Goal: Task Accomplishment & Management: Manage account settings

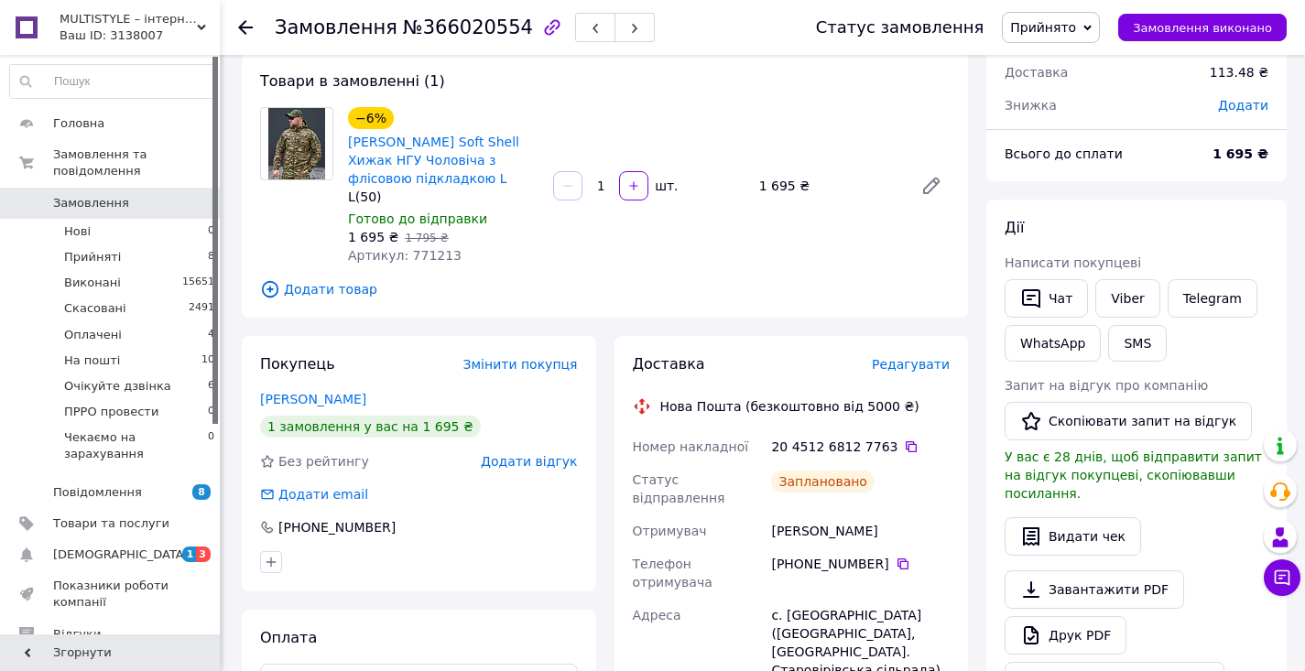
scroll to position [114, 0]
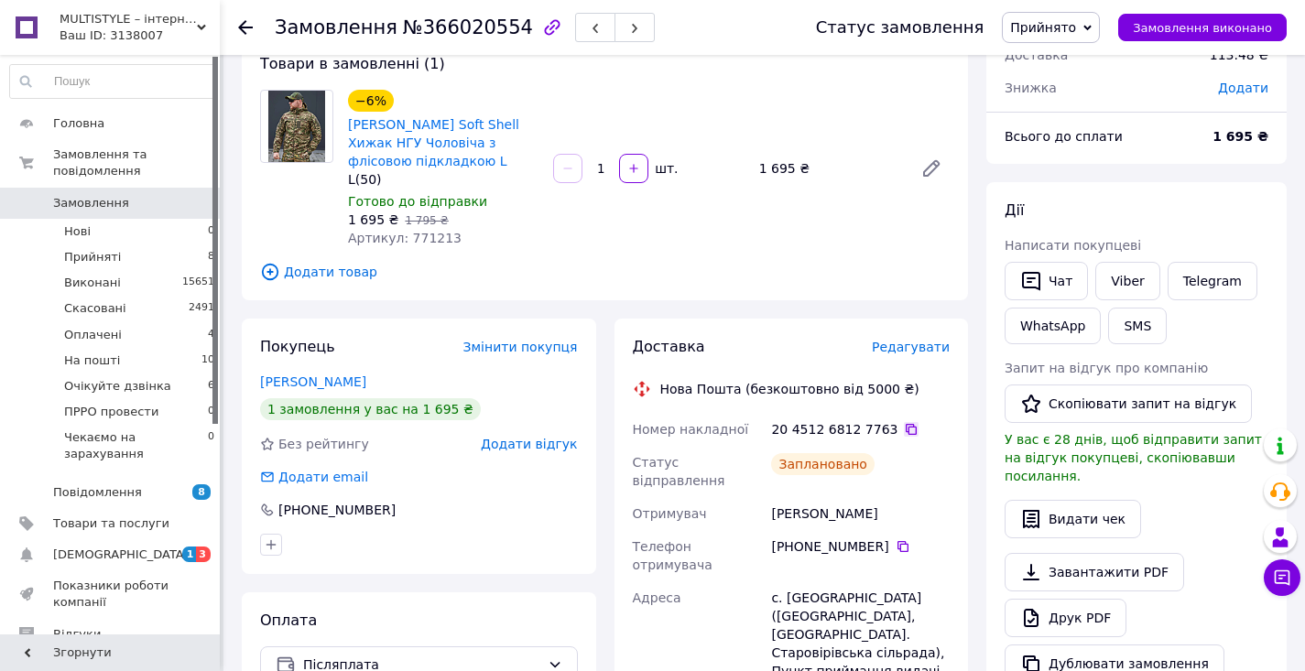
click at [906, 430] on icon at bounding box center [911, 429] width 11 height 11
click at [1086, 39] on span "Прийнято" at bounding box center [1051, 27] width 98 height 31
click at [1080, 143] on li "На пошті" at bounding box center [1089, 146] width 173 height 27
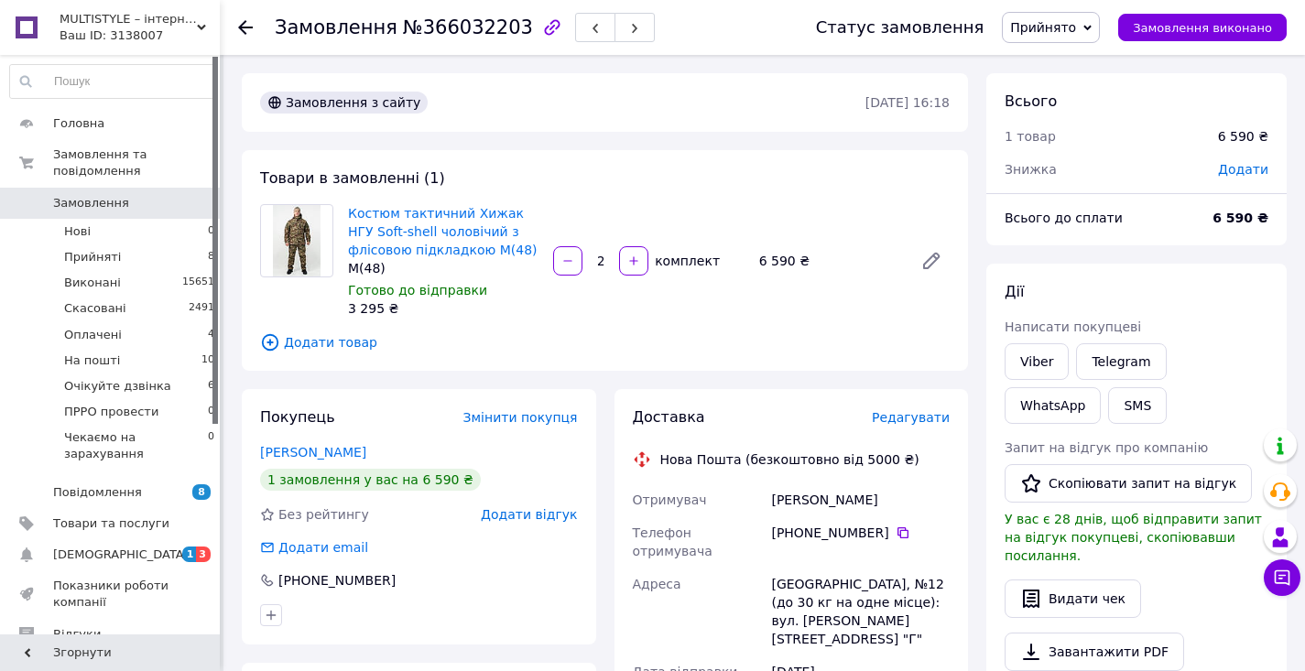
click at [918, 412] on span "Редагувати" at bounding box center [911, 417] width 78 height 15
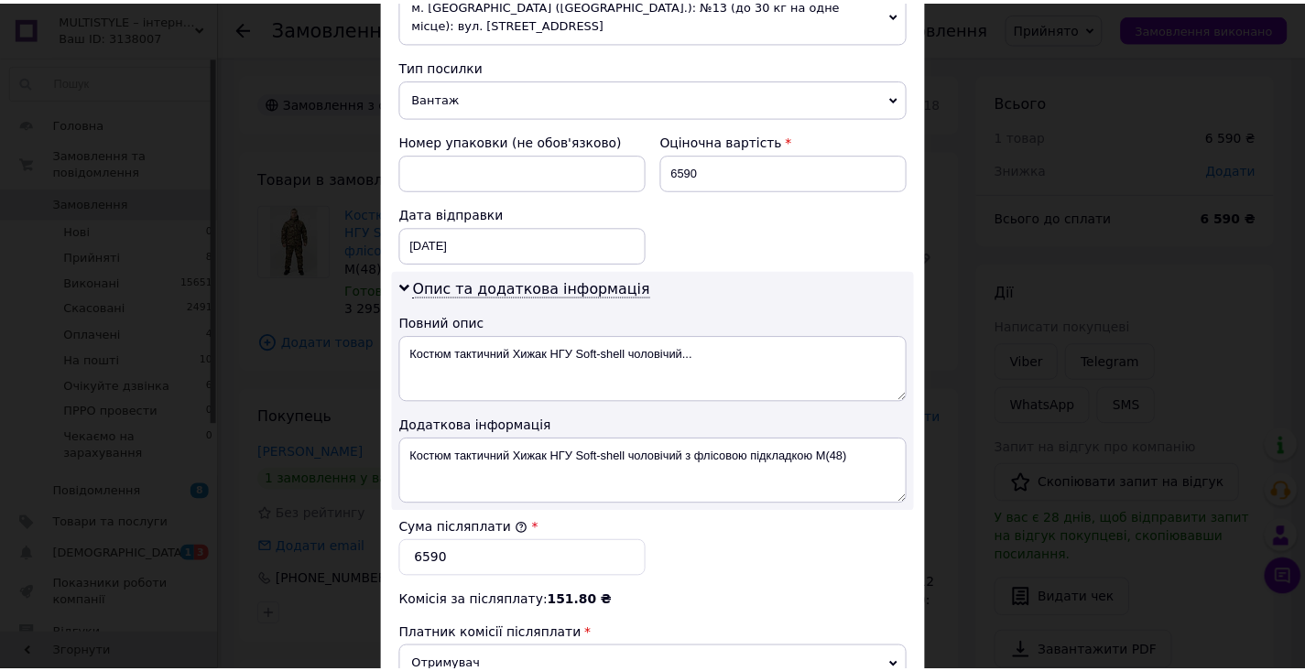
scroll to position [914, 0]
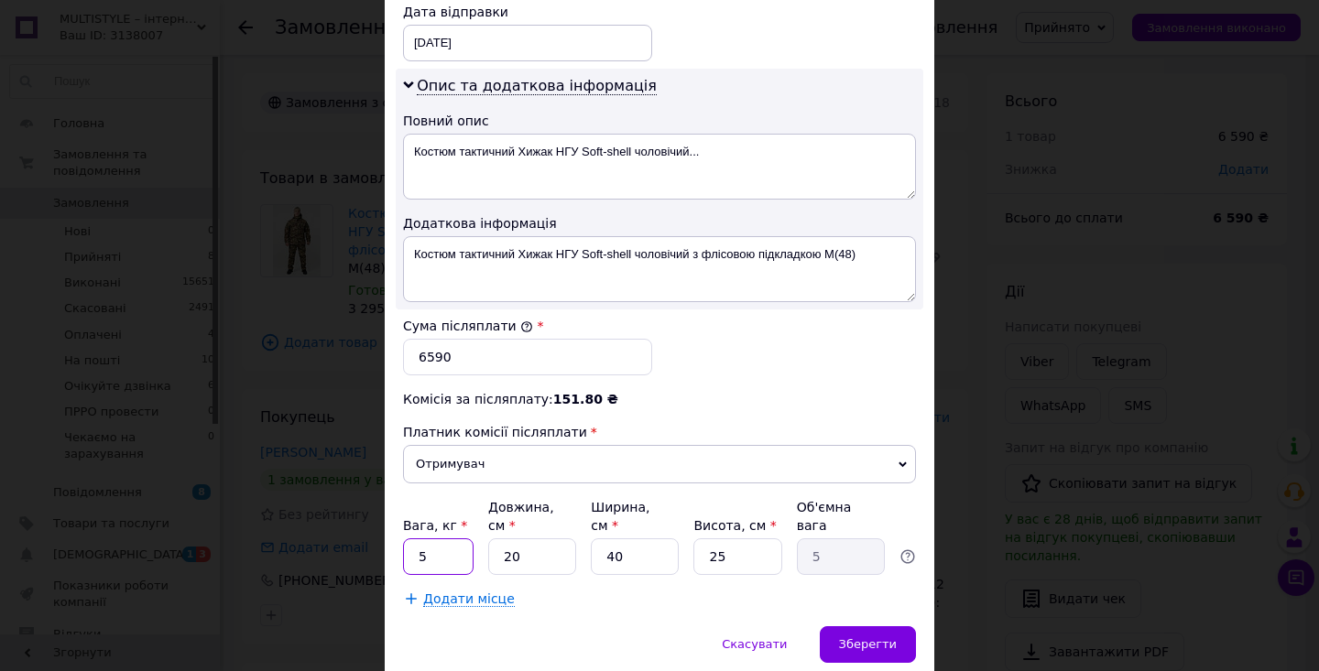
drag, startPoint x: 429, startPoint y: 533, endPoint x: 414, endPoint y: 533, distance: 15.6
click at [414, 538] on input "5" at bounding box center [438, 556] width 71 height 37
type input "2"
type input "20"
type input "2.5"
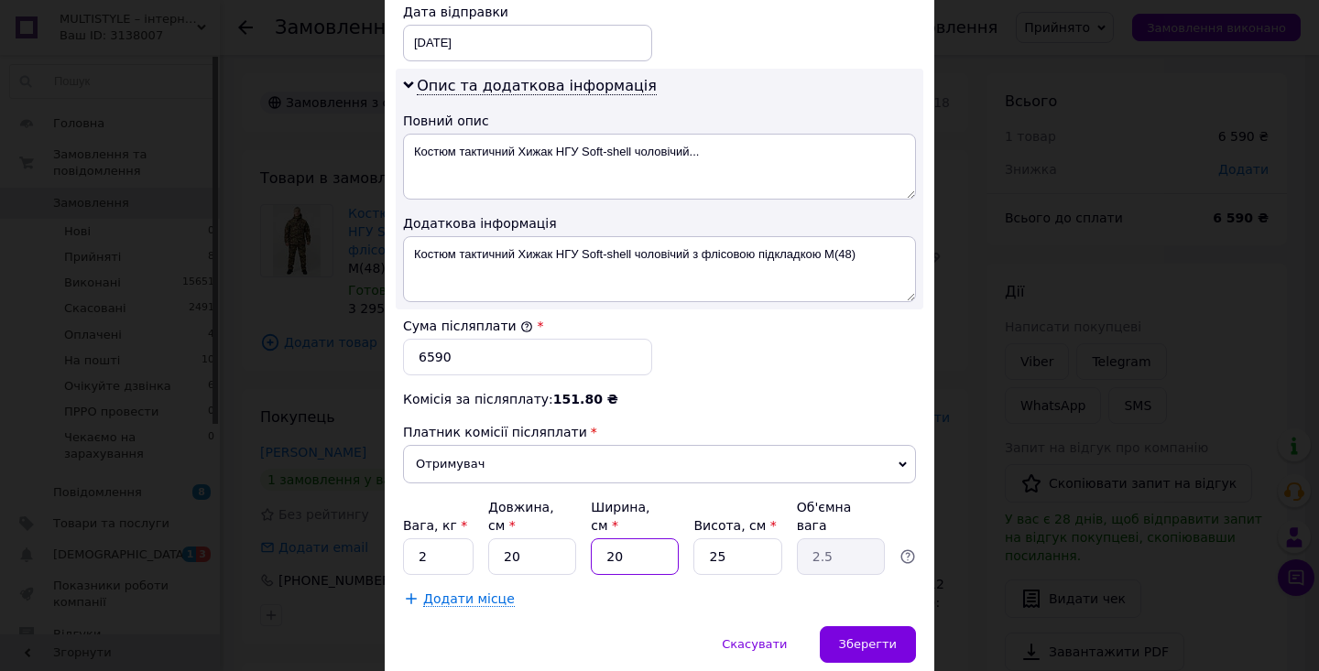
drag, startPoint x: 610, startPoint y: 538, endPoint x: 599, endPoint y: 536, distance: 11.3
click at [599, 538] on input "20" at bounding box center [635, 556] width 88 height 37
type input "20"
click at [864, 646] on div "Скасувати   Зберегти" at bounding box center [659, 653] width 549 height 55
click at [864, 632] on div "Зберегти" at bounding box center [868, 644] width 96 height 37
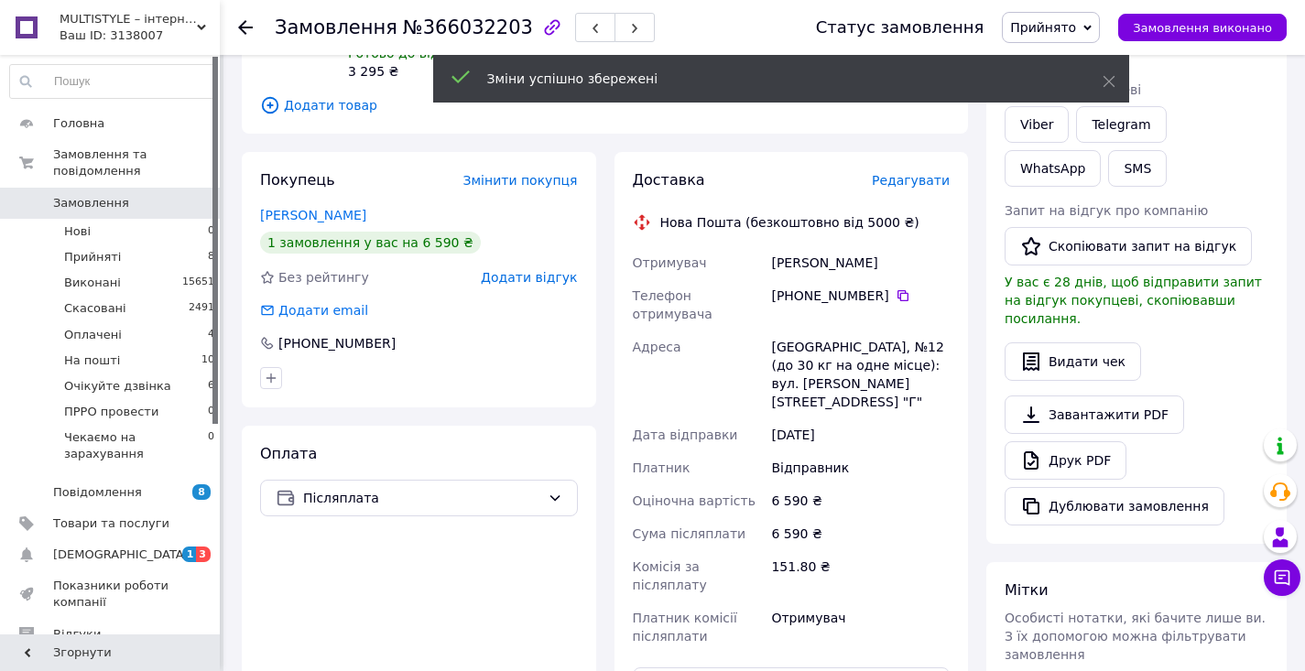
scroll to position [377, 0]
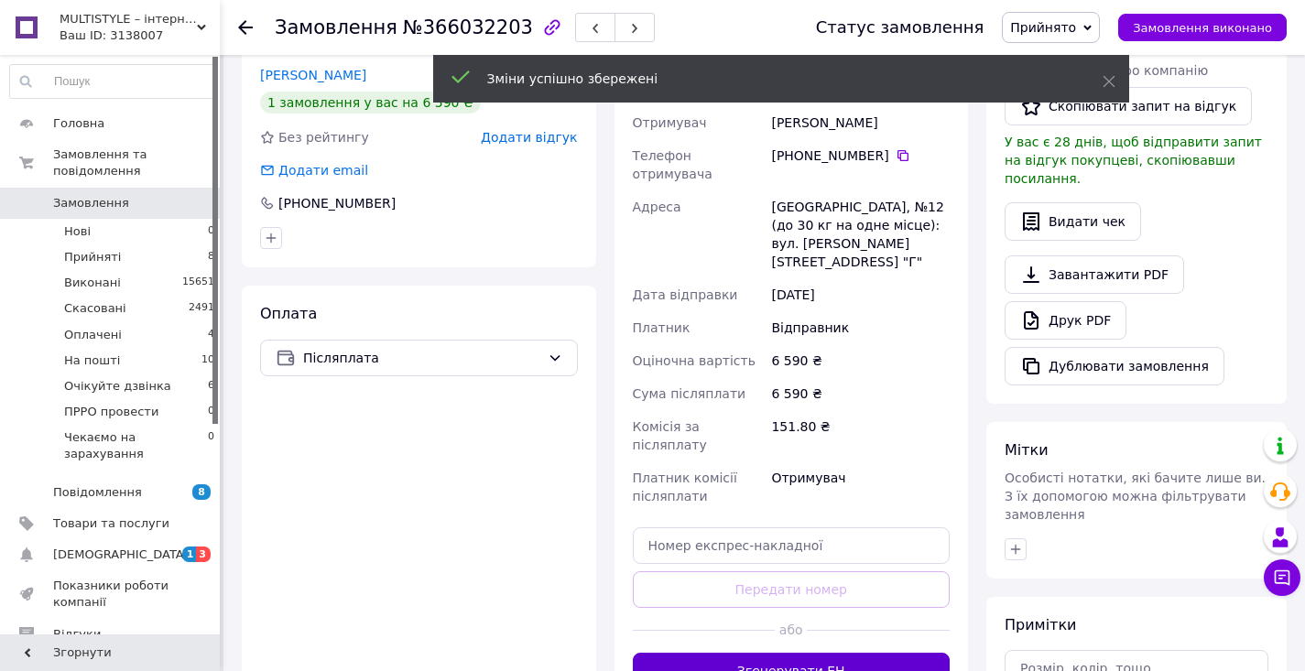
click at [831, 653] on button "Згенерувати ЕН" at bounding box center [792, 671] width 318 height 37
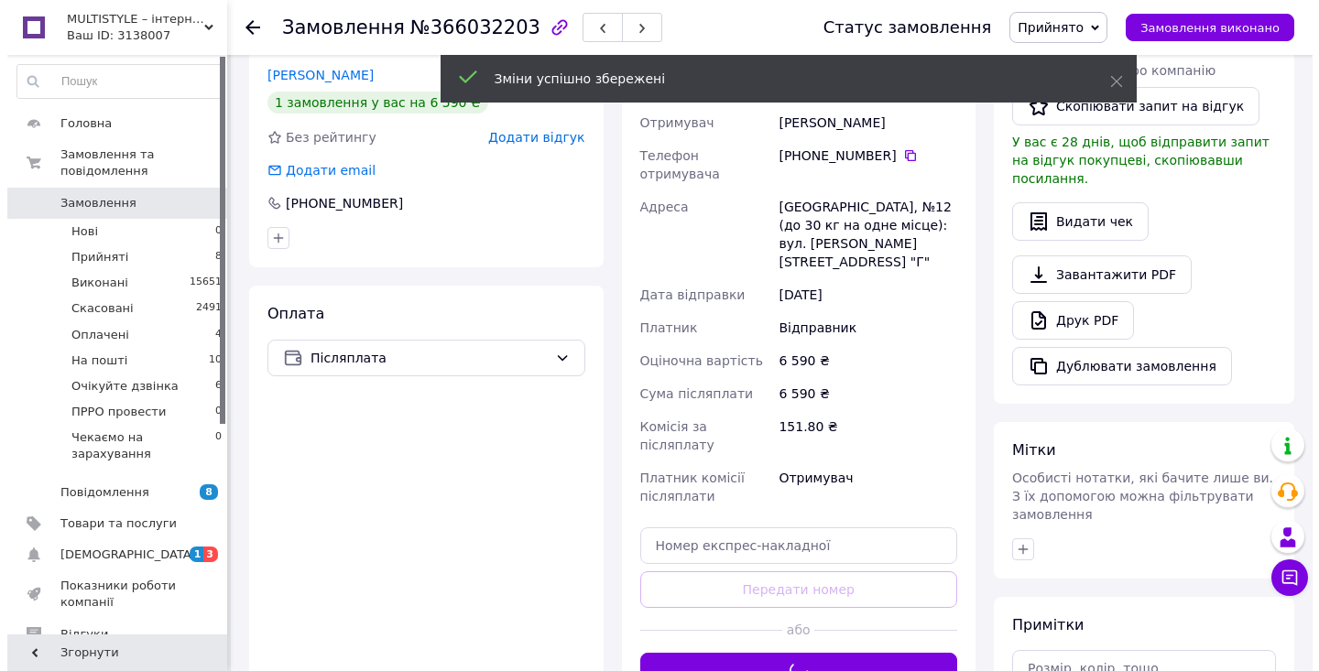
scroll to position [65, 0]
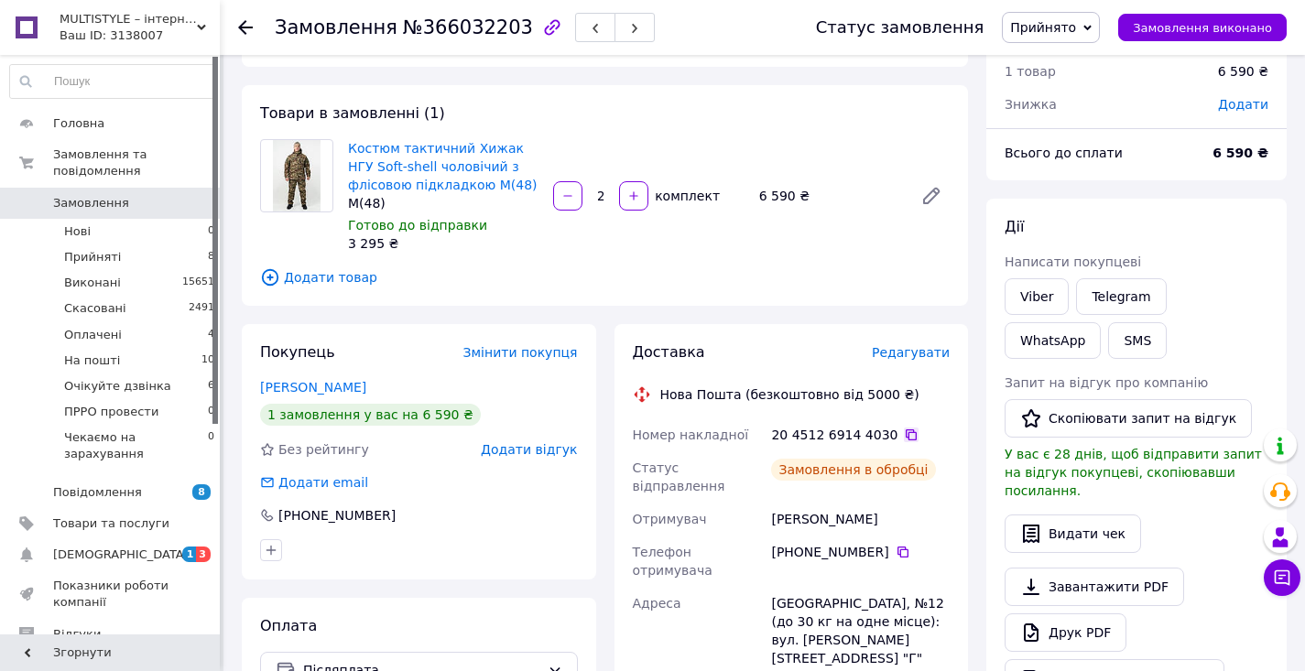
click at [904, 434] on icon at bounding box center [911, 435] width 15 height 15
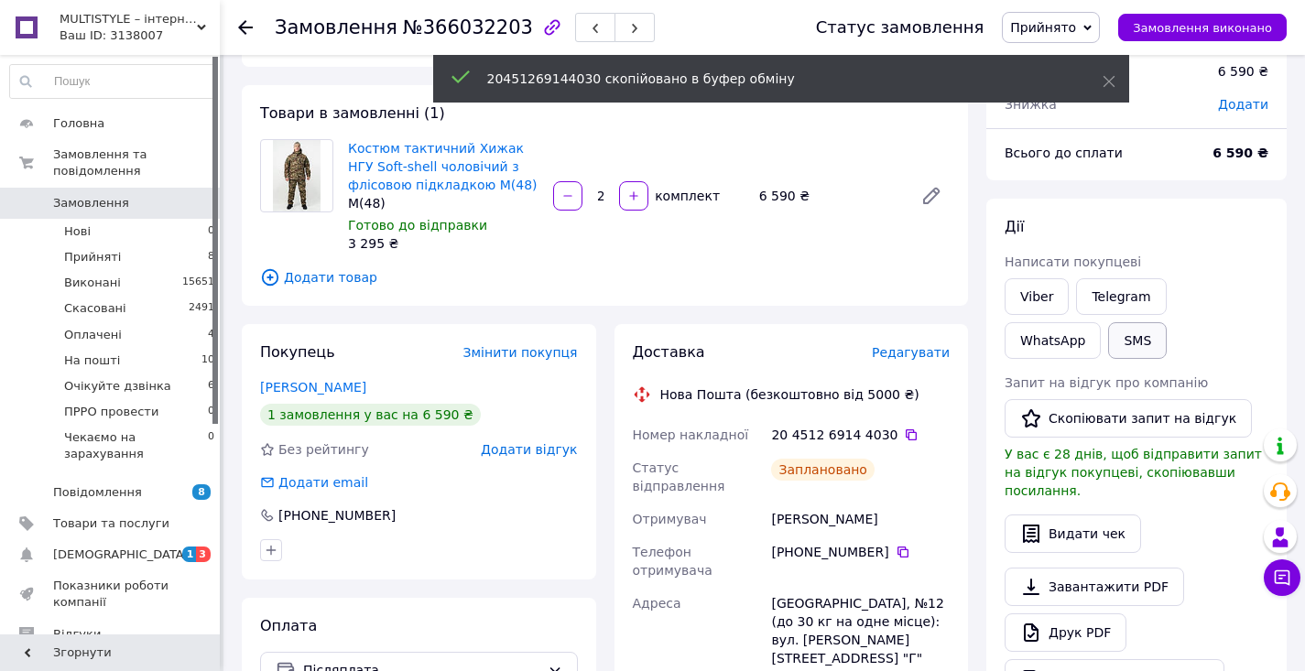
click at [1108, 342] on button "SMS" at bounding box center [1137, 340] width 59 height 37
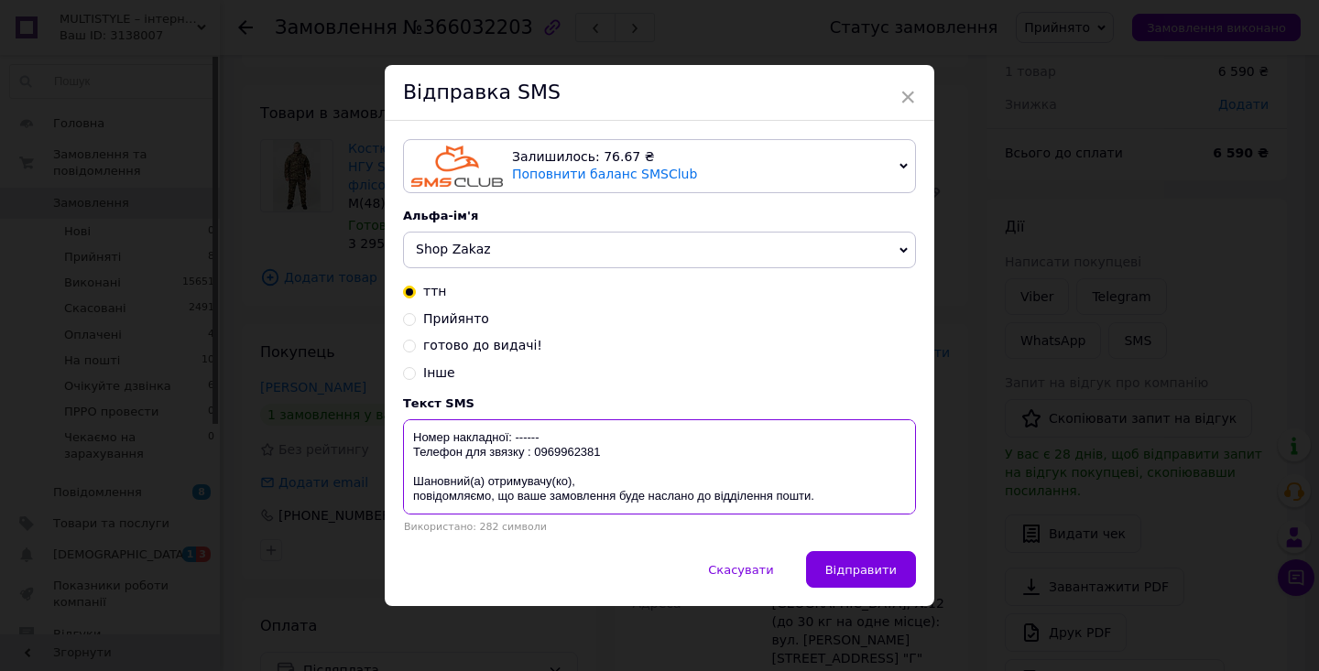
drag, startPoint x: 511, startPoint y: 439, endPoint x: 587, endPoint y: 439, distance: 76.0
click at [587, 439] on textarea "Номер накладної: ------ Телефон для звязку : 0969962381 Шановний(а) отримувачу(…" at bounding box center [659, 466] width 513 height 95
paste textarea "20451269144030"
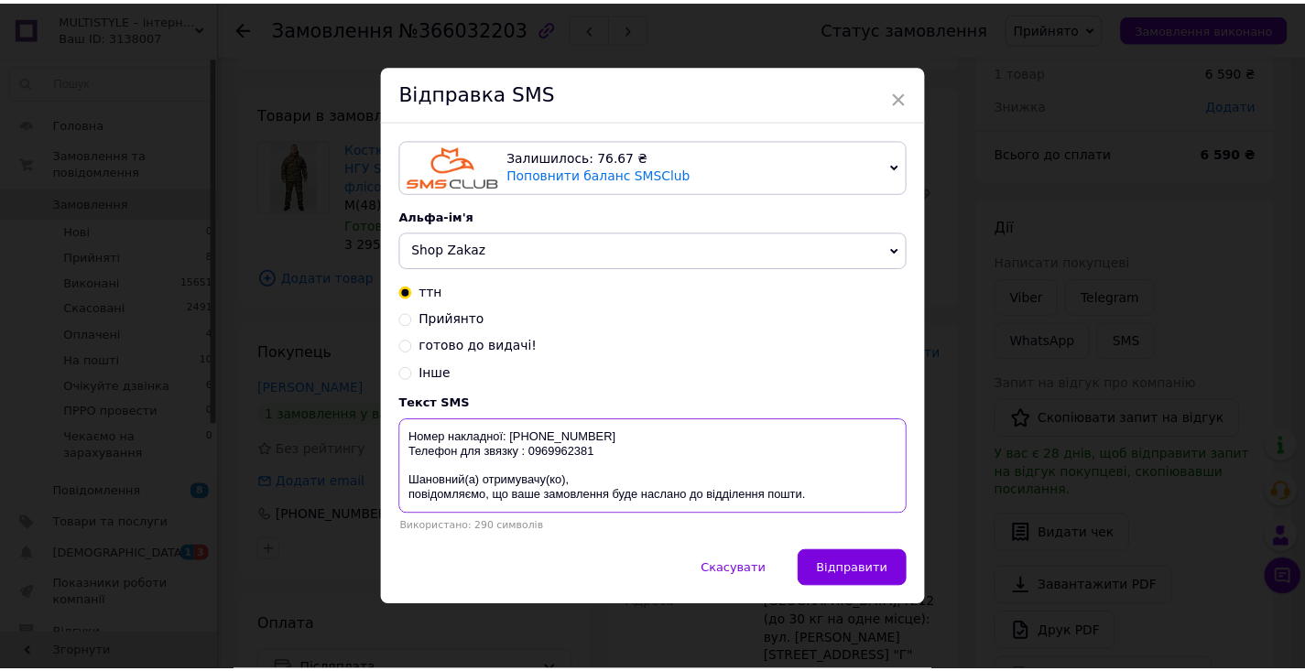
scroll to position [59, 0]
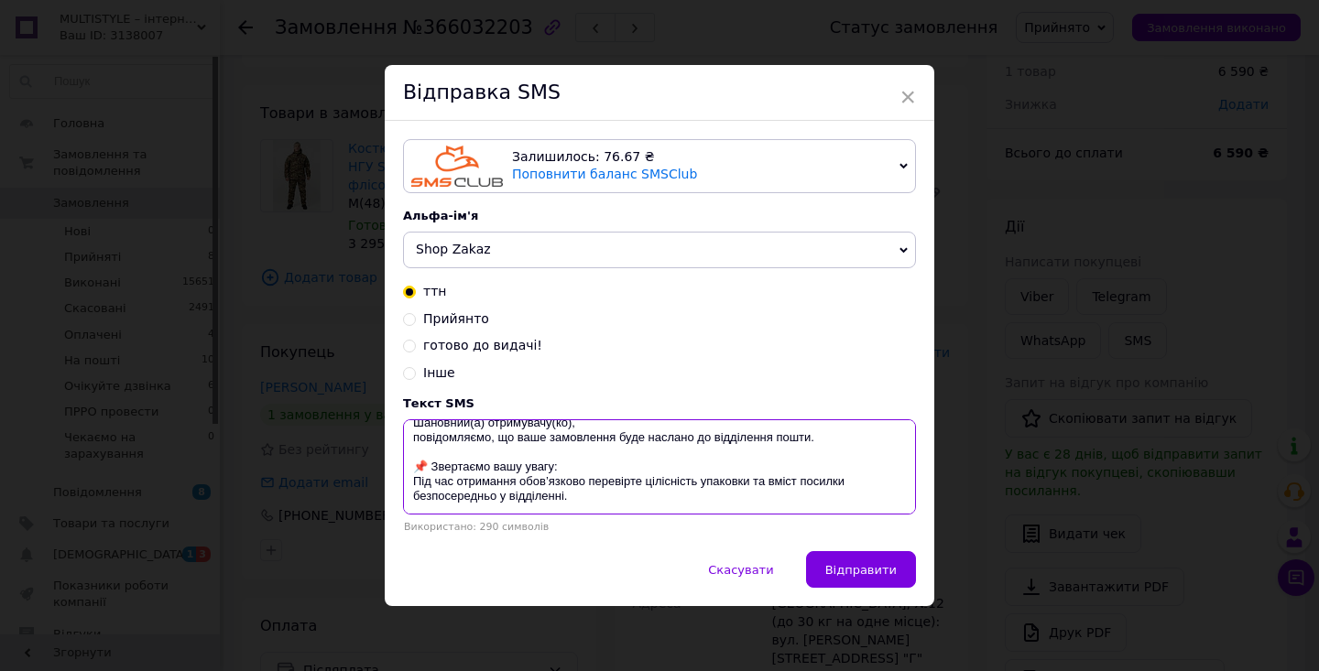
drag, startPoint x: 409, startPoint y: 436, endPoint x: 557, endPoint y: 494, distance: 158.6
click at [621, 539] on div "Залишилось: 76.67 ₴ Поповнити баланс SMSClub Підключити LetsAds Альфа-ім'я Shop…" at bounding box center [659, 336] width 549 height 431
type textarea "Номер накладної: 20451269144030 Телефон для звязку : 0969962381 Шановний(а) отр…"
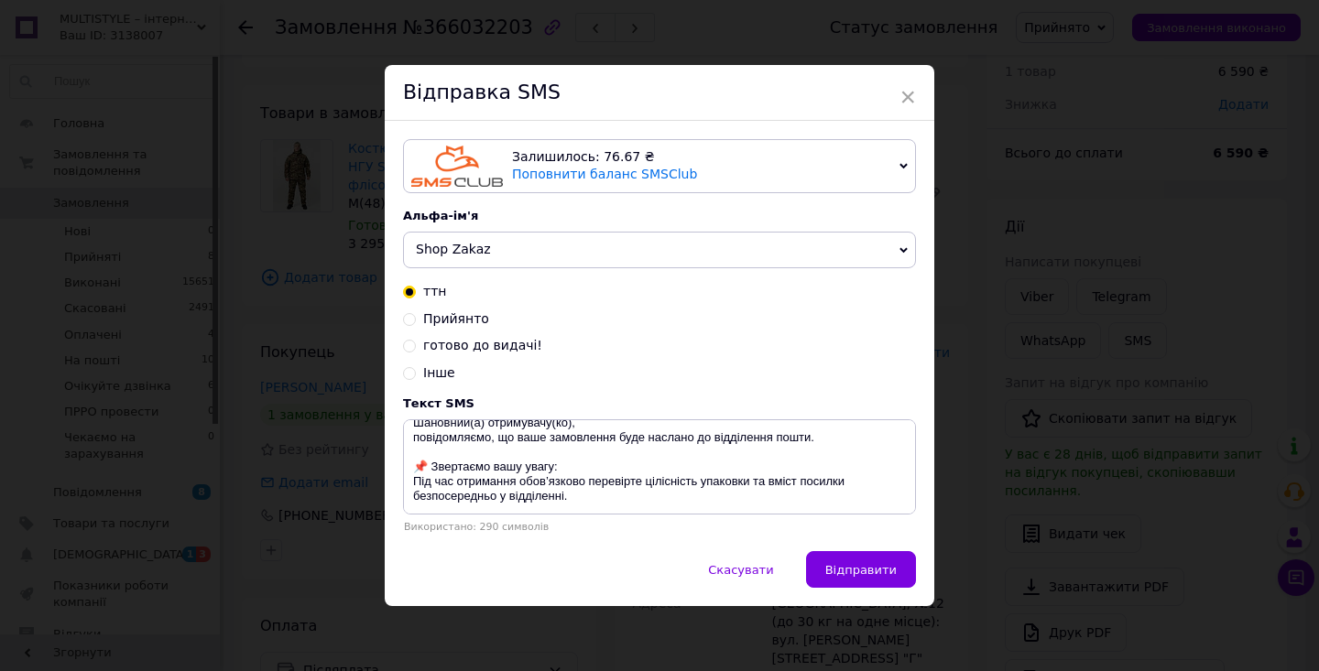
click at [260, 375] on div "× Відправка SMS Залишилось: 76.67 ₴ Поповнити баланс SMSClub Підключити LetsAds…" at bounding box center [659, 335] width 1319 height 671
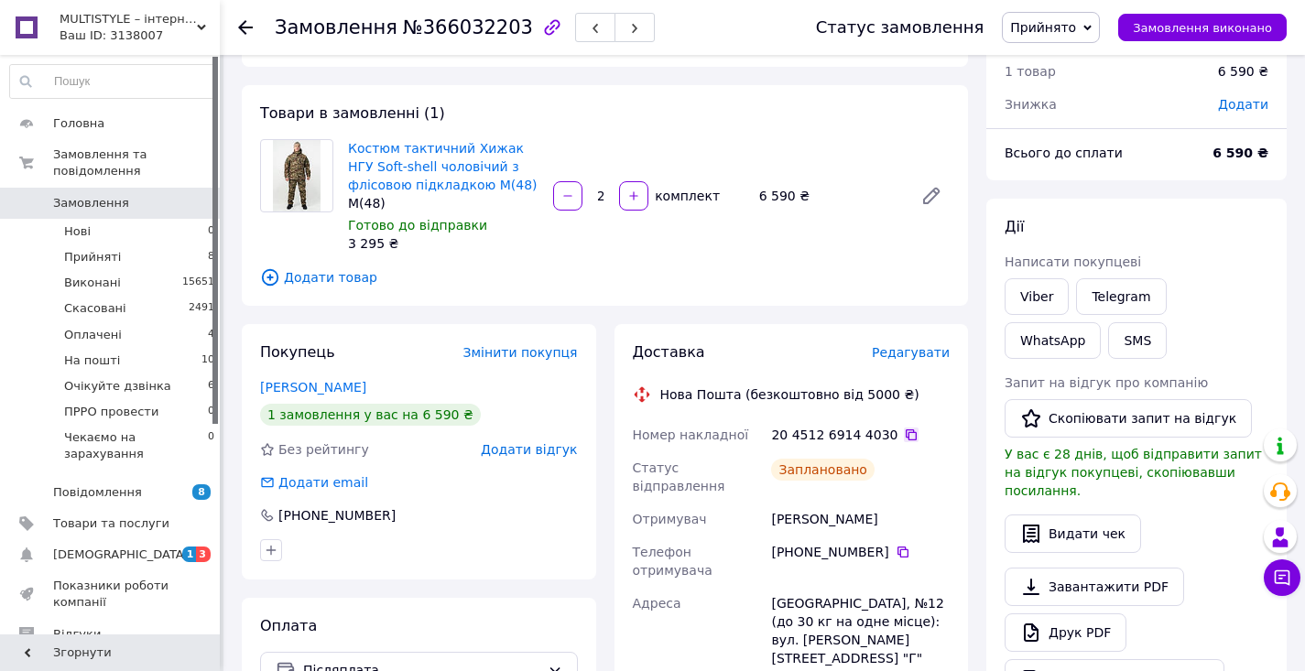
click at [904, 438] on icon at bounding box center [911, 435] width 15 height 15
click at [1088, 27] on span "Прийнято" at bounding box center [1051, 27] width 98 height 31
click at [1070, 147] on li "На пошті" at bounding box center [1089, 146] width 173 height 27
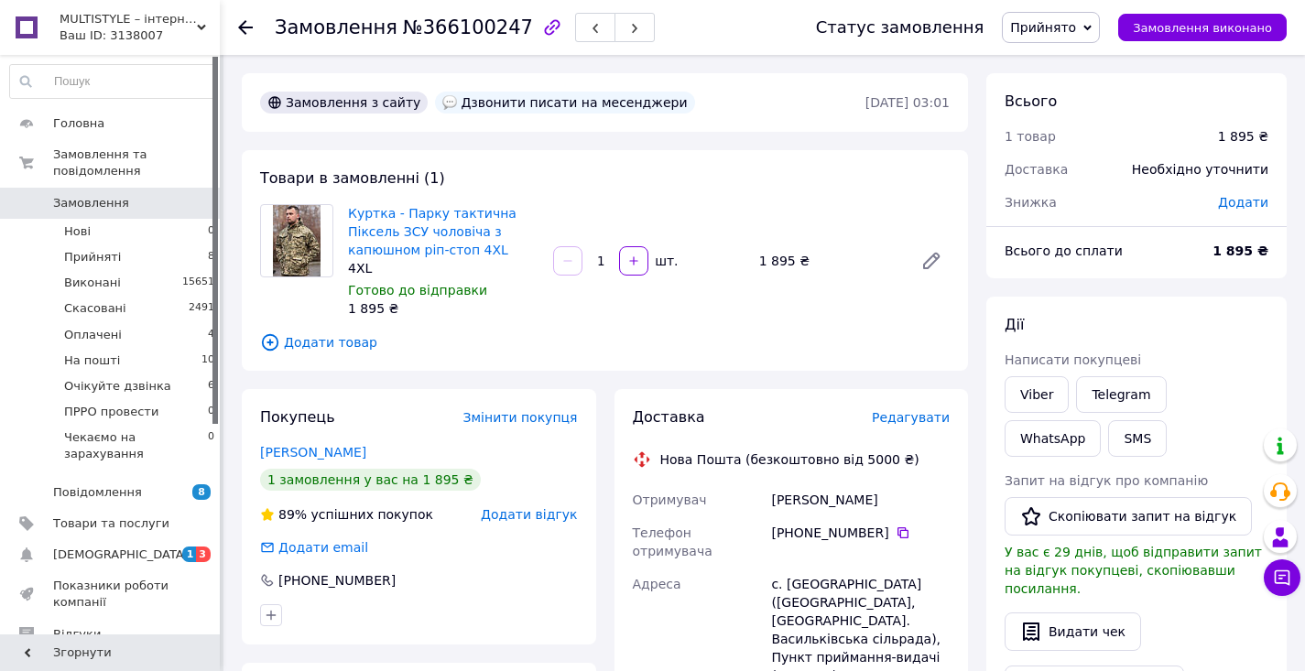
click at [909, 421] on span "Редагувати" at bounding box center [911, 417] width 78 height 15
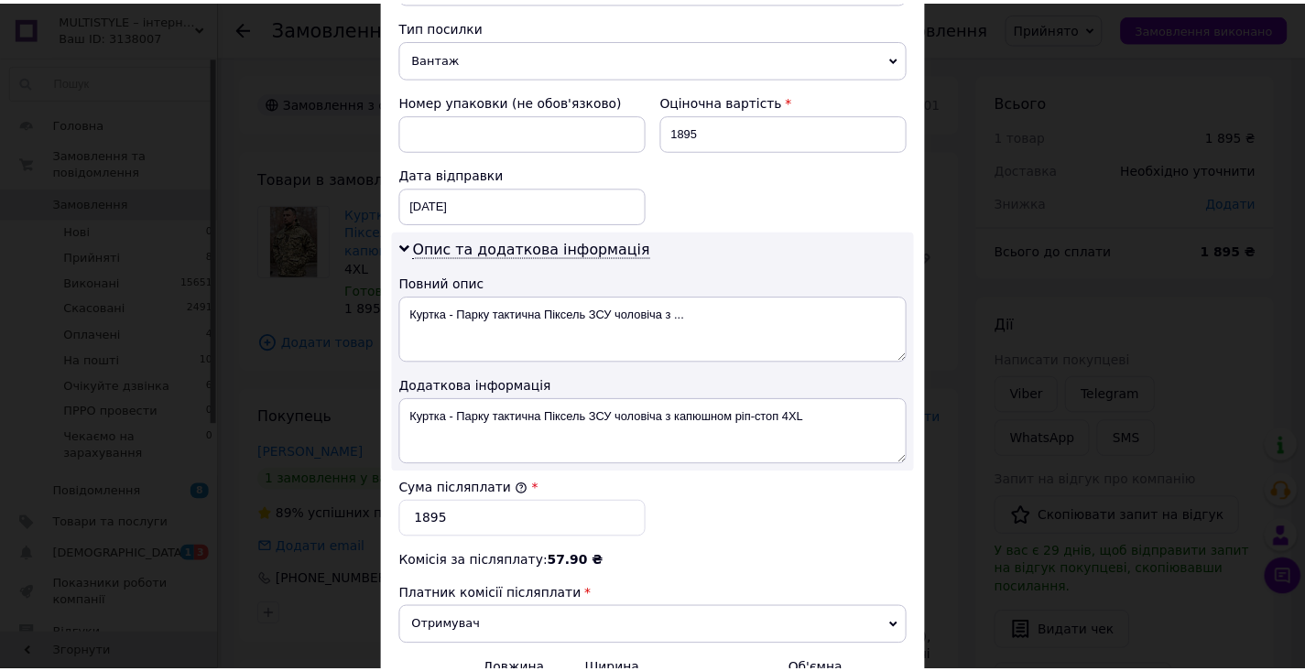
scroll to position [932, 0]
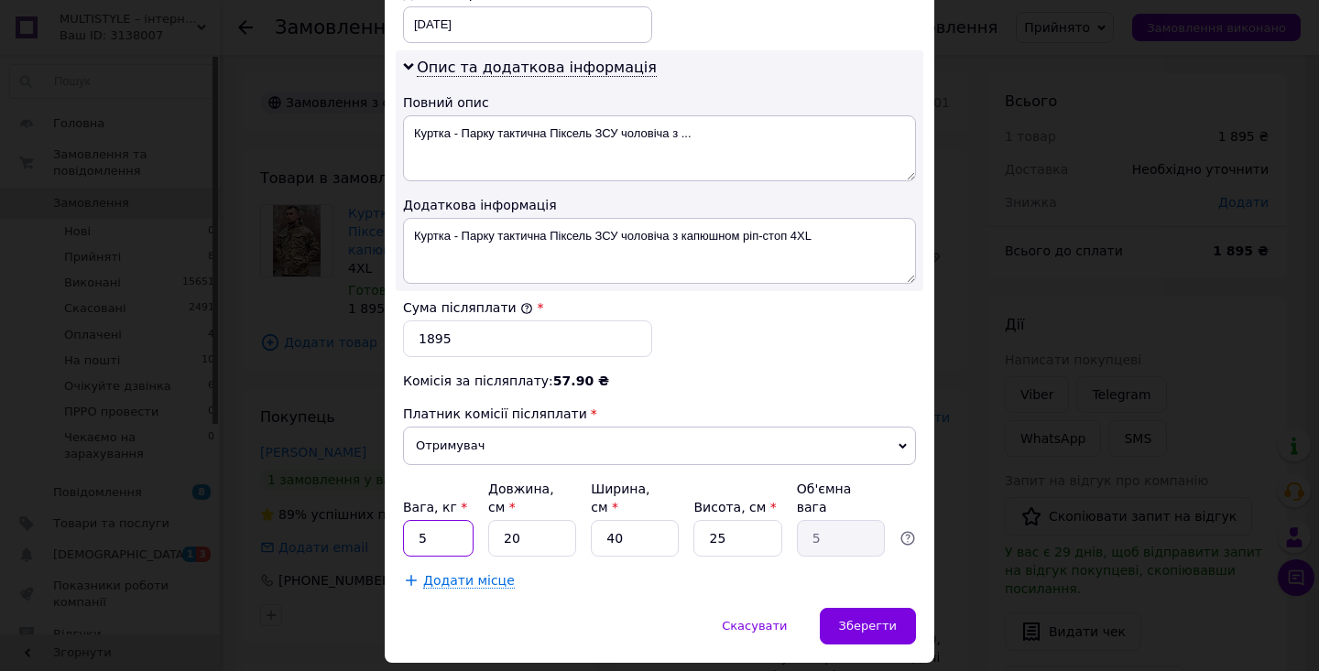
drag, startPoint x: 413, startPoint y: 542, endPoint x: 429, endPoint y: 540, distance: 16.6
click at [429, 540] on input "5" at bounding box center [438, 538] width 71 height 37
type input "2"
click at [612, 536] on input "40" at bounding box center [635, 538] width 88 height 37
type input "20"
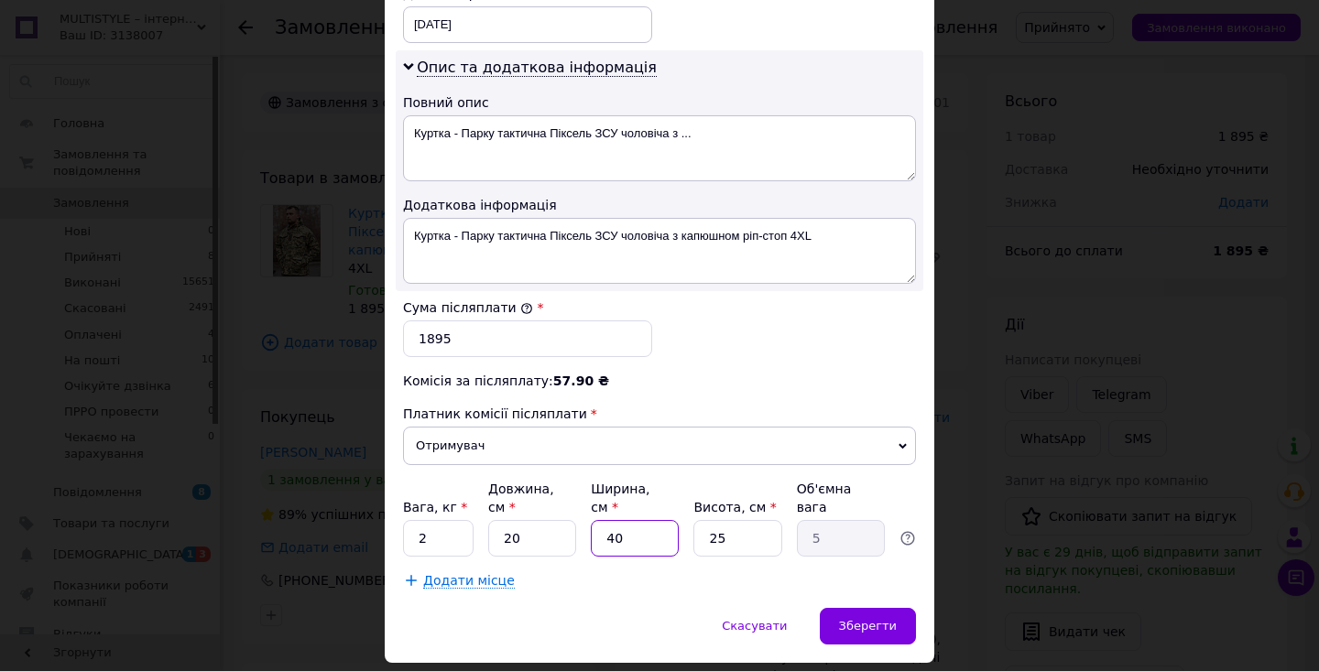
type input "2.5"
type input "20"
click at [720, 535] on input "25" at bounding box center [737, 538] width 88 height 37
type input "20"
type input "2"
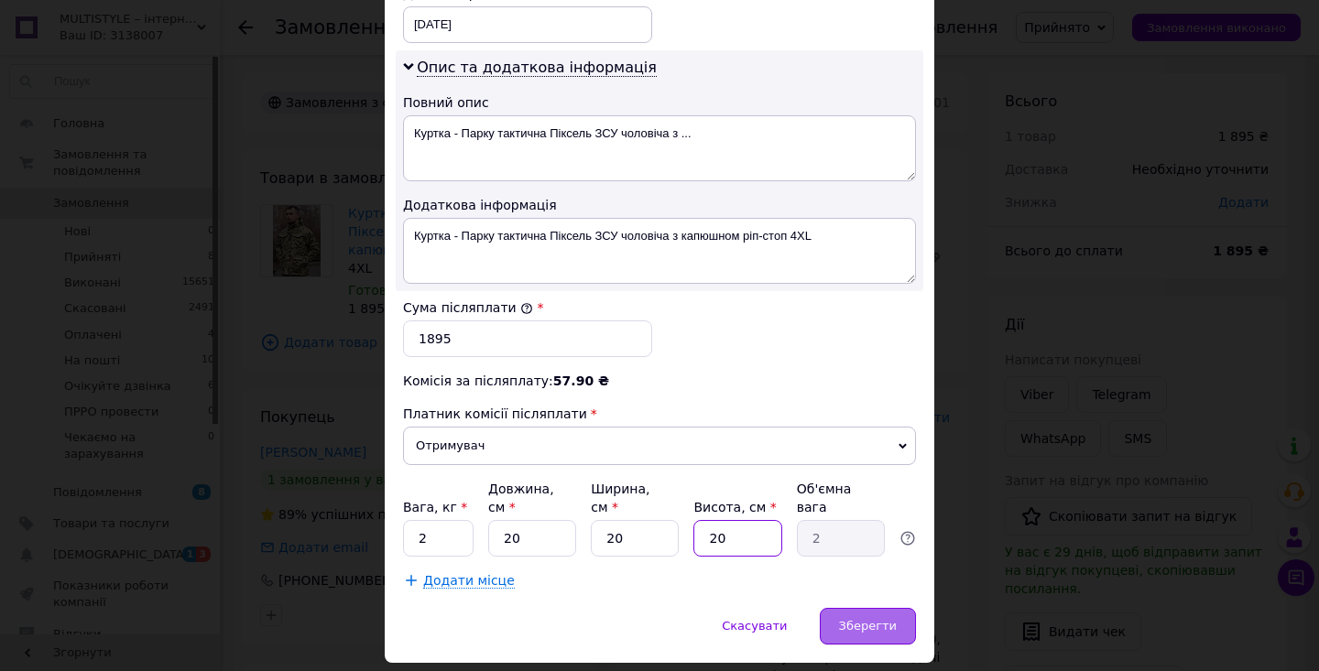
type input "20"
click at [889, 636] on div "Зберегти" at bounding box center [868, 626] width 96 height 37
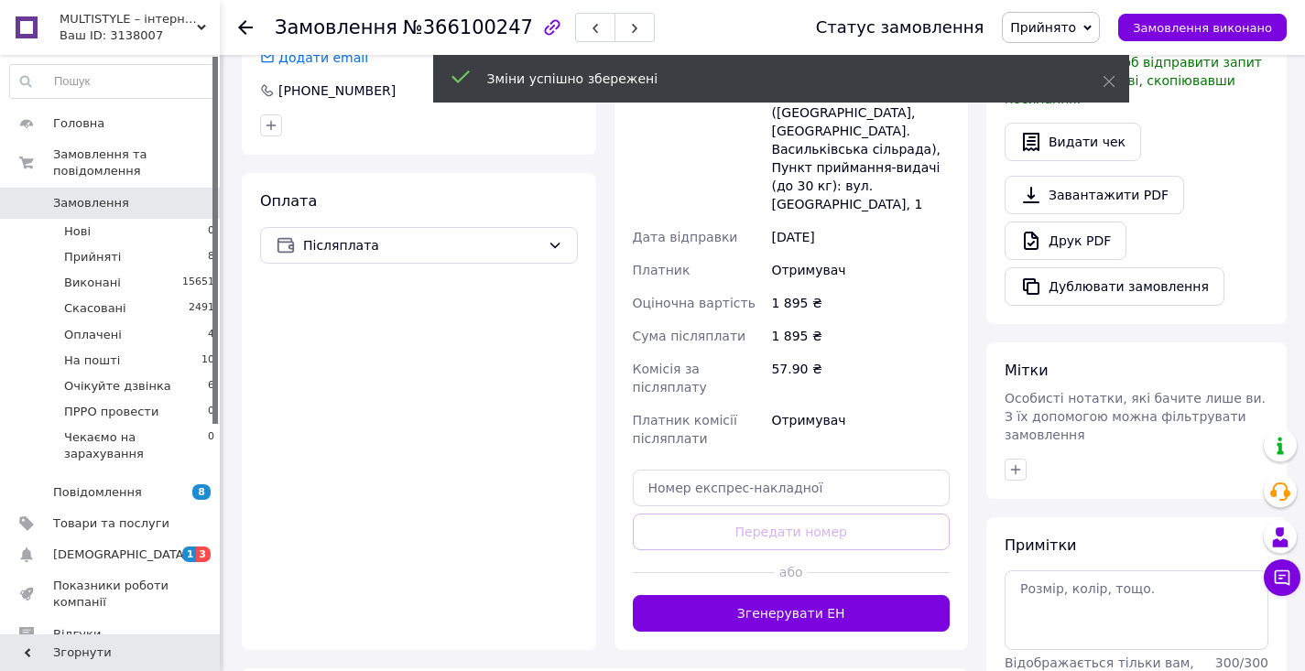
scroll to position [493, 0]
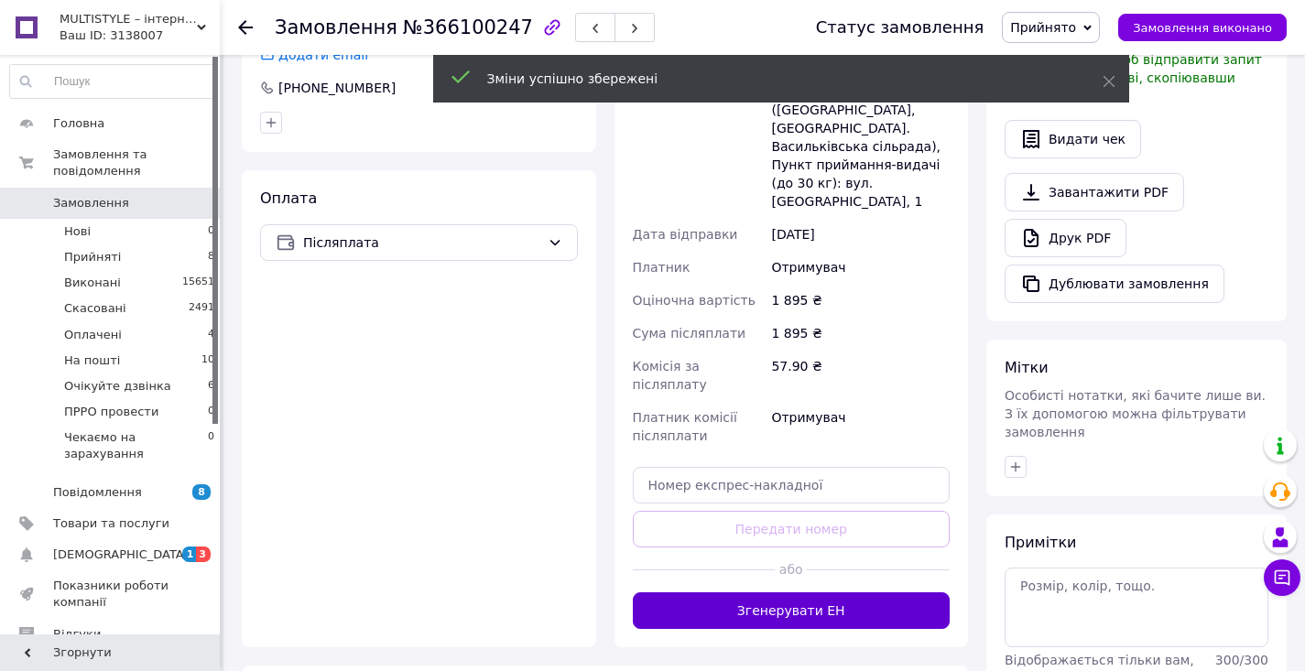
click at [787, 592] on button "Згенерувати ЕН" at bounding box center [792, 610] width 318 height 37
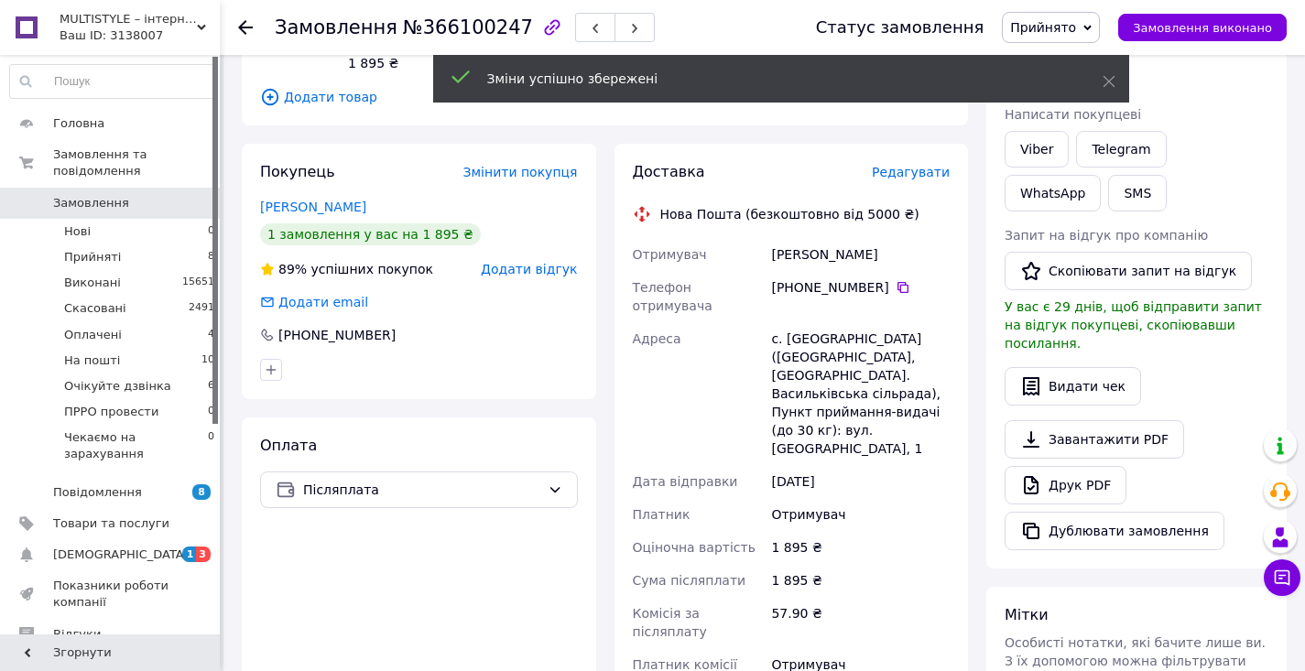
scroll to position [151, 0]
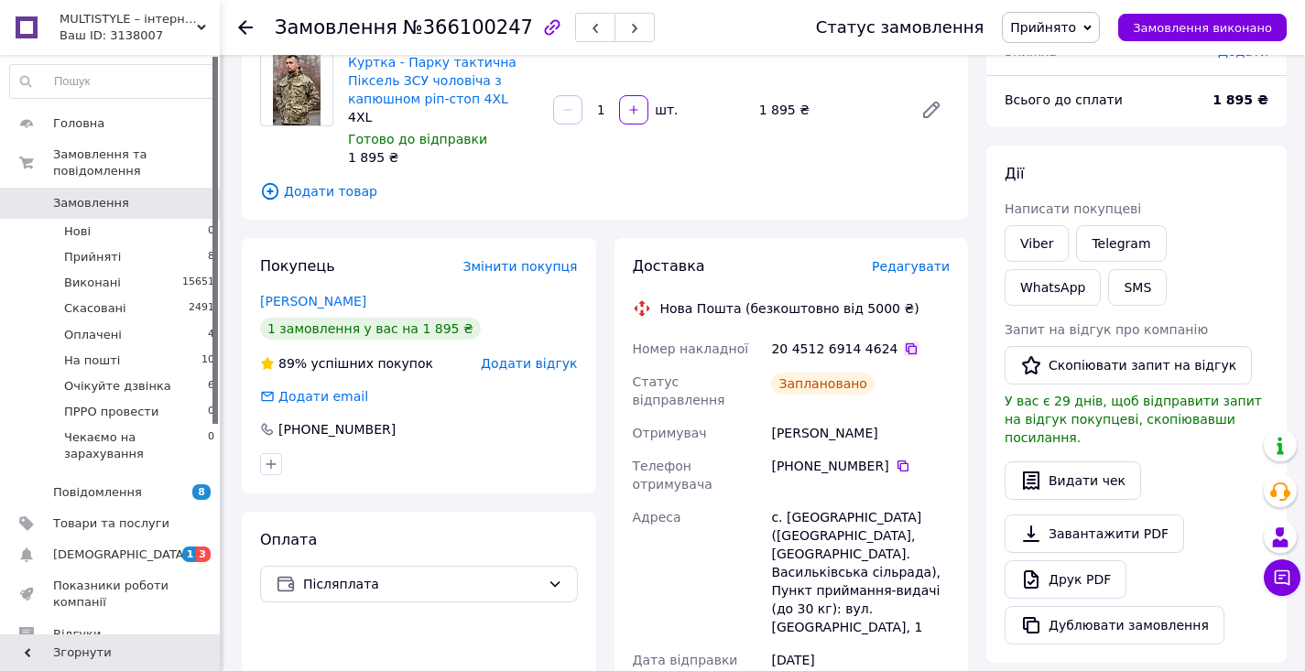
click at [904, 353] on icon at bounding box center [911, 349] width 15 height 15
click at [1066, 23] on span "Прийнято" at bounding box center [1043, 27] width 66 height 15
click at [1062, 141] on li "На пошті" at bounding box center [1089, 146] width 173 height 27
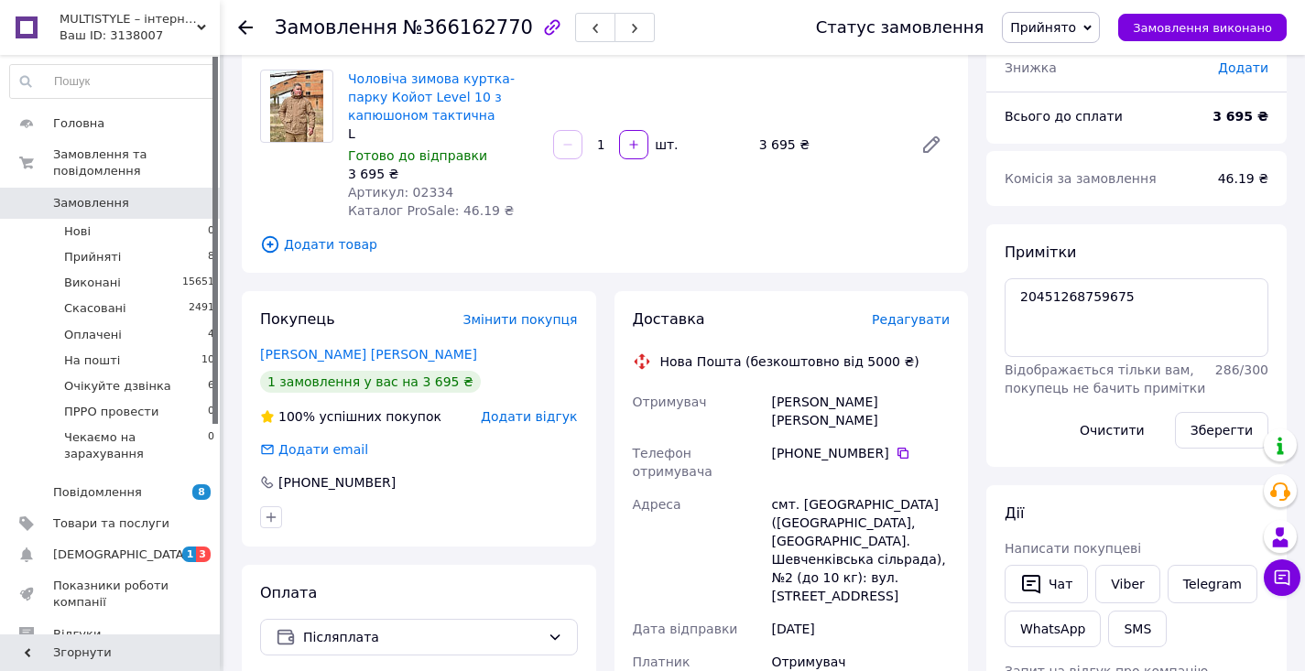
scroll to position [135, 0]
drag, startPoint x: 1025, startPoint y: 295, endPoint x: 1053, endPoint y: 296, distance: 28.4
click at [1053, 296] on textarea "20451268759675" at bounding box center [1137, 317] width 264 height 79
drag, startPoint x: 1014, startPoint y: 296, endPoint x: 1136, endPoint y: 303, distance: 122.9
click at [1136, 303] on textarea "20451268759675" at bounding box center [1137, 317] width 264 height 79
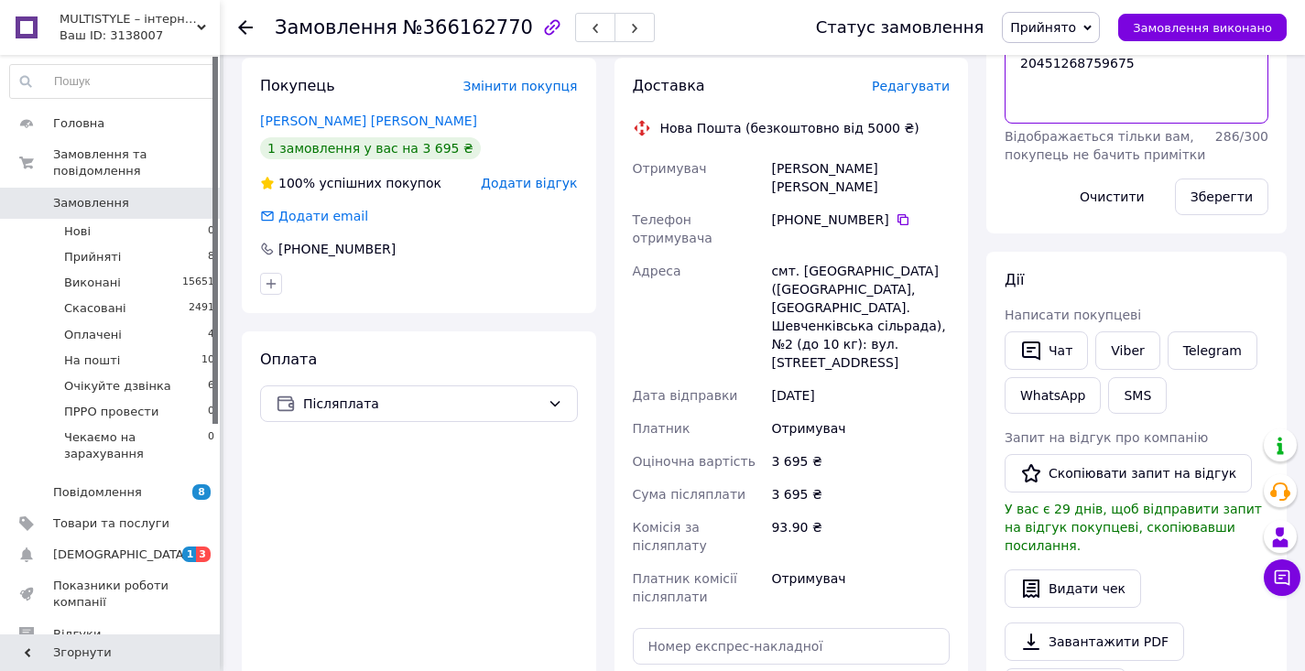
scroll to position [528, 0]
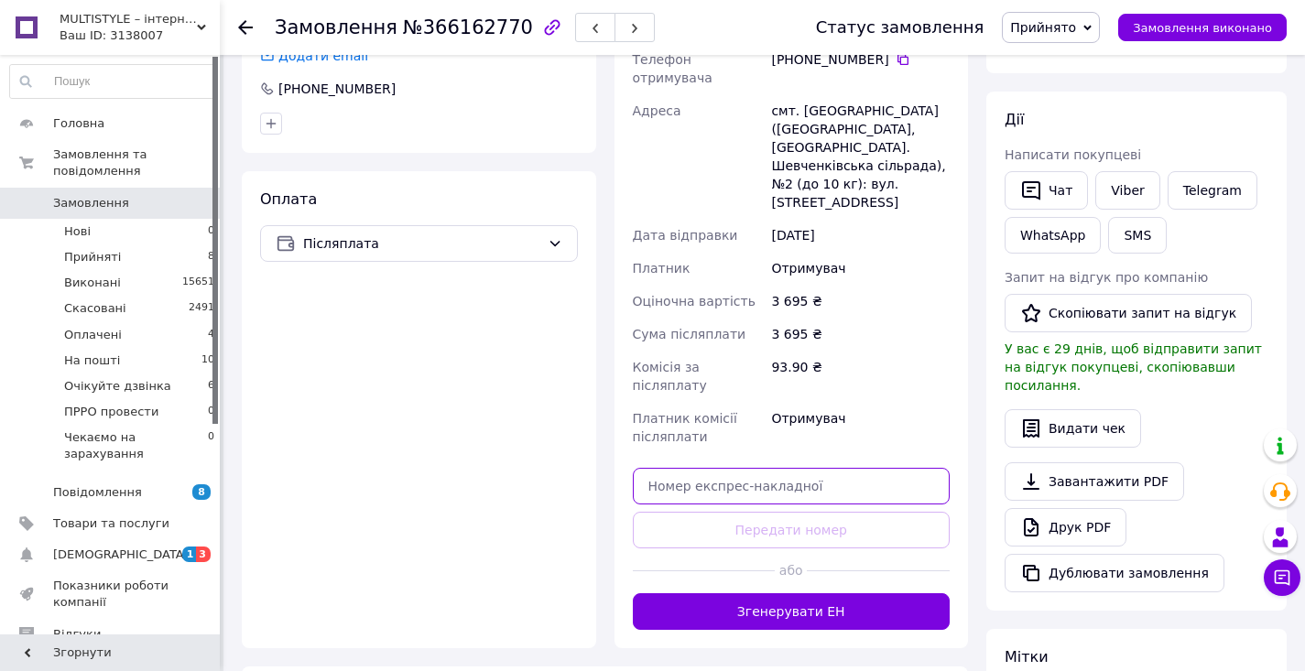
click at [755, 468] on input "text" at bounding box center [792, 486] width 318 height 37
paste input "20451268759675"
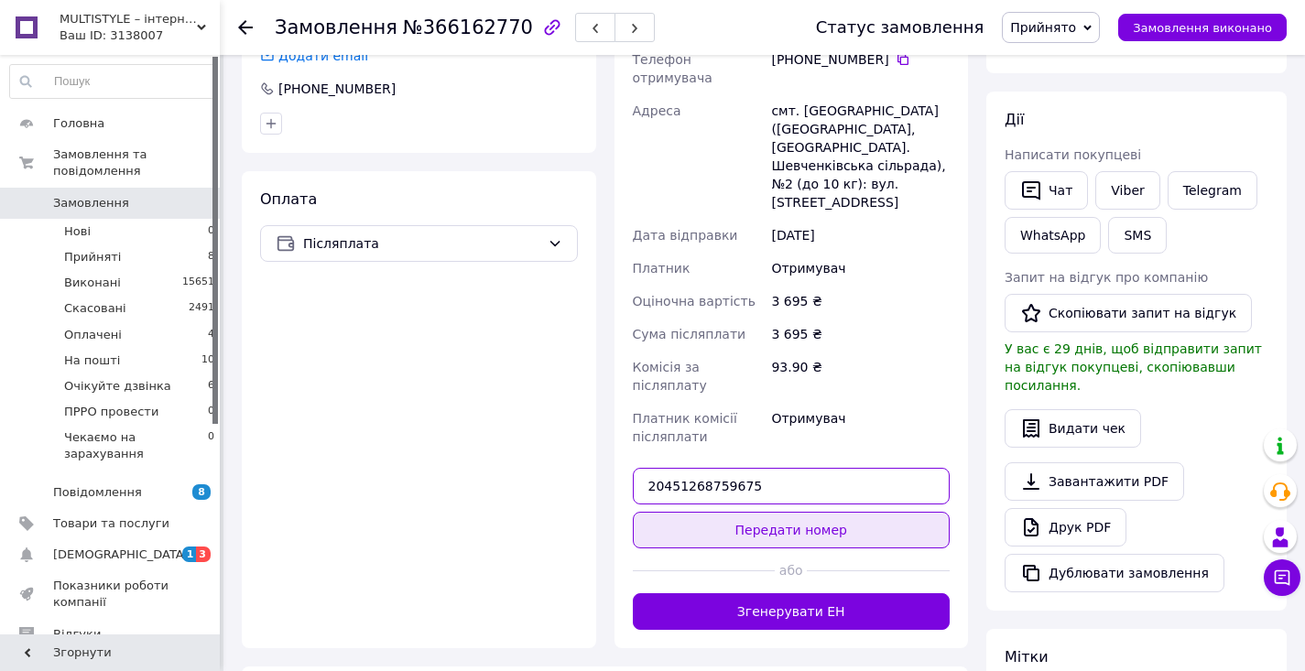
type input "20451268759675"
click at [793, 512] on button "Передати номер" at bounding box center [792, 530] width 318 height 37
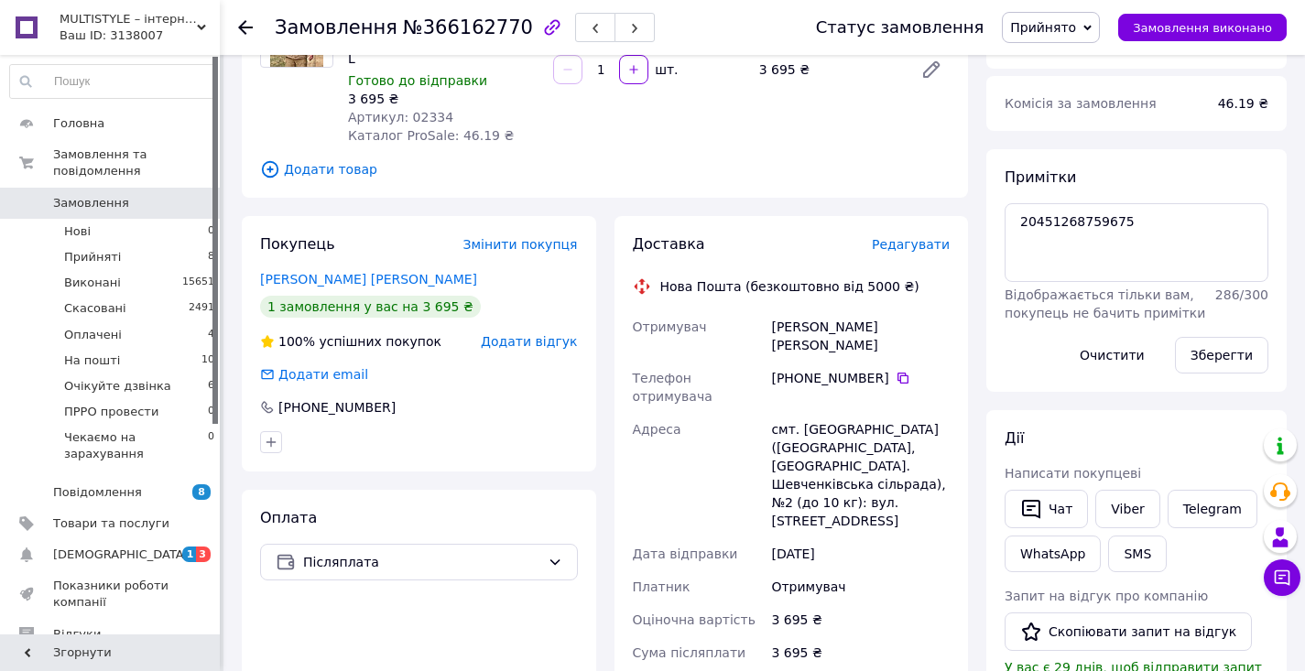
scroll to position [207, 0]
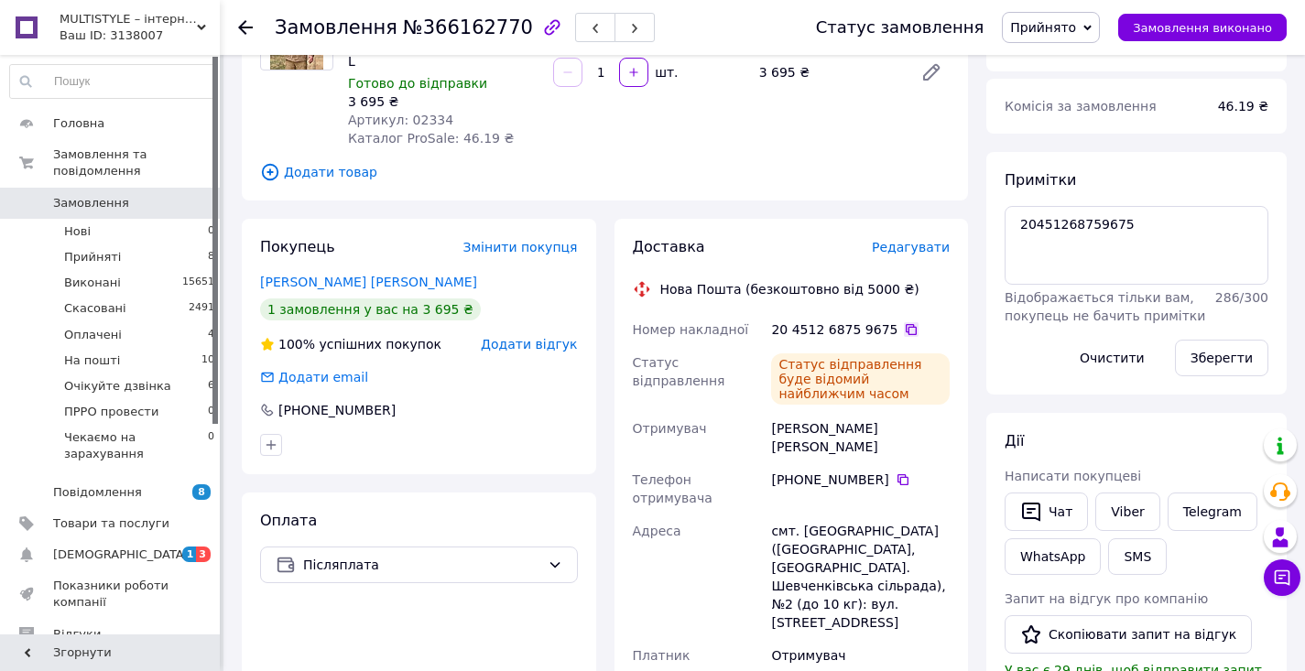
click at [907, 325] on icon at bounding box center [911, 329] width 15 height 15
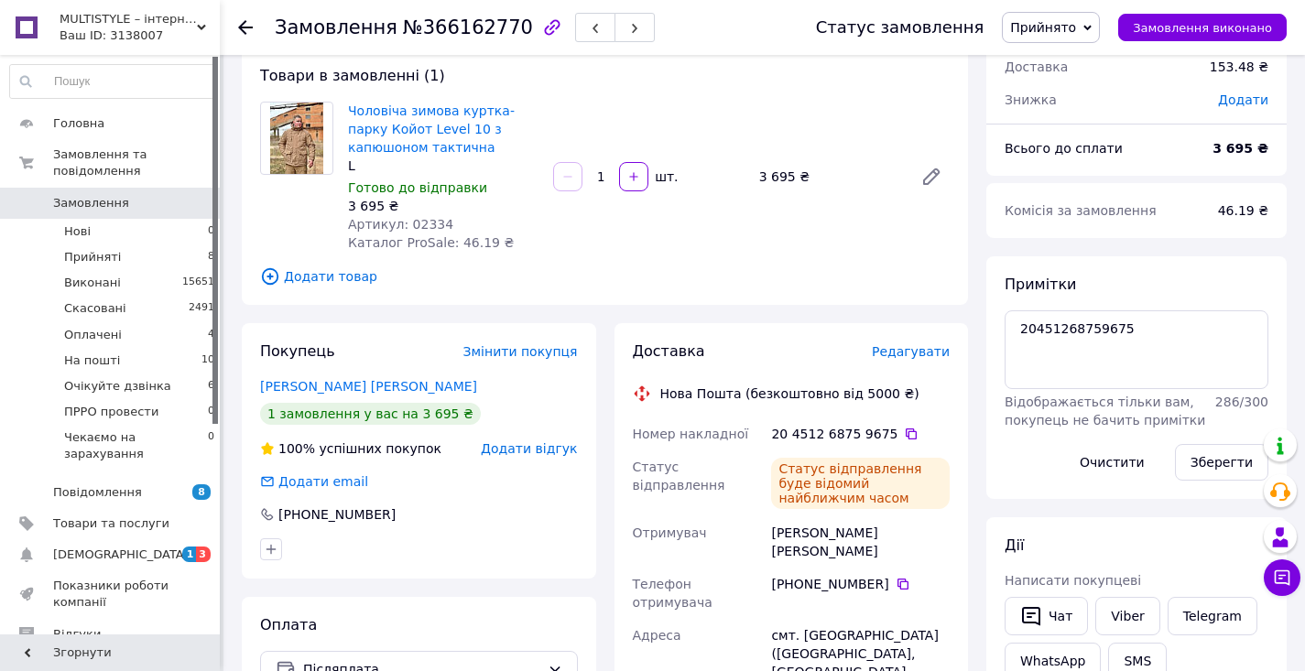
scroll to position [73, 0]
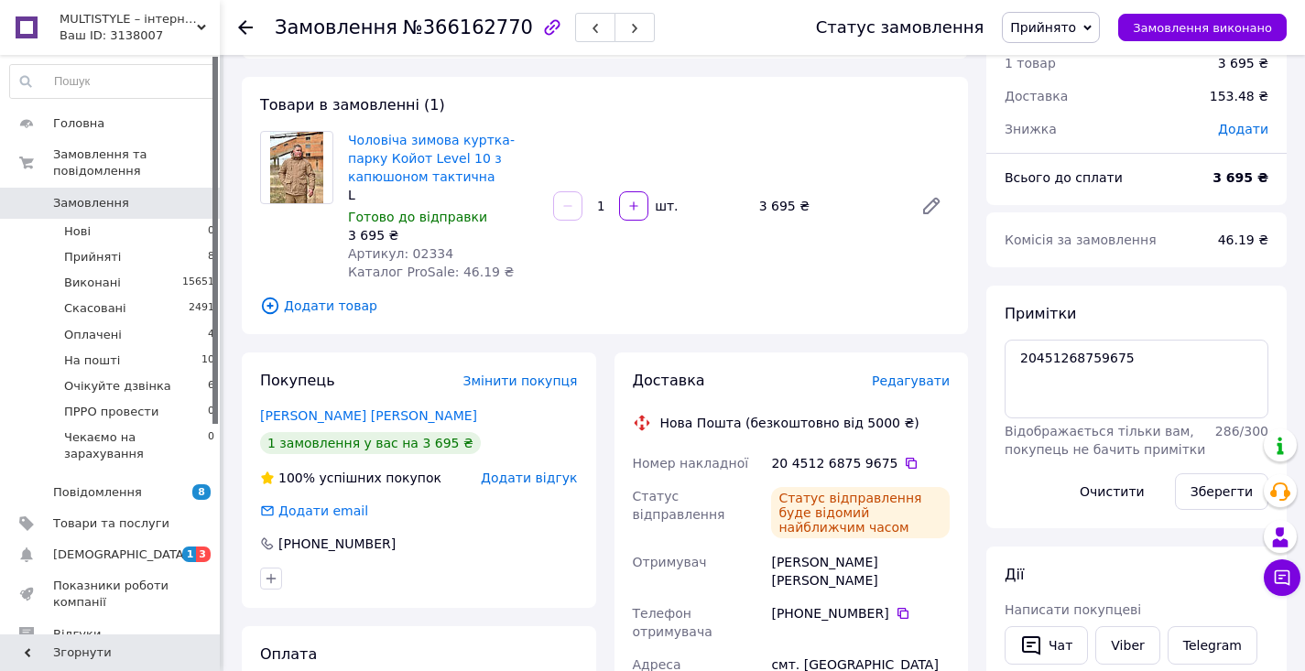
click at [1059, 27] on span "Прийнято" at bounding box center [1043, 27] width 66 height 15
click at [1074, 153] on li "На пошті" at bounding box center [1089, 146] width 173 height 27
click at [433, 137] on link "Чоловіча зимова куртка-парку Койот Level 10 з капюшоном тактична" at bounding box center [431, 158] width 167 height 51
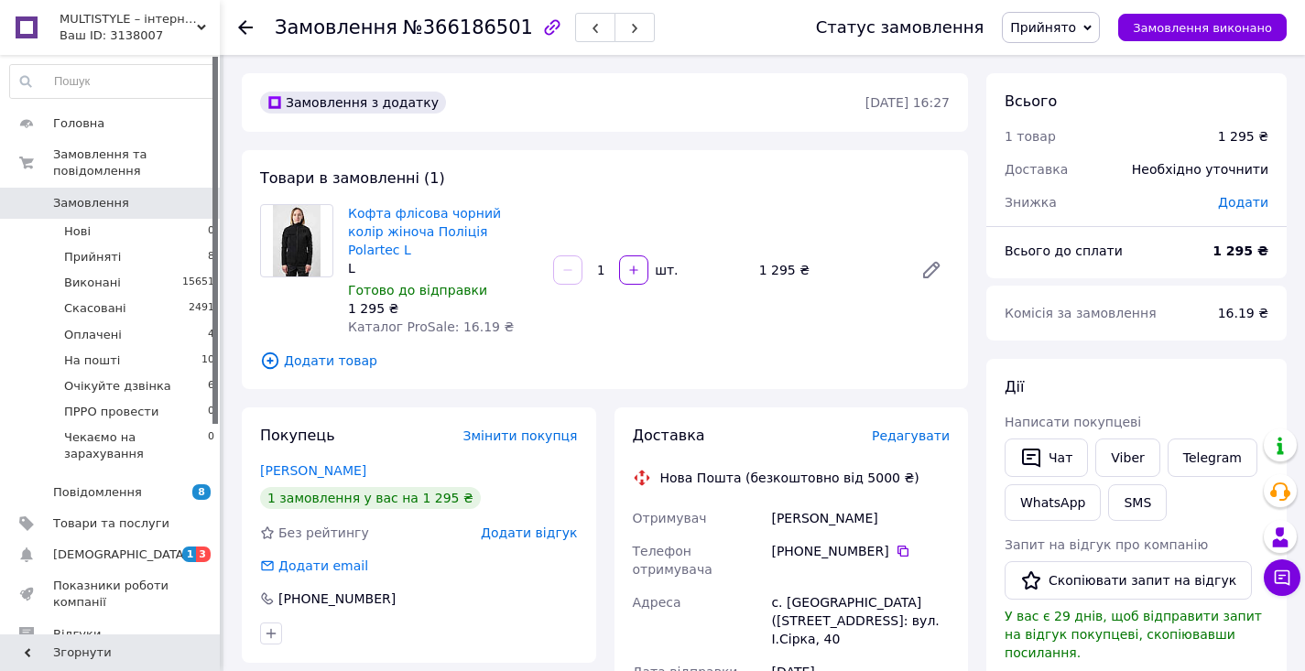
click at [910, 429] on span "Редагувати" at bounding box center [911, 436] width 78 height 15
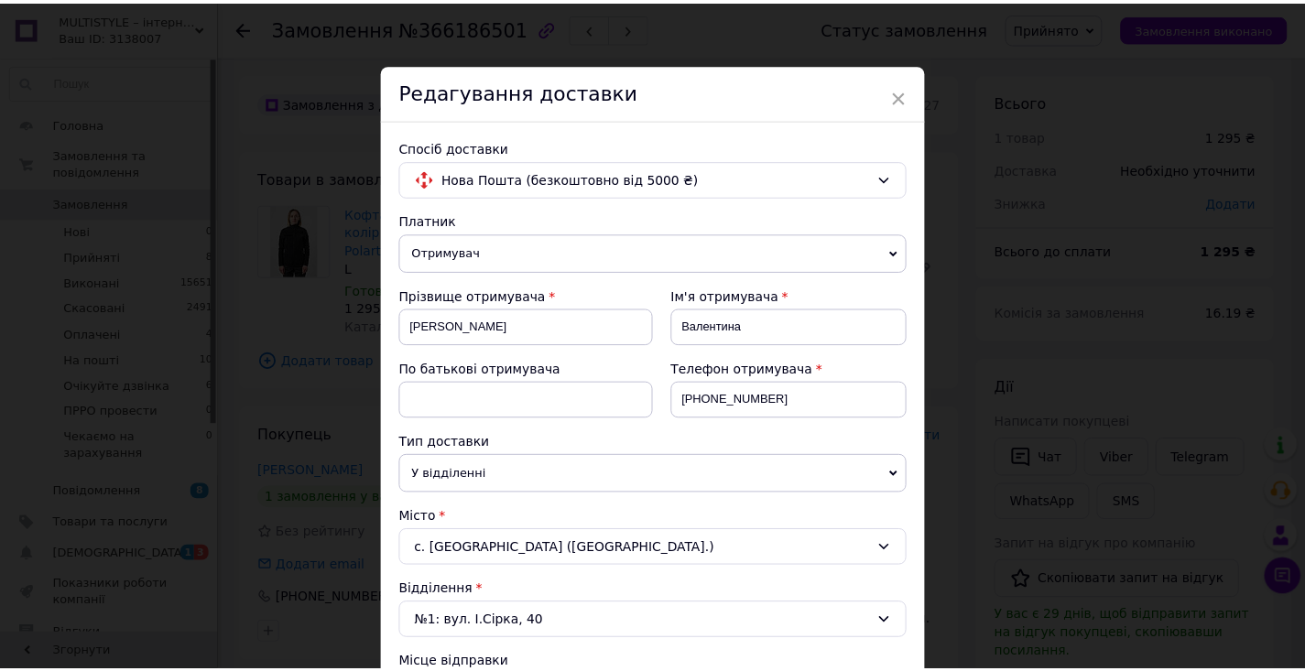
scroll to position [885, 0]
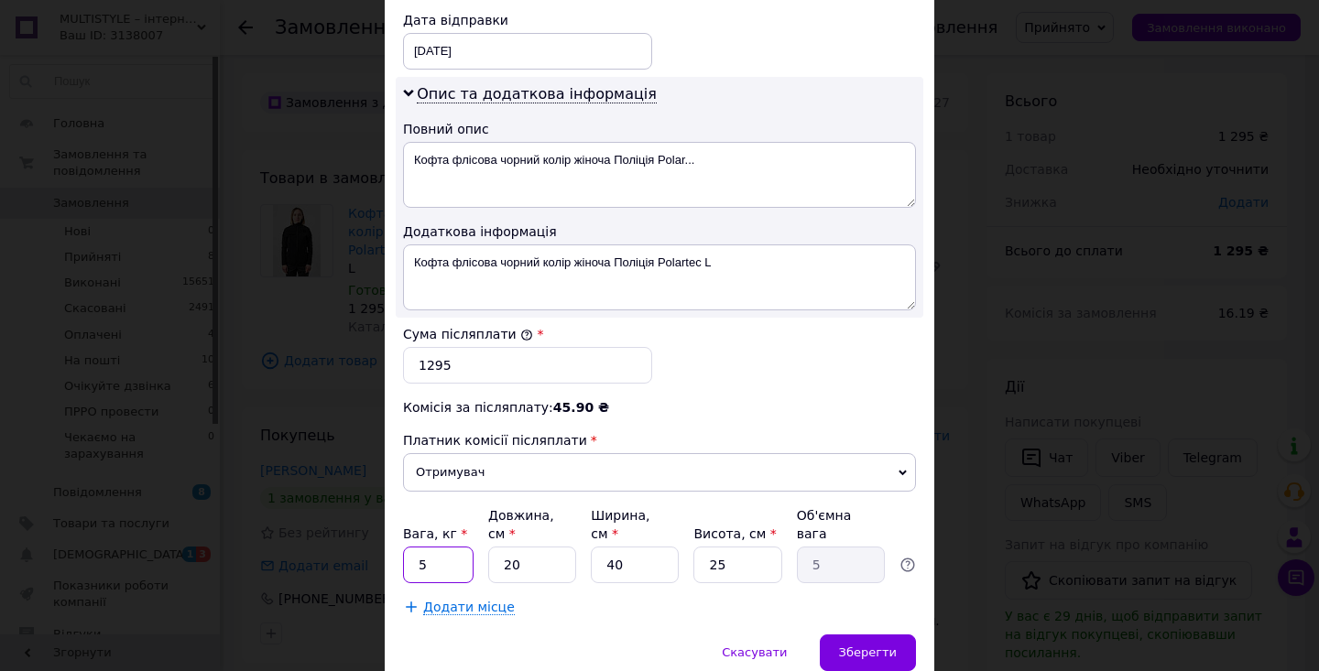
drag, startPoint x: 429, startPoint y: 557, endPoint x: 386, endPoint y: 585, distance: 51.6
type input "2"
drag, startPoint x: 614, startPoint y: 561, endPoint x: 604, endPoint y: 562, distance: 10.1
click at [604, 562] on input "40" at bounding box center [635, 565] width 88 height 37
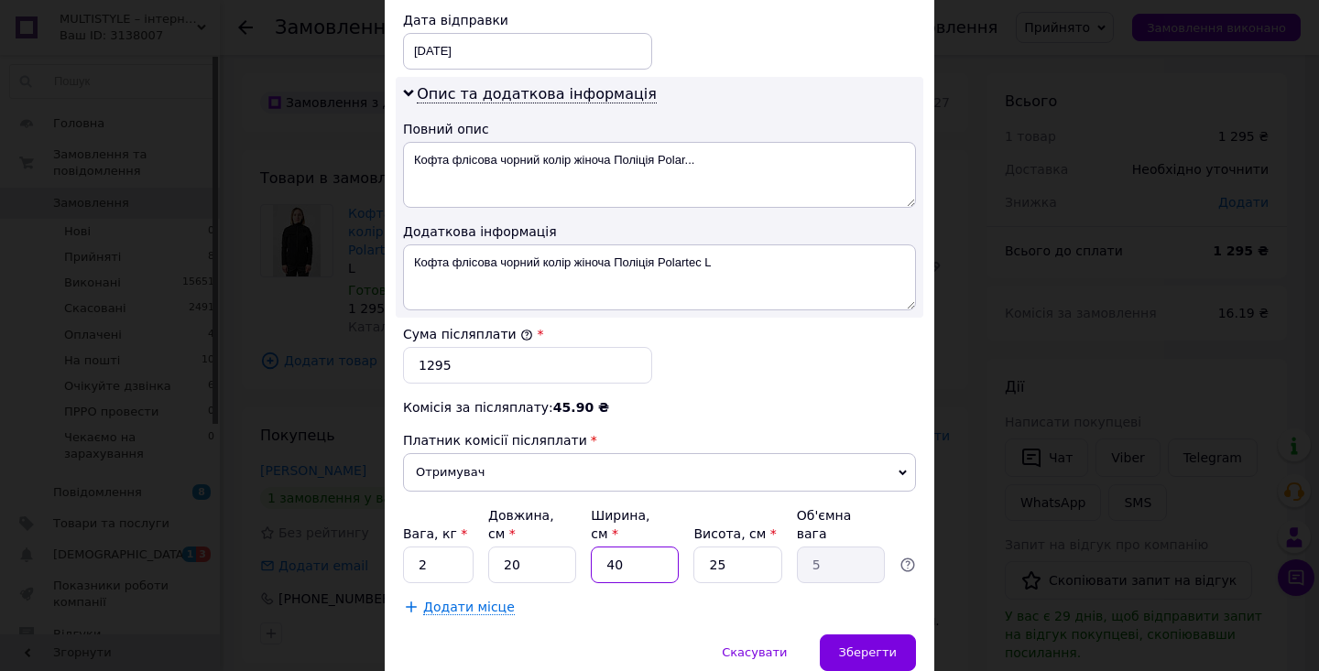
type input "20"
type input "2.5"
type input "20"
click at [724, 565] on input "25" at bounding box center [737, 565] width 88 height 37
type input "20"
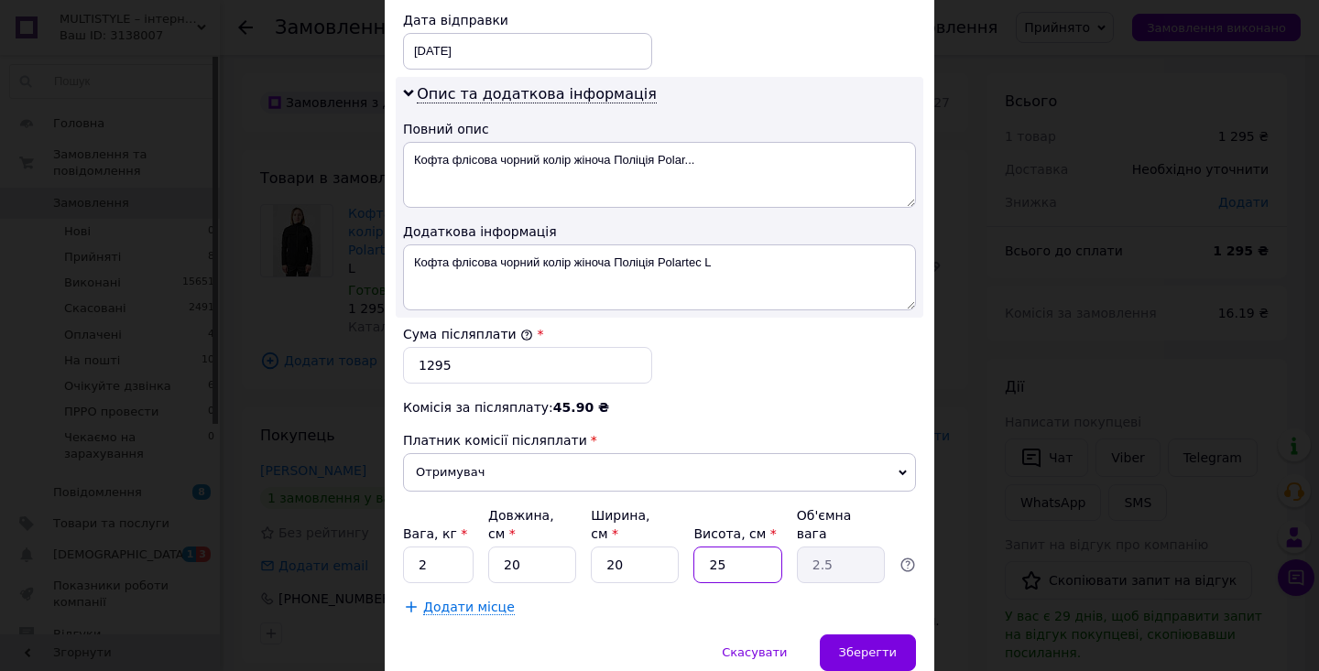
type input "2"
type input "20"
click at [870, 648] on span "Зберегти" at bounding box center [868, 653] width 58 height 14
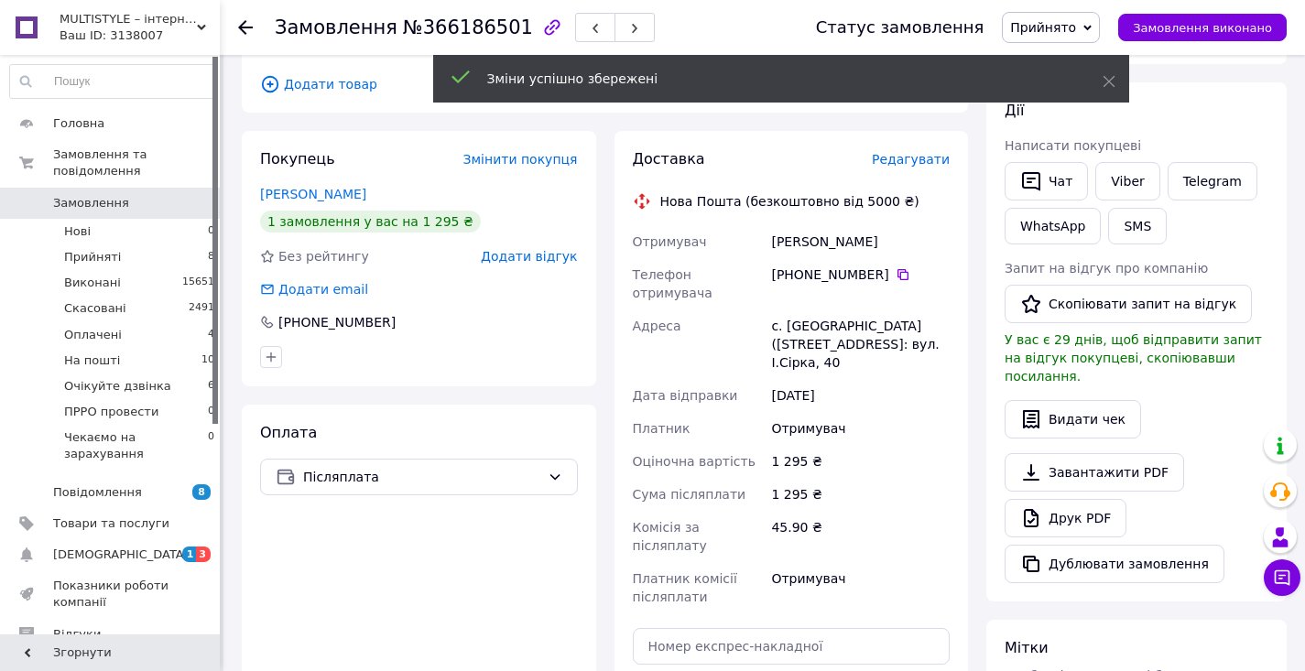
scroll to position [376, 0]
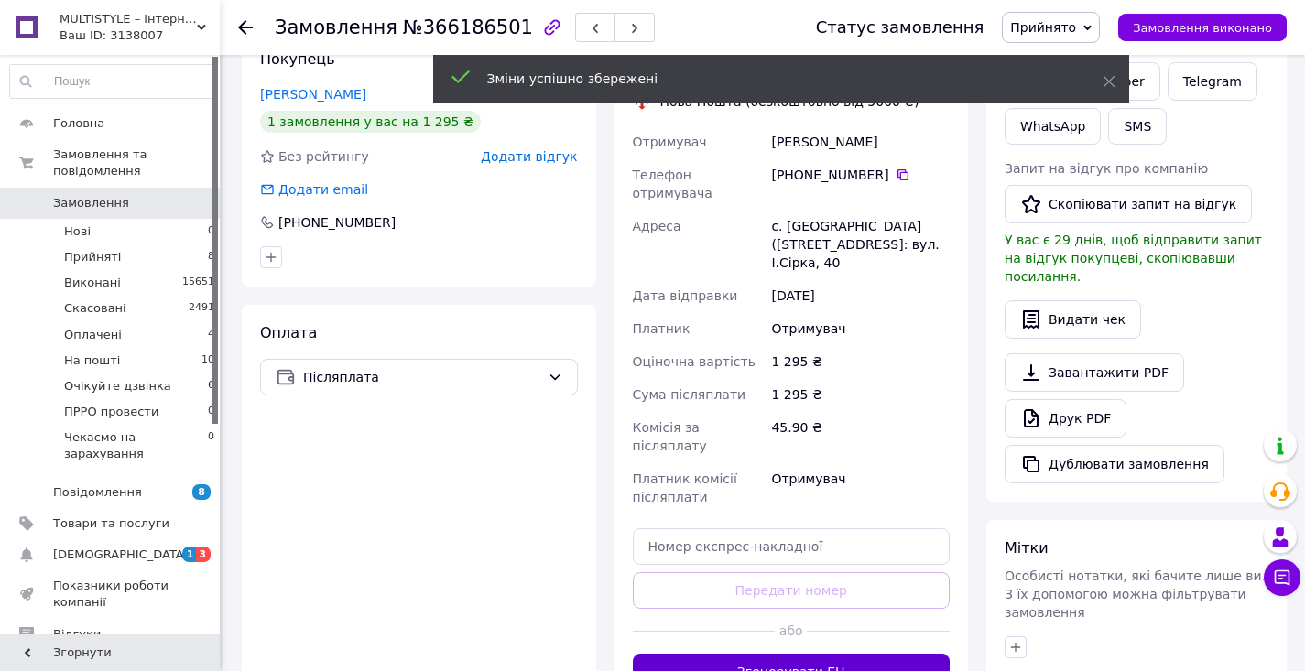
click at [823, 654] on button "Згенерувати ЕН" at bounding box center [792, 672] width 318 height 37
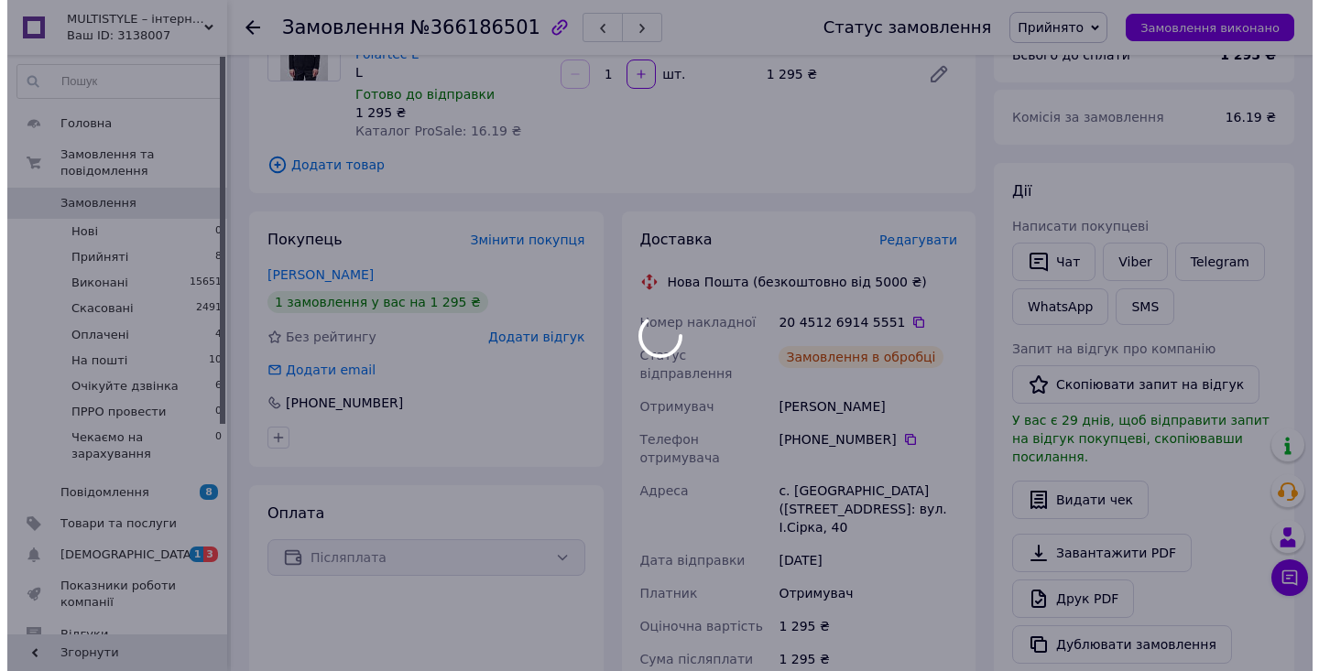
scroll to position [98, 0]
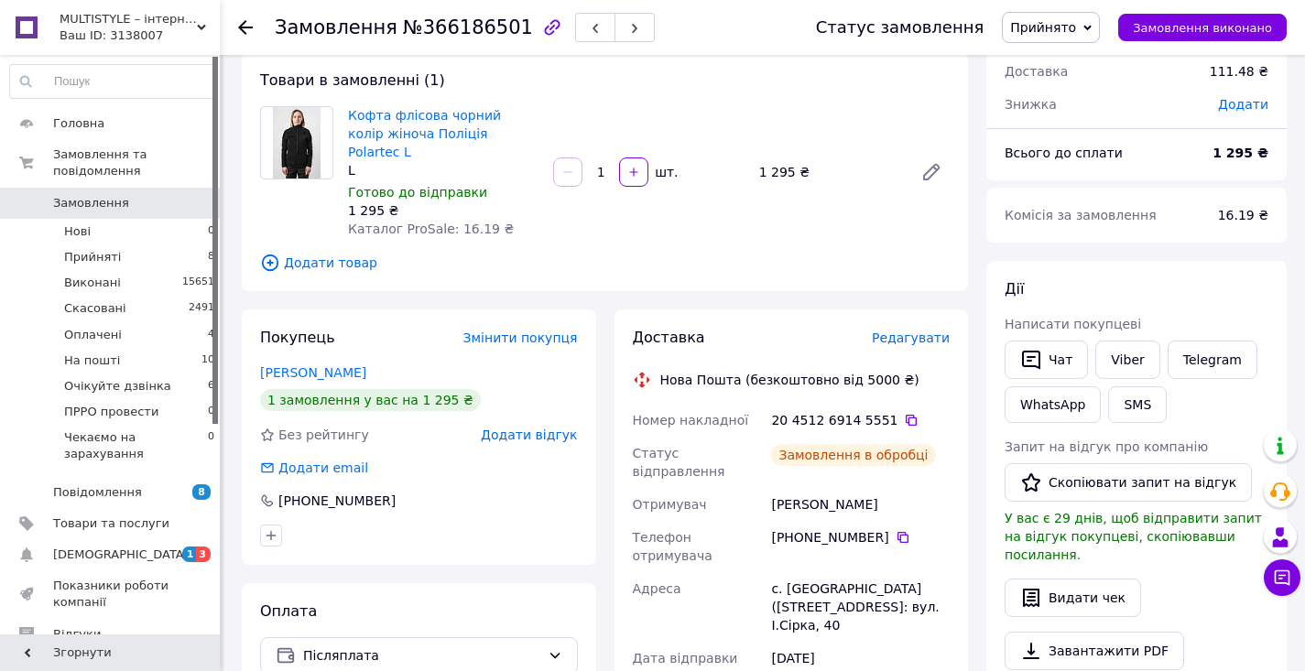
click at [904, 413] on icon at bounding box center [911, 420] width 15 height 15
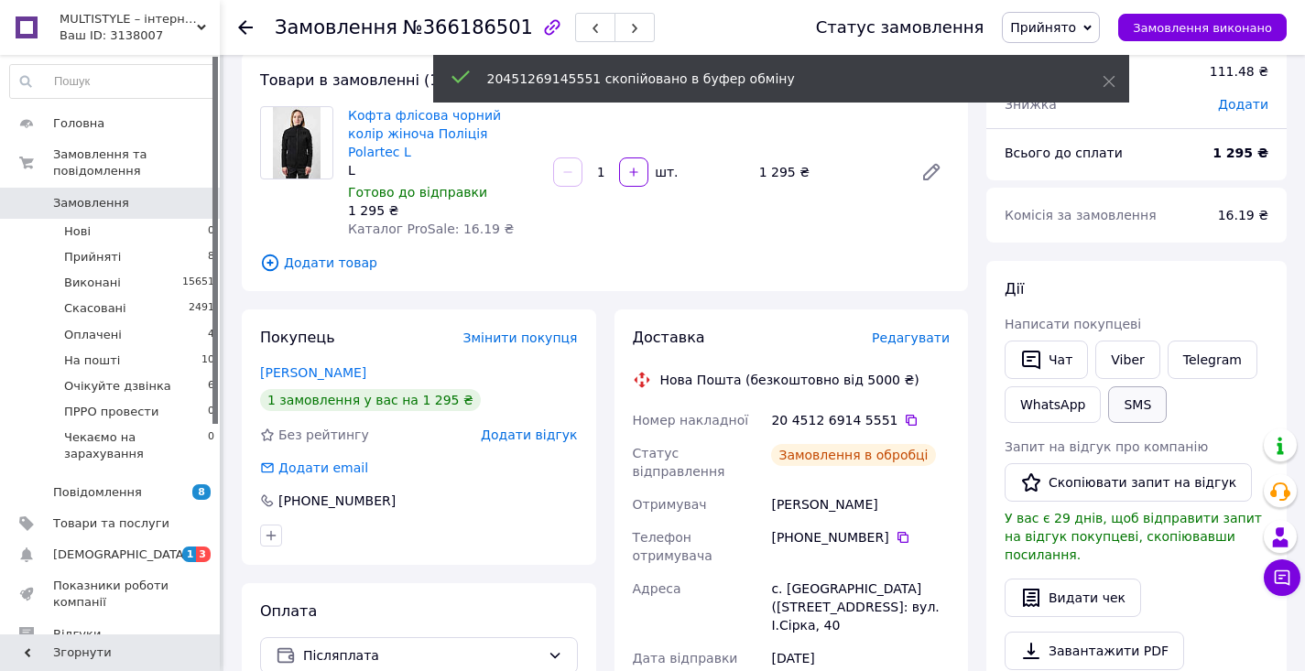
click at [1123, 402] on button "SMS" at bounding box center [1137, 404] width 59 height 37
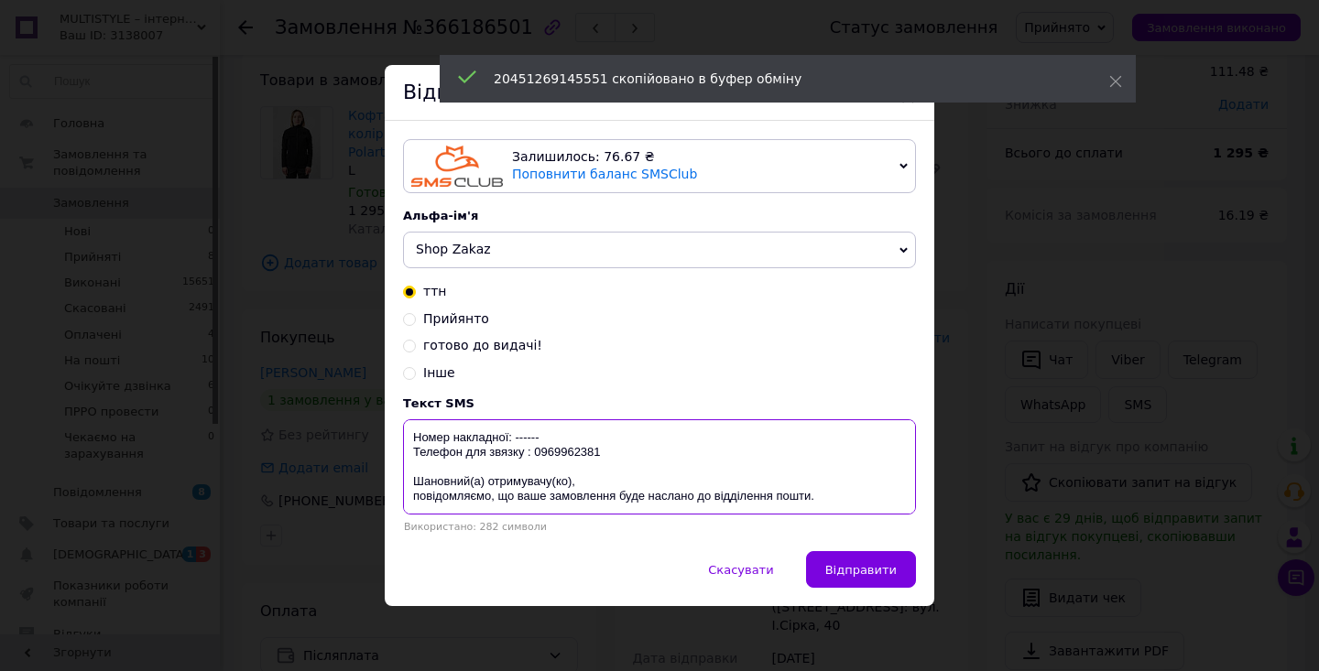
drag, startPoint x: 511, startPoint y: 437, endPoint x: 582, endPoint y: 436, distance: 71.4
click at [582, 436] on textarea "Номер накладної: ------ Телефон для звязку : 0969962381 Шановний(а) отримувачу(…" at bounding box center [659, 466] width 513 height 95
paste textarea "20451269145551"
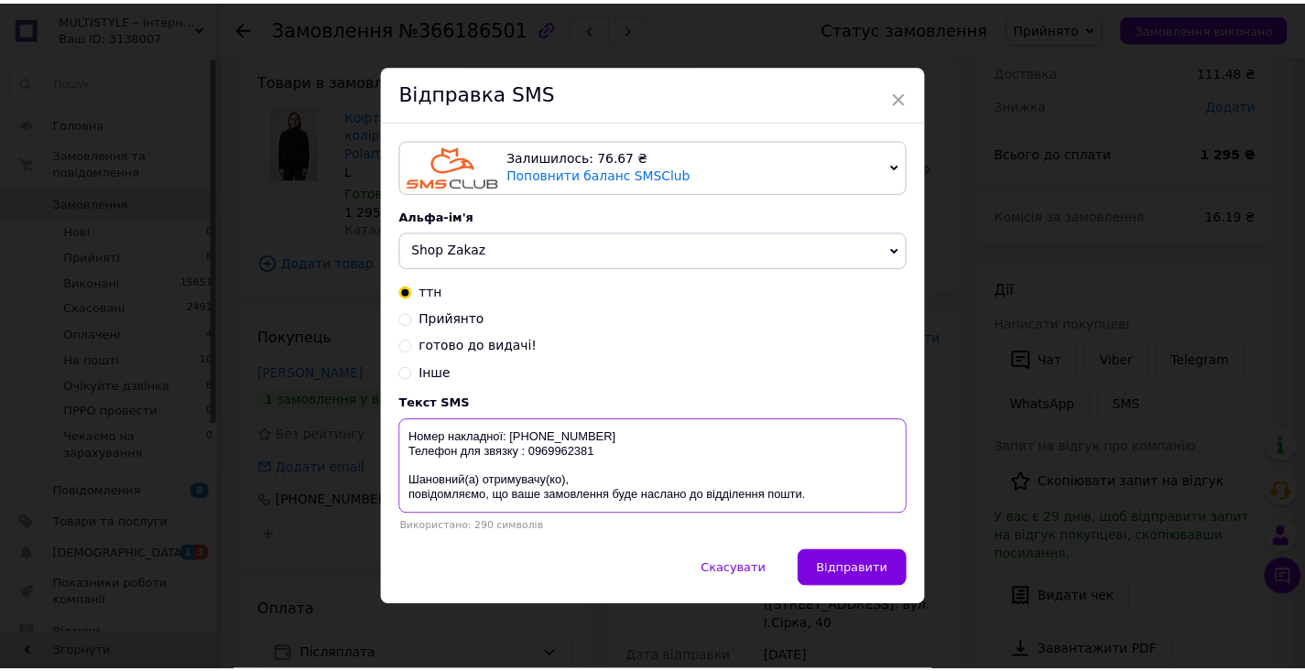
scroll to position [59, 0]
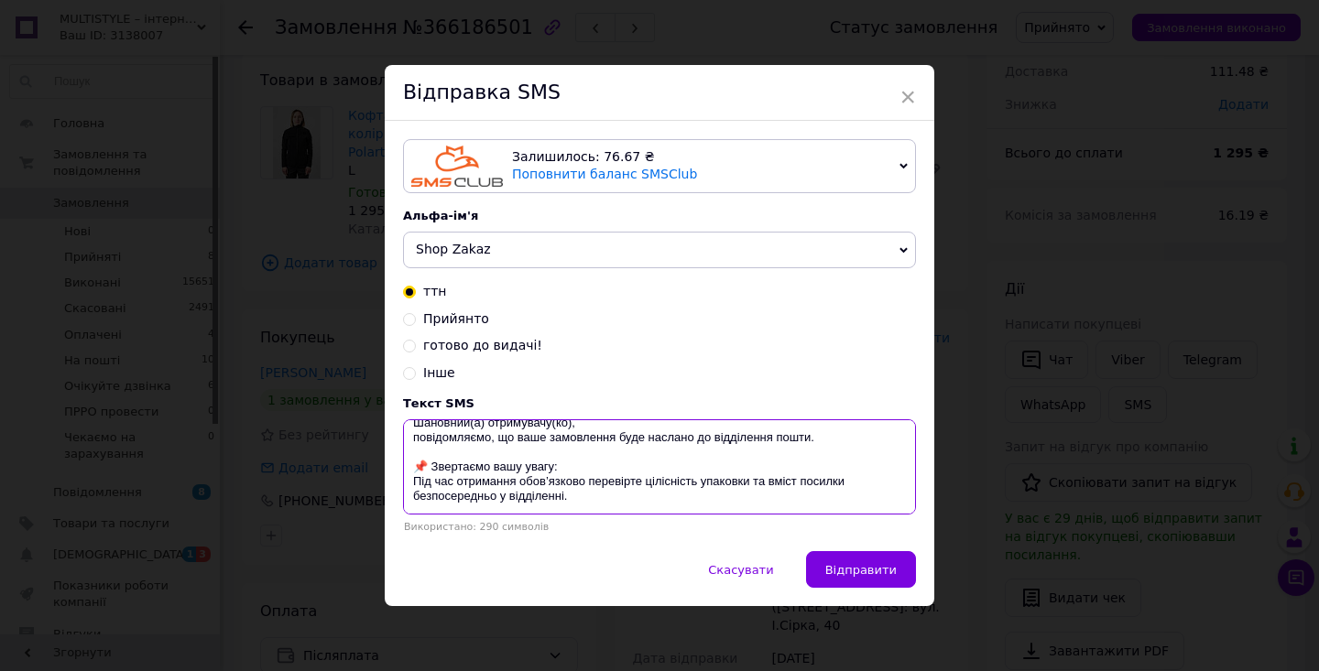
drag, startPoint x: 405, startPoint y: 437, endPoint x: 533, endPoint y: 506, distance: 145.9
click at [544, 524] on div "Текст SMS Номер накладної: [PHONE_NUMBER] Телефон для звязку : 0969962381 Шанов…" at bounding box center [659, 465] width 513 height 136
type textarea "Номер накладної: [PHONE_NUMBER] Телефон для звязку : 0969962381 Шановний(а) отр…"
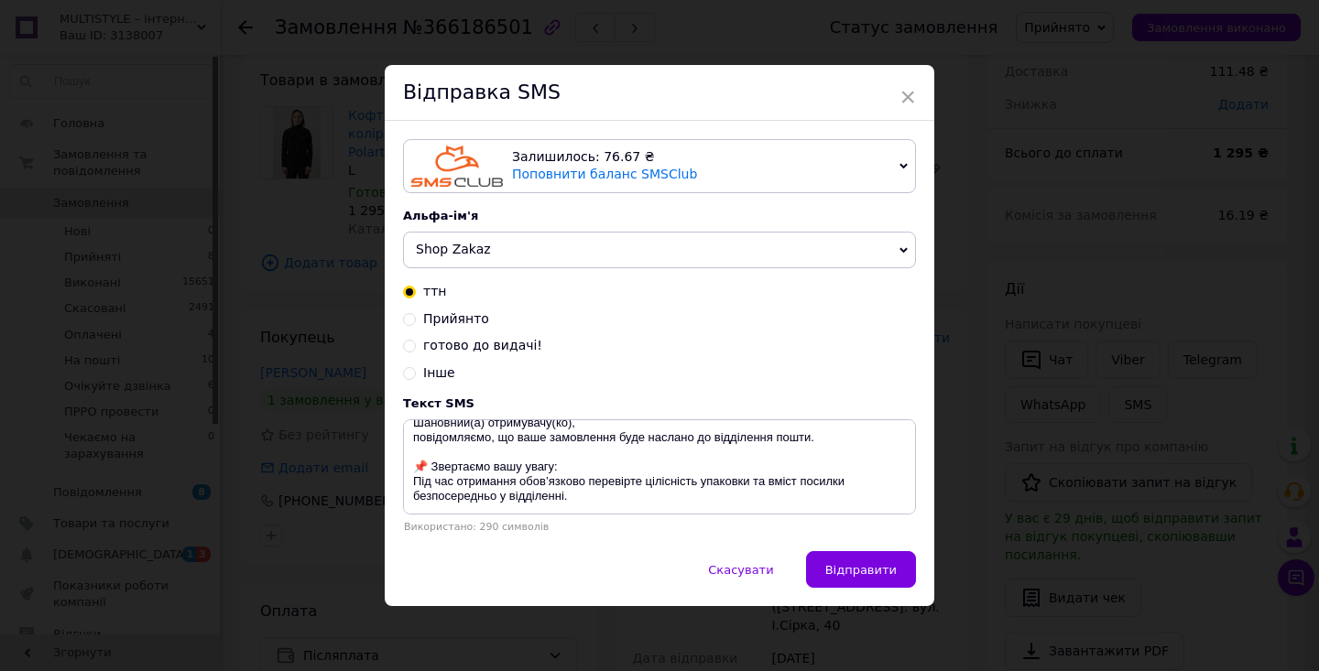
click at [1057, 361] on div "× Відправка SMS Залишилось: 76.67 ₴ Поповнити баланс SMSClub Підключити LetsAds…" at bounding box center [659, 335] width 1319 height 671
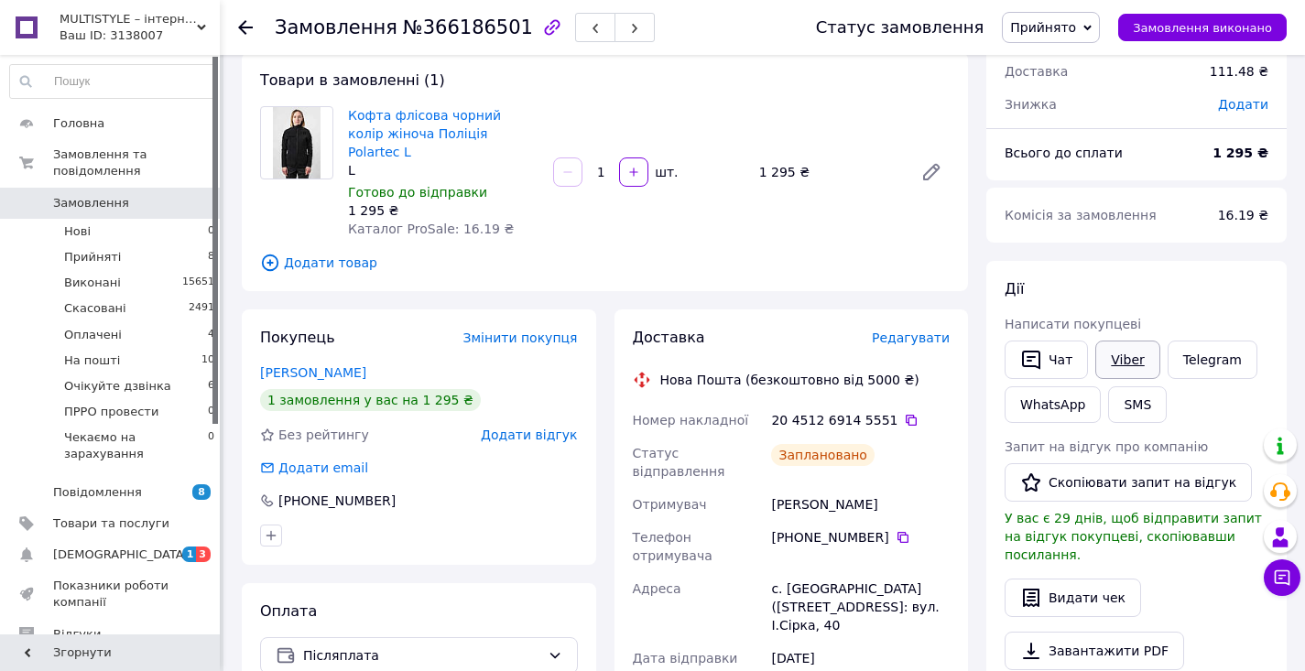
click at [1138, 364] on link "Viber" at bounding box center [1127, 360] width 64 height 38
click at [904, 413] on icon at bounding box center [911, 420] width 15 height 15
click at [886, 411] on div "20 4512 6914 5551" at bounding box center [860, 420] width 179 height 18
click at [906, 415] on icon at bounding box center [911, 420] width 11 height 11
click at [1076, 23] on span "Прийнято" at bounding box center [1043, 27] width 66 height 15
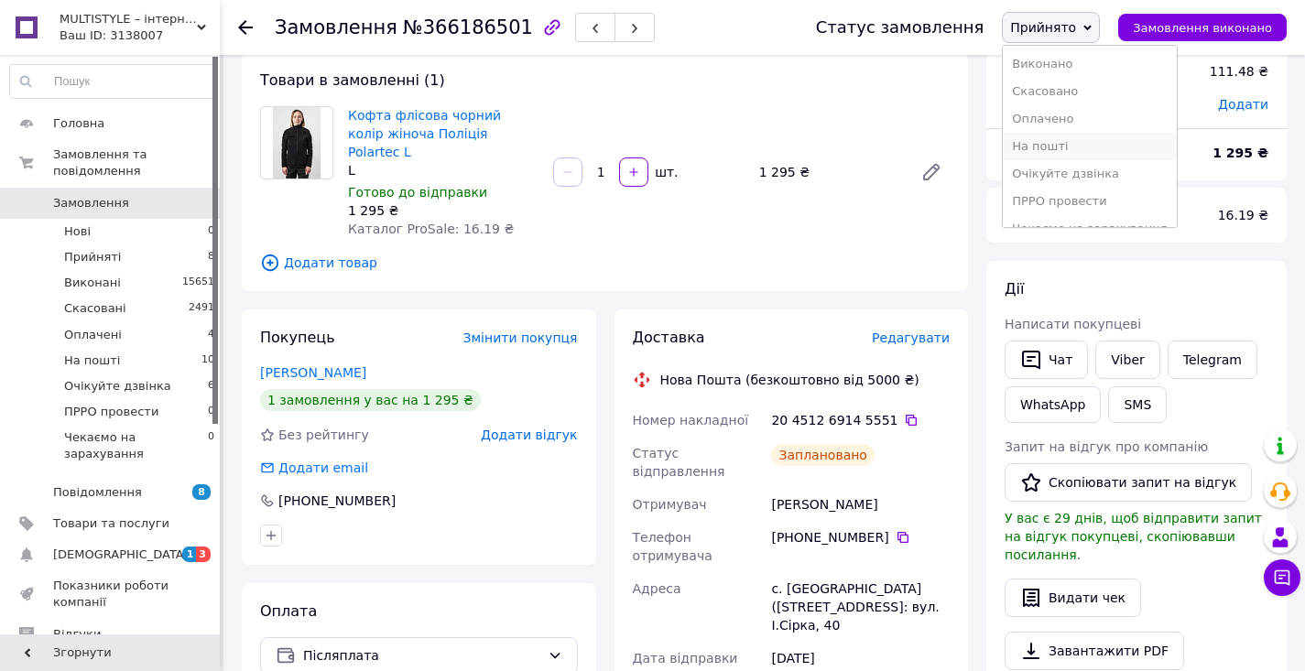
click at [1070, 139] on li "На пошті" at bounding box center [1089, 146] width 173 height 27
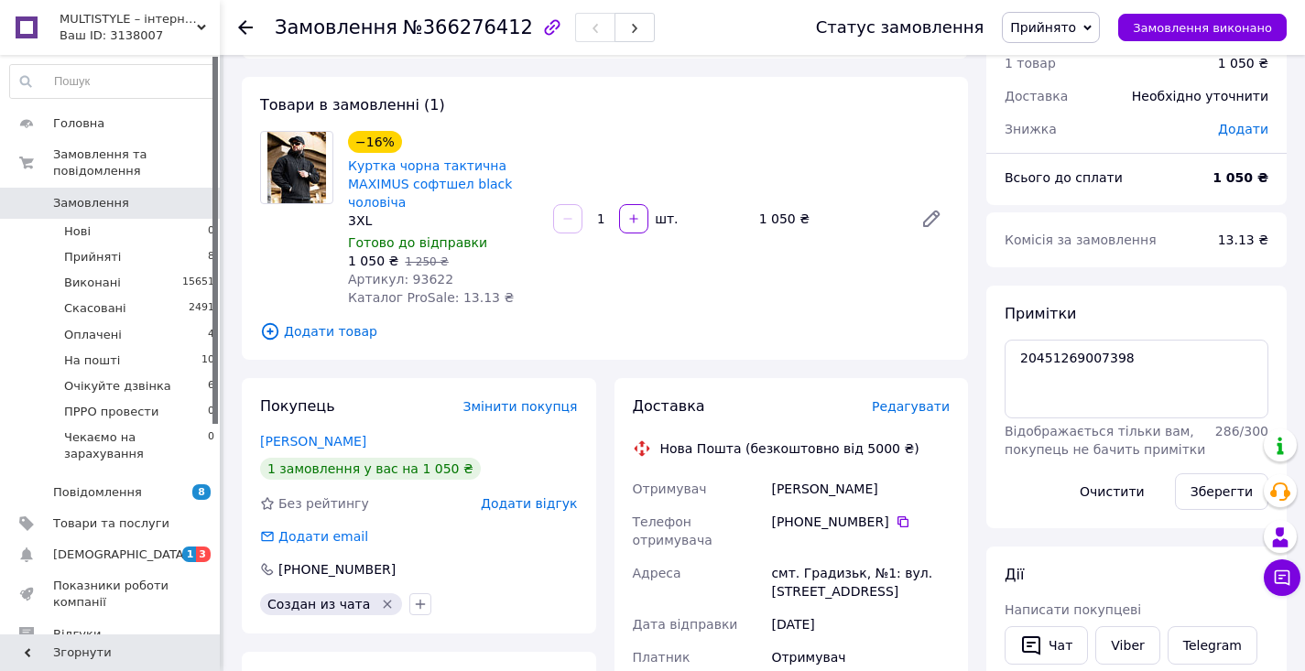
scroll to position [162, 0]
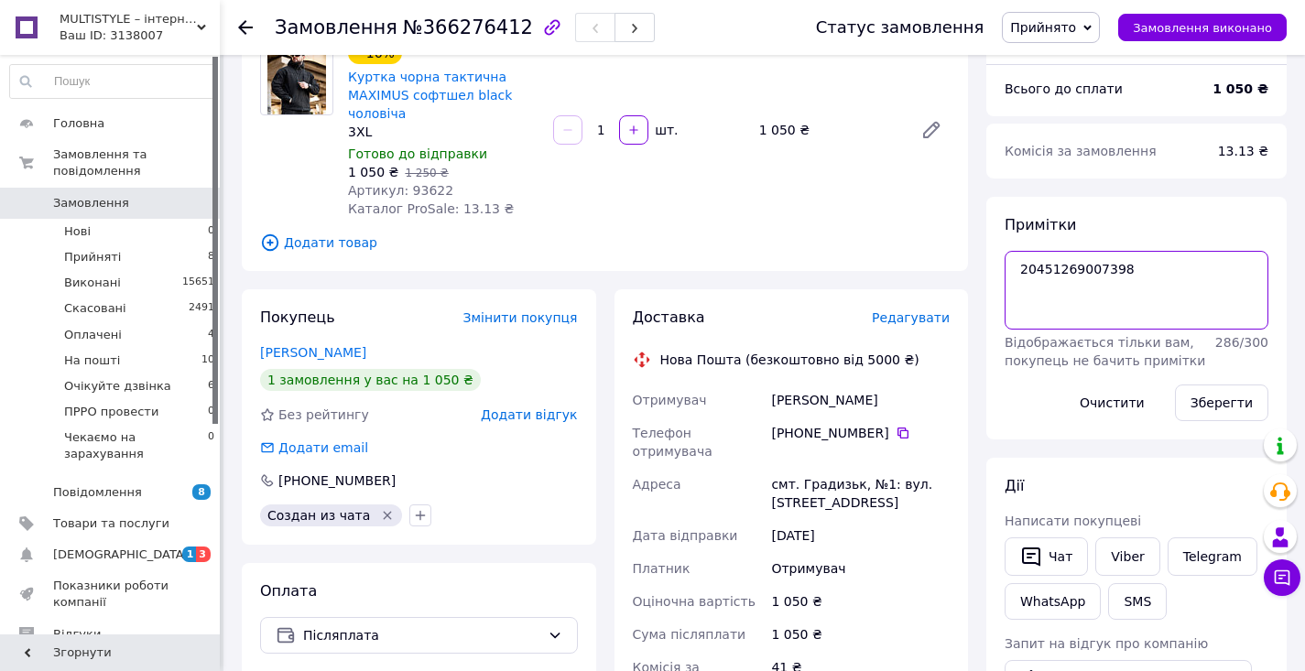
drag, startPoint x: 1020, startPoint y: 266, endPoint x: 1103, endPoint y: 282, distance: 83.9
click at [1168, 275] on textarea "20451269007398" at bounding box center [1137, 290] width 264 height 79
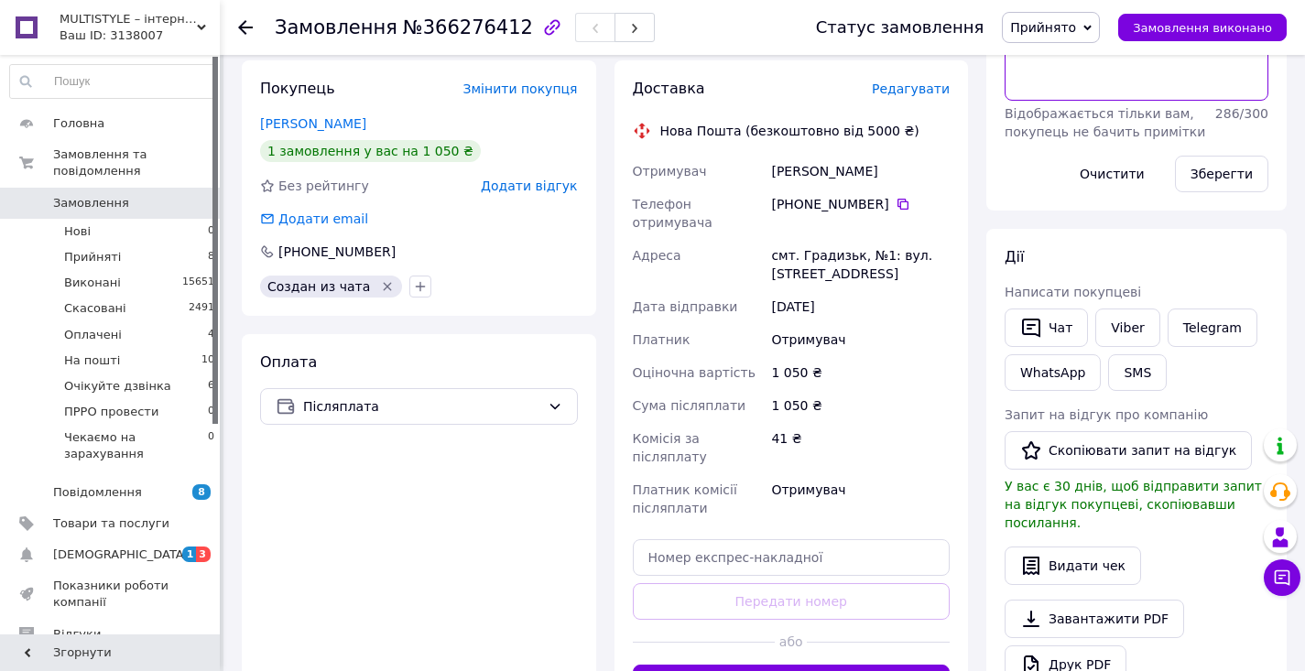
scroll to position [505, 0]
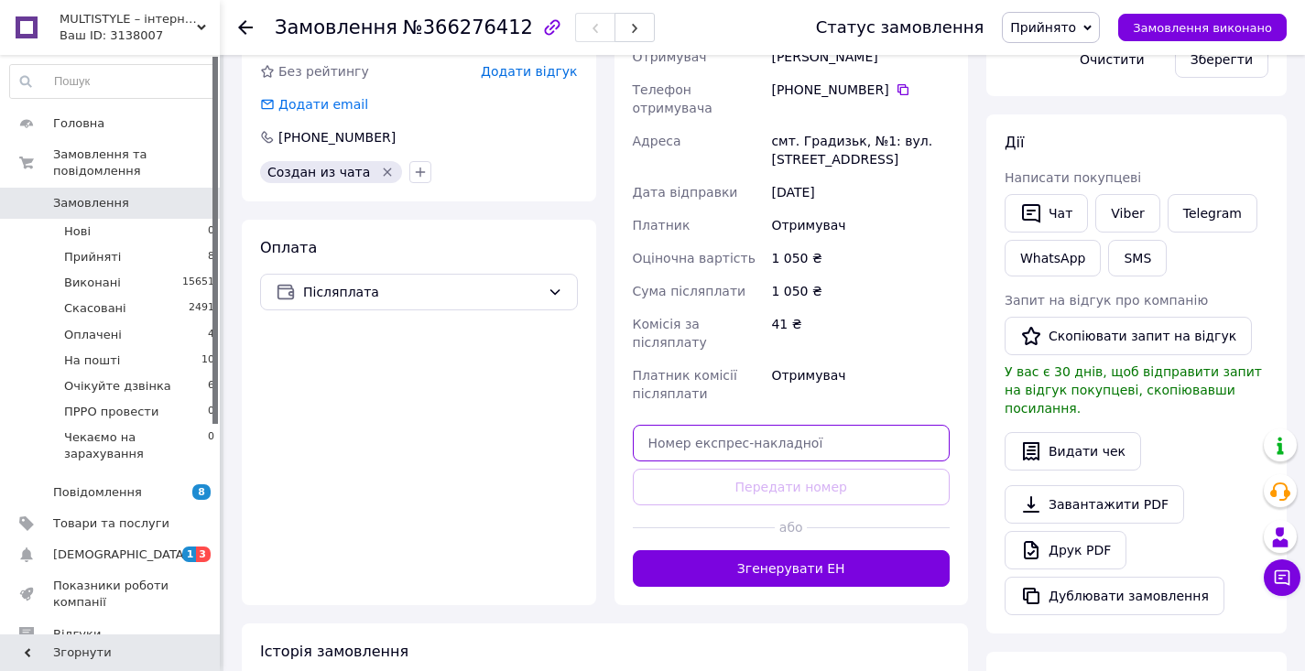
click at [746, 425] on input "text" at bounding box center [792, 443] width 318 height 37
paste input "20451269007398"
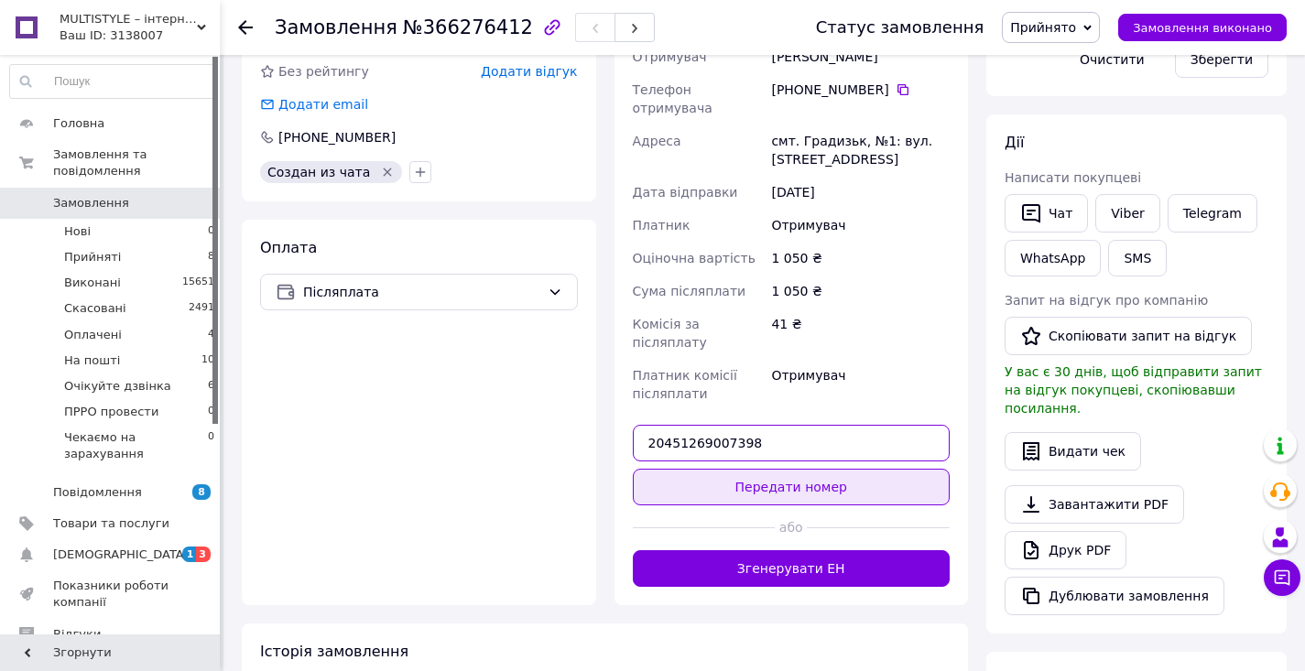
type input "20451269007398"
click at [769, 475] on button "Передати номер" at bounding box center [792, 487] width 318 height 37
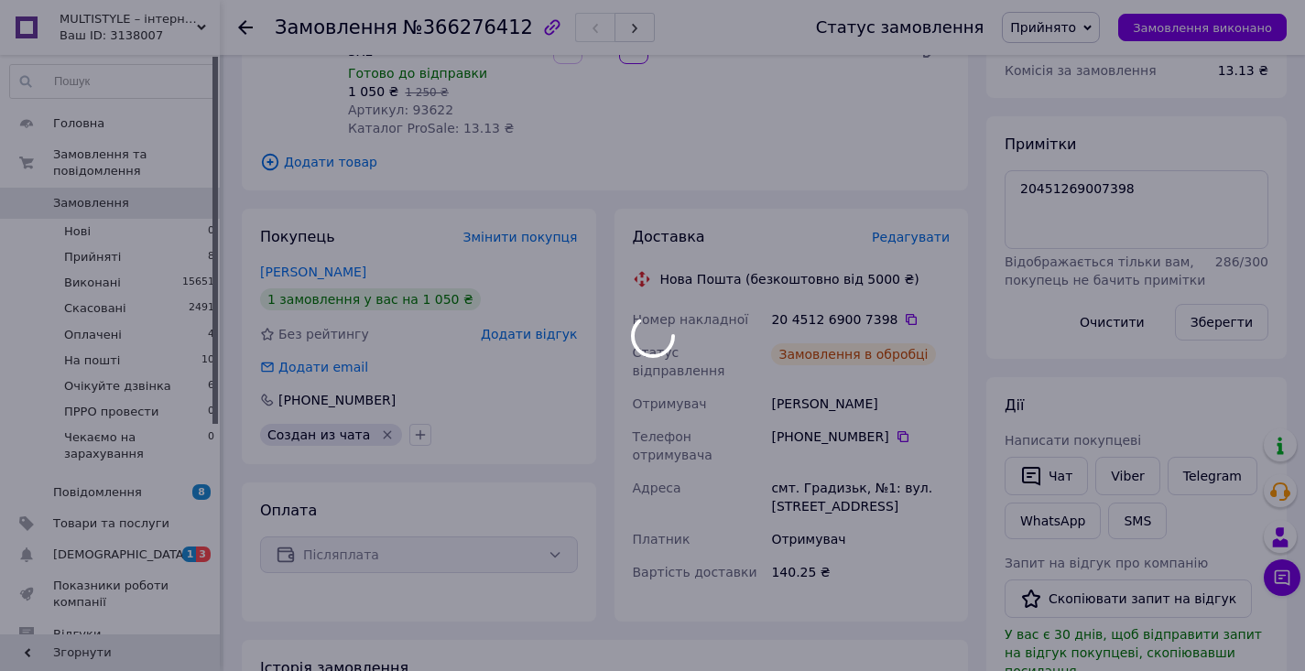
scroll to position [225, 0]
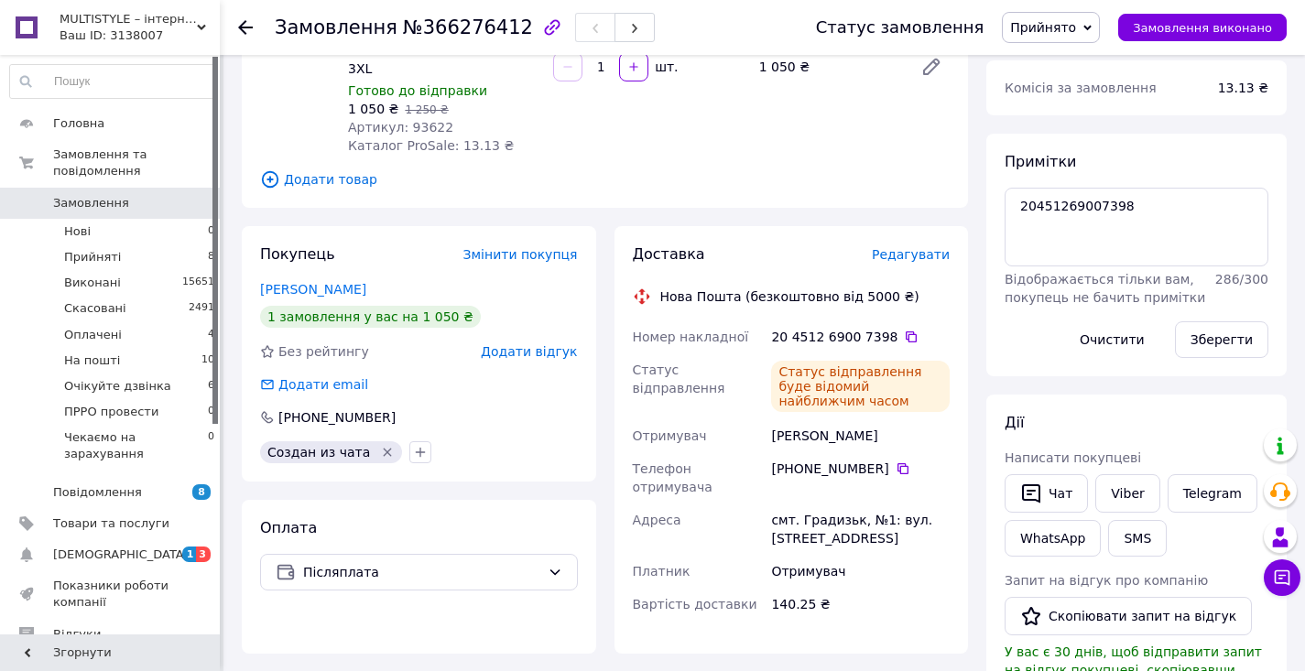
click at [1054, 39] on span "Прийнято" at bounding box center [1051, 27] width 98 height 31
click at [1064, 147] on li "На пошті" at bounding box center [1089, 146] width 173 height 27
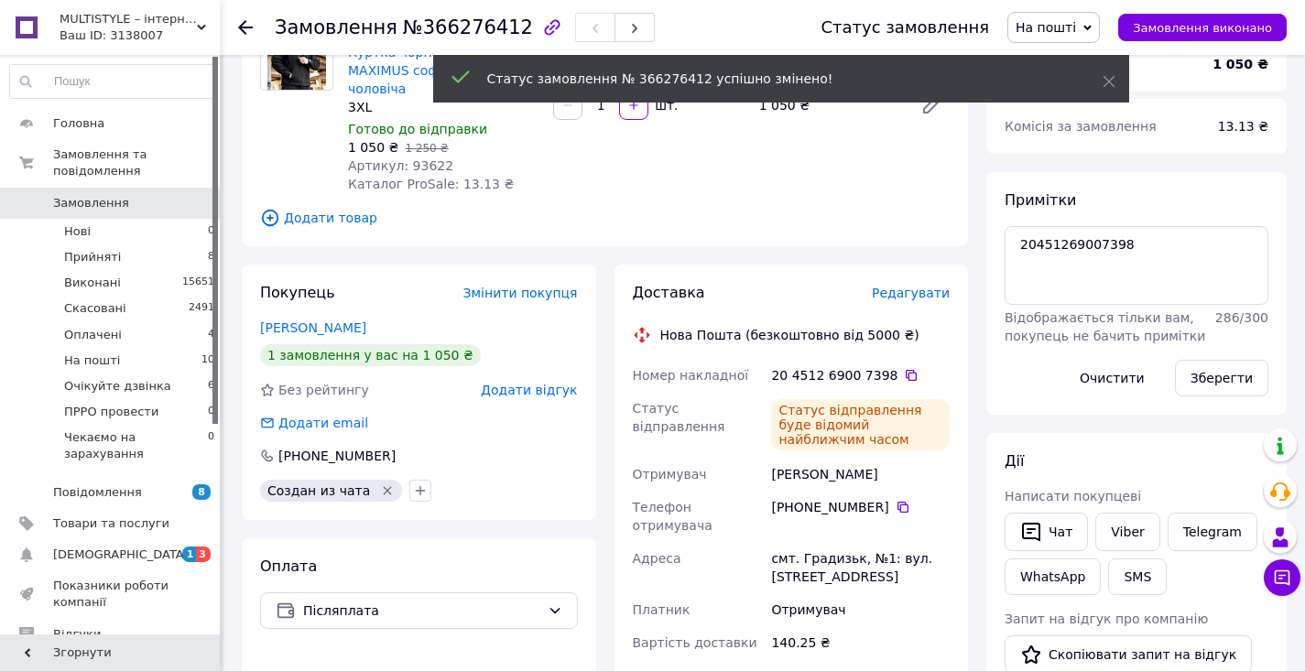
scroll to position [94, 0]
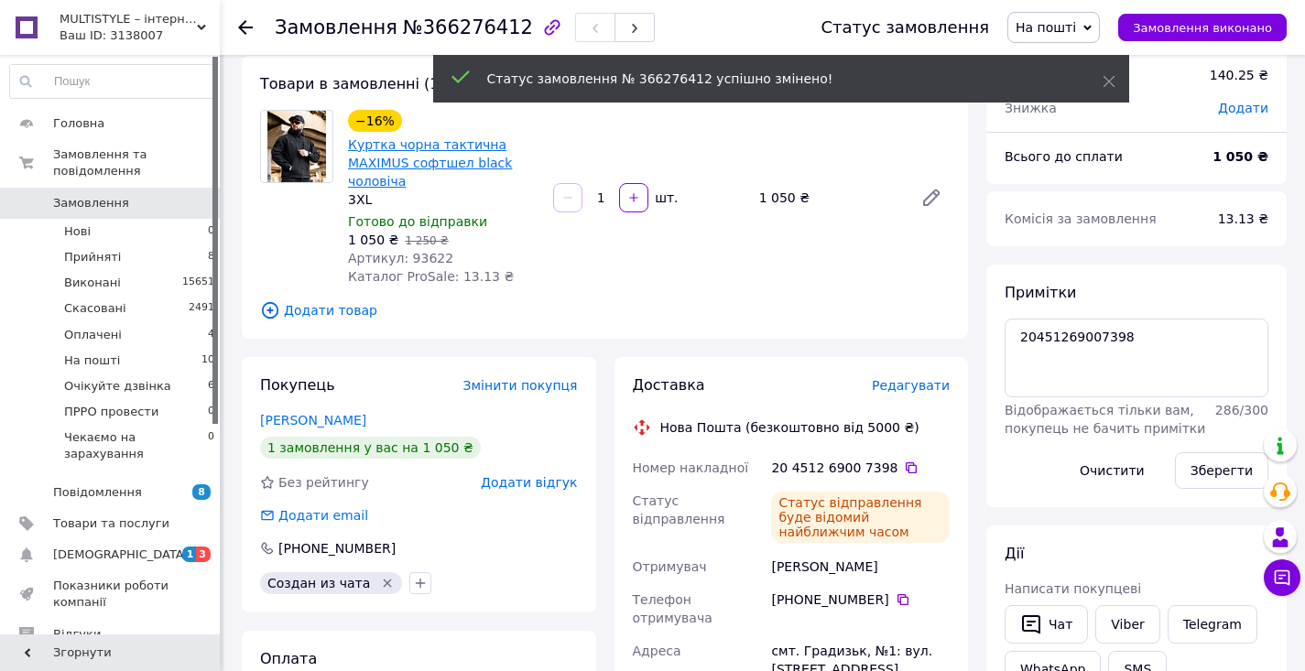
click at [396, 164] on link "Куртка чорна тактична MAXIMUS софтшел black чоловіча" at bounding box center [430, 162] width 164 height 51
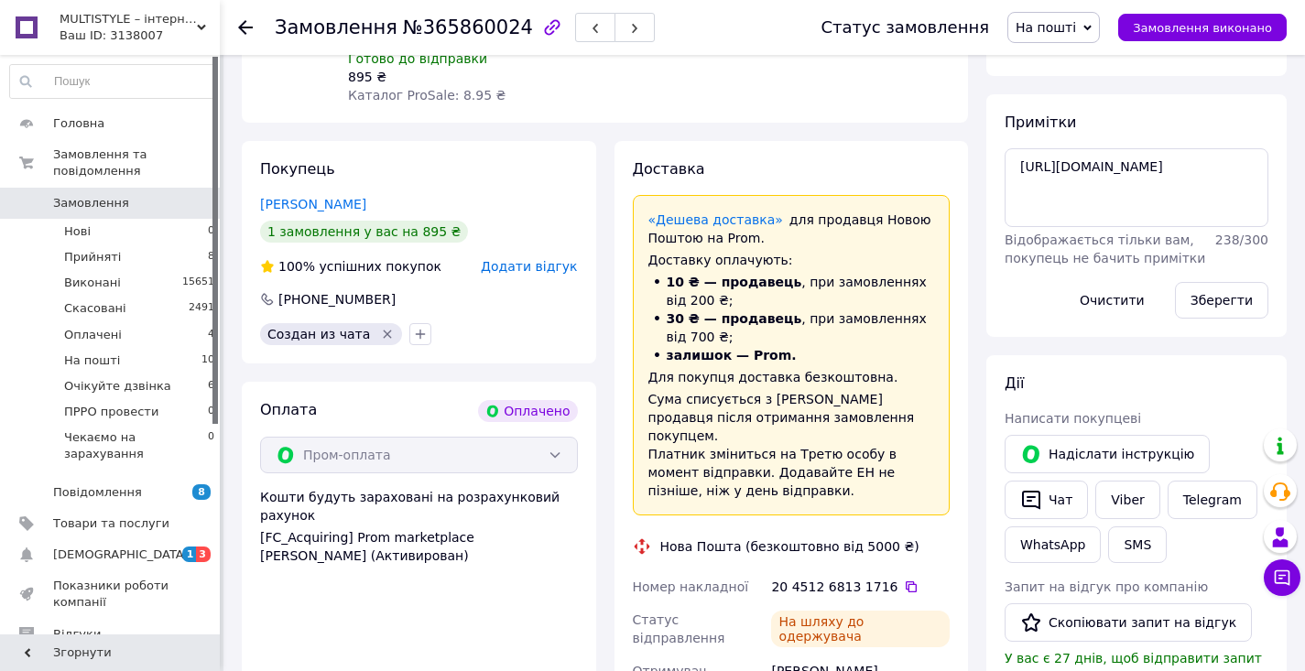
scroll to position [749, 0]
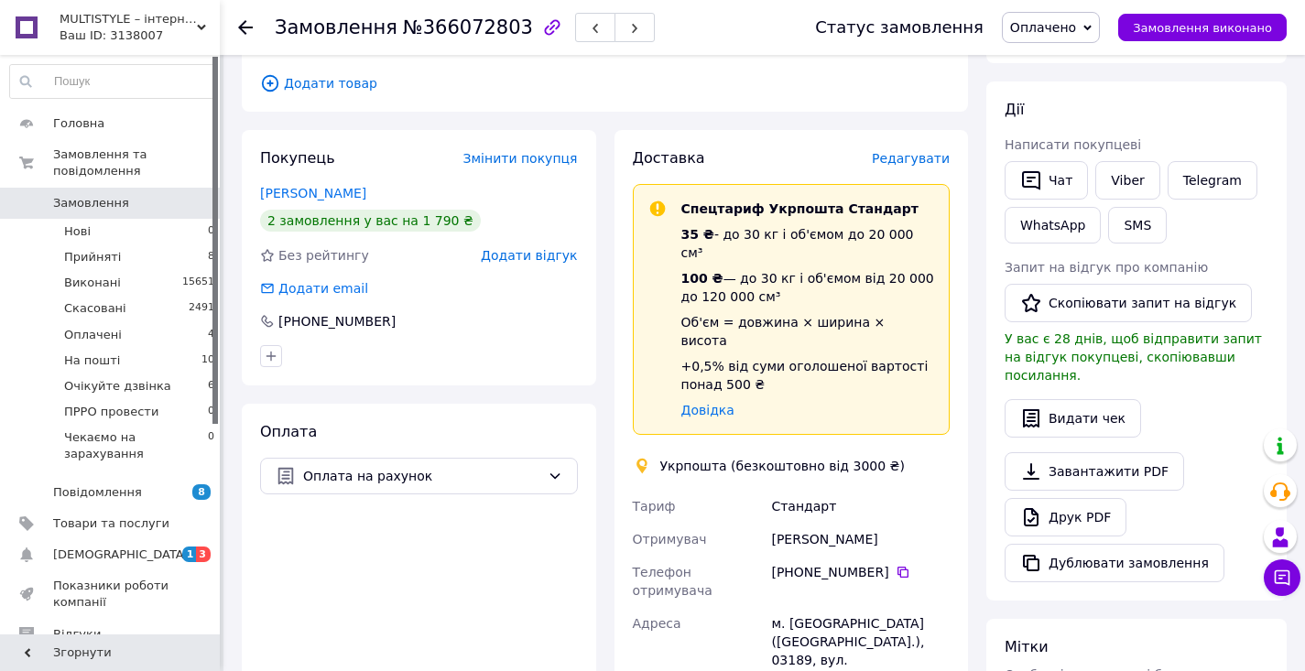
scroll to position [626, 0]
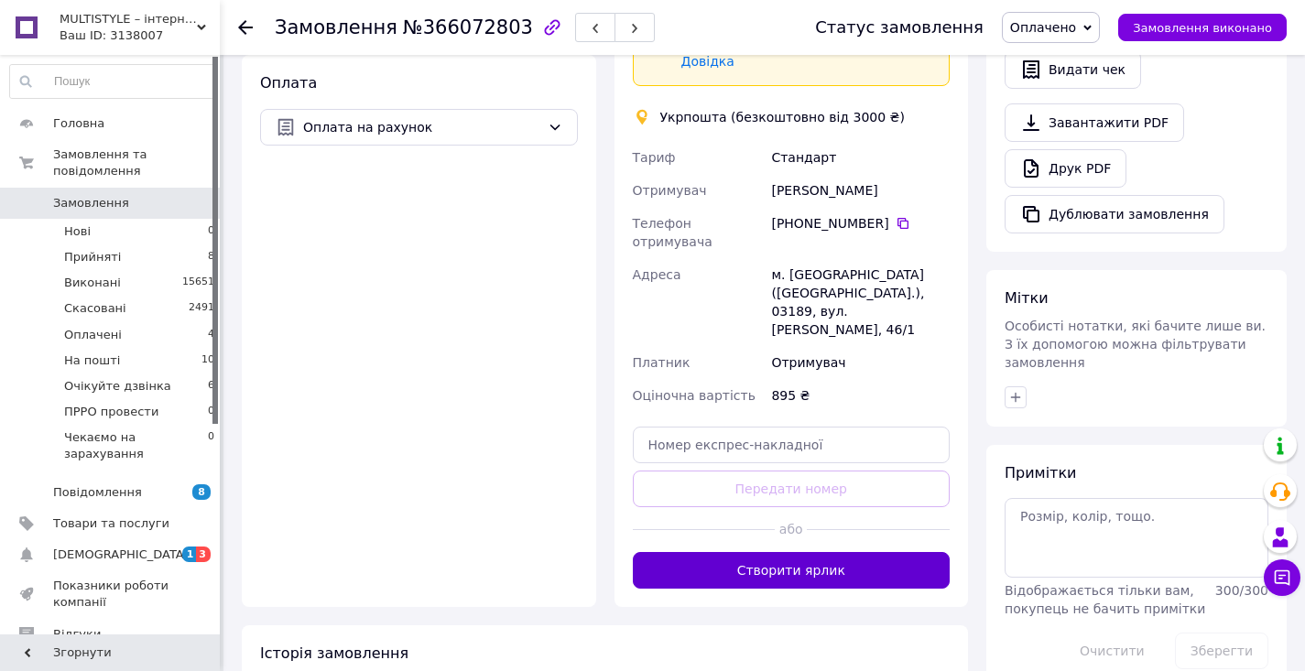
click at [788, 552] on button "Створити ярлик" at bounding box center [792, 570] width 318 height 37
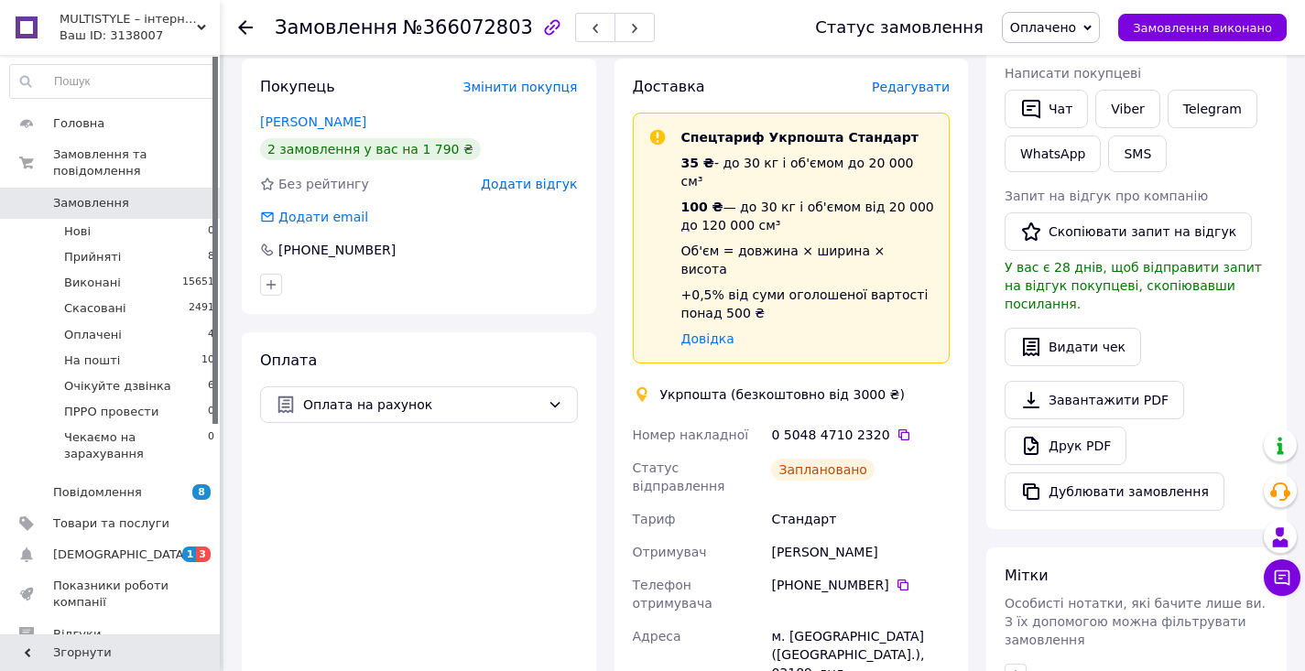
scroll to position [478, 0]
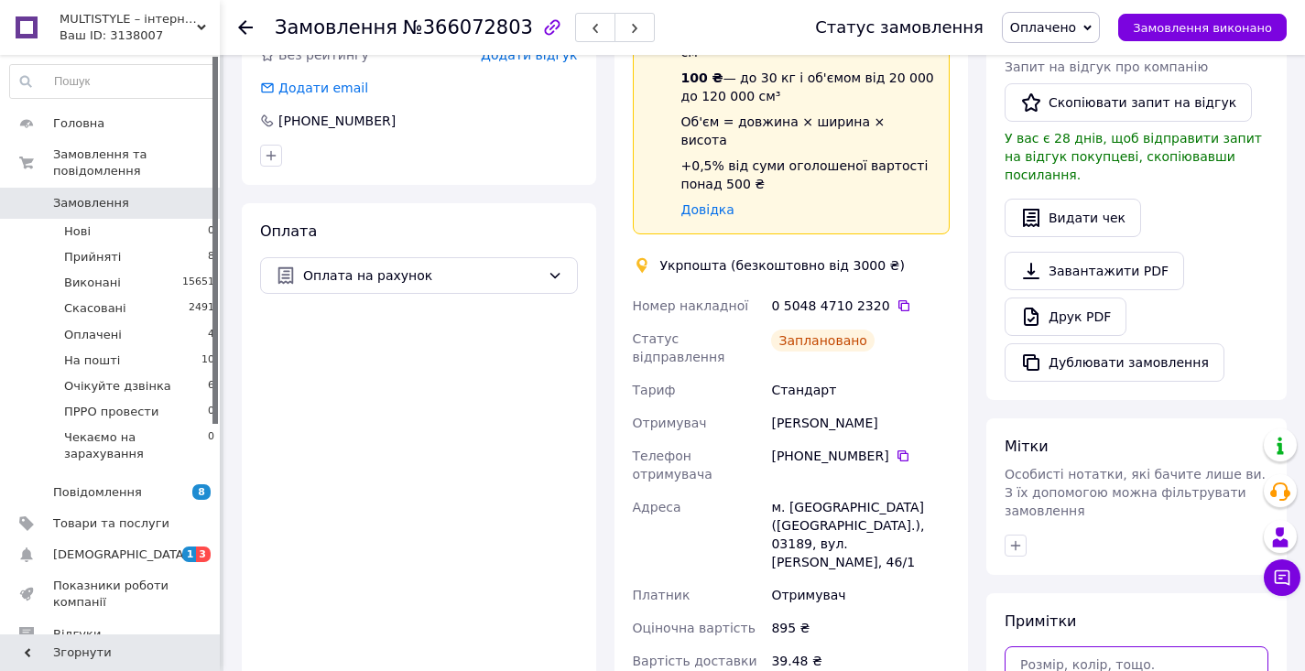
paste textarea "https://check.checkbox.ua/a345084c-17db-491f-818f-20bb9e37c67a"
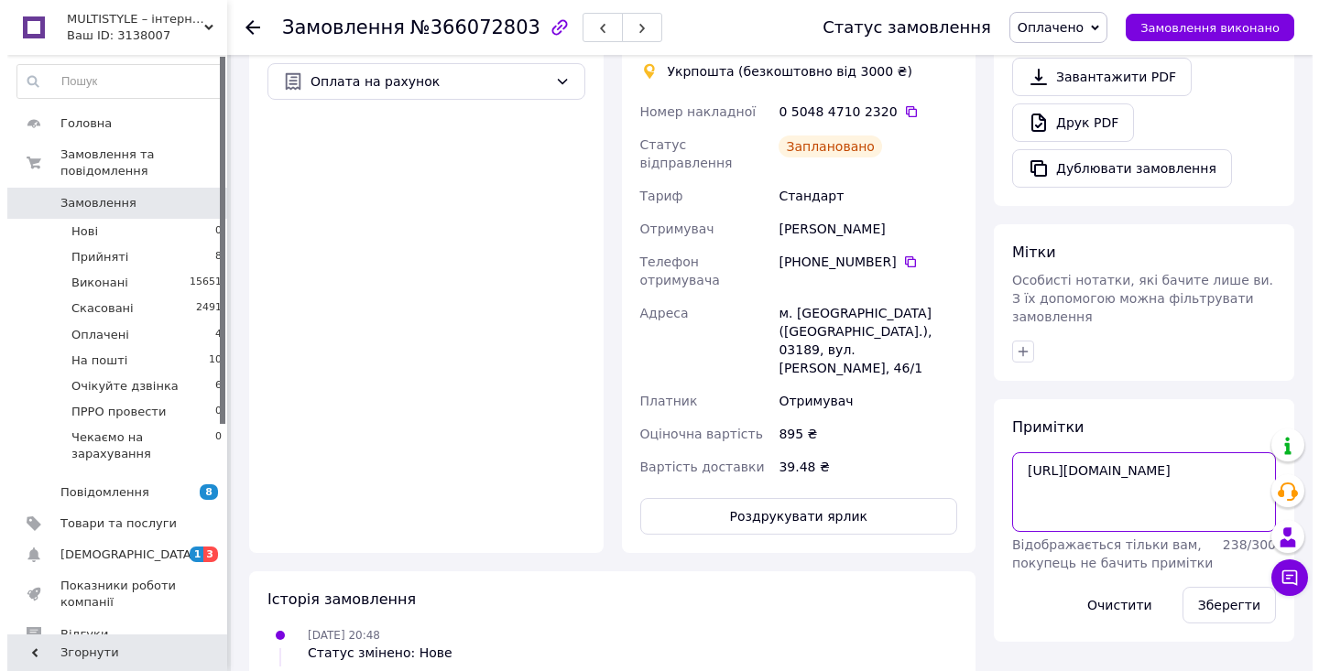
scroll to position [700, 0]
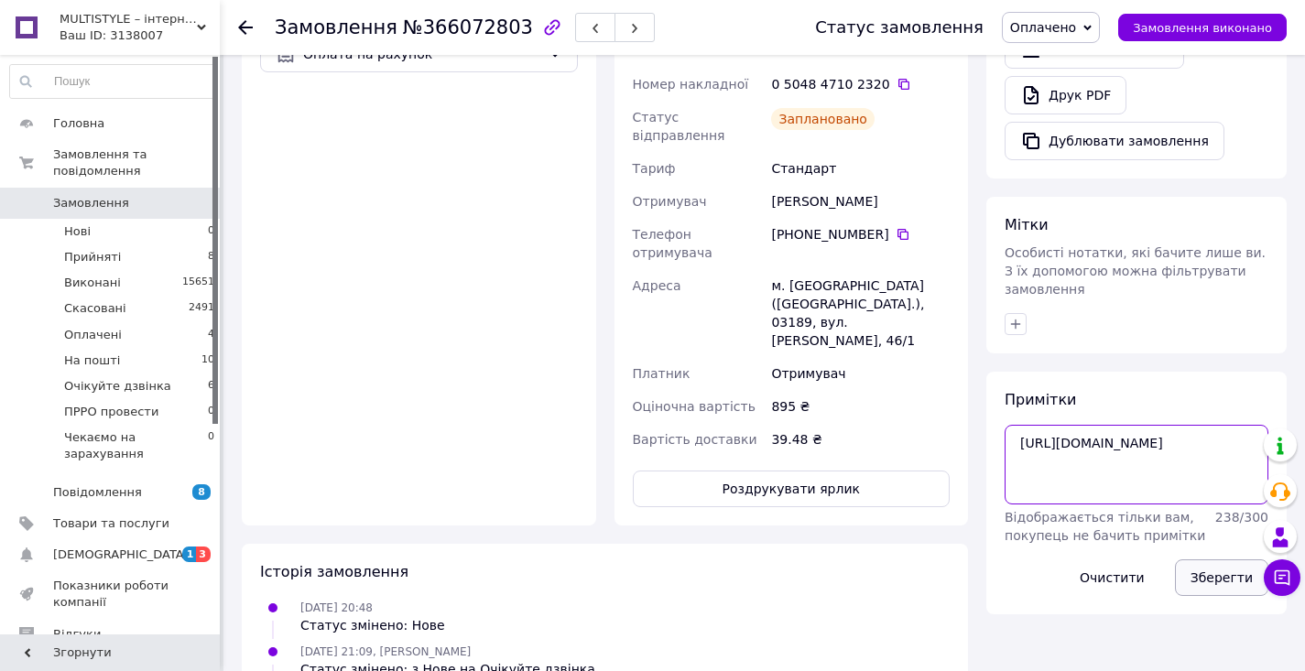
type textarea "https://check.checkbox.ua/a345084c-17db-491f-818f-20bb9e37c67a"
click at [1203, 559] on button "Зберегти" at bounding box center [1221, 577] width 93 height 37
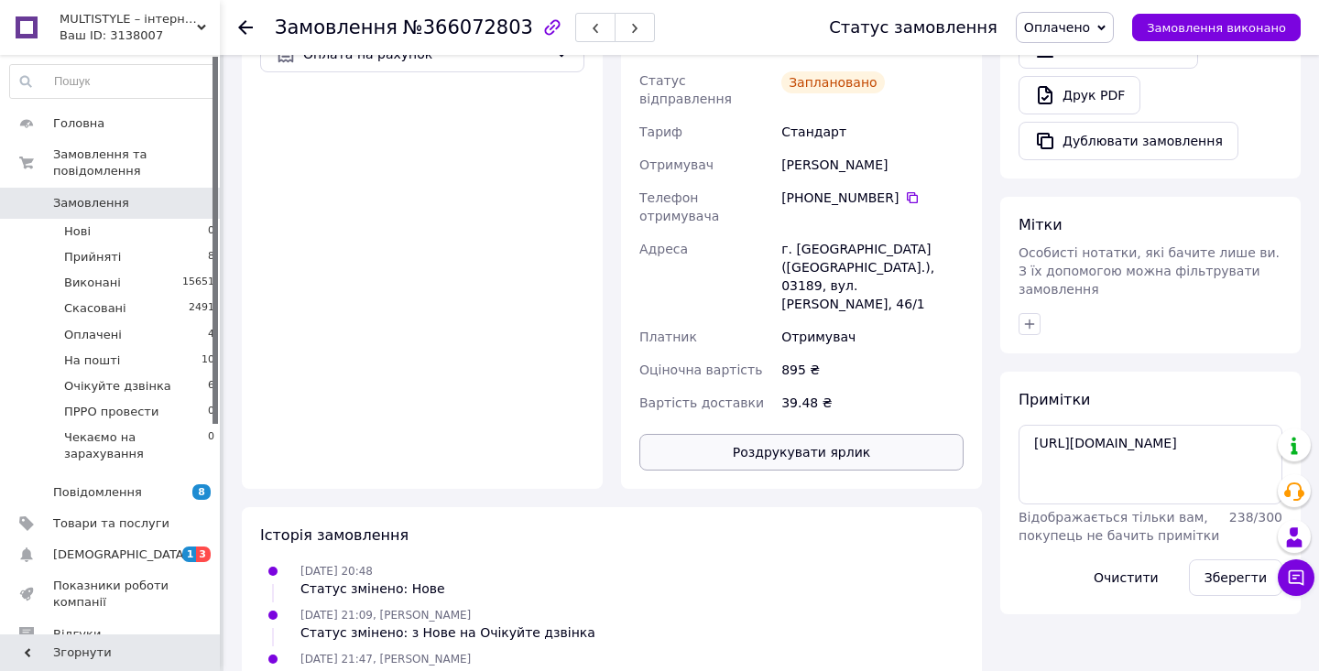
click at [820, 434] on button "Роздрукувати ярлик" at bounding box center [801, 452] width 324 height 37
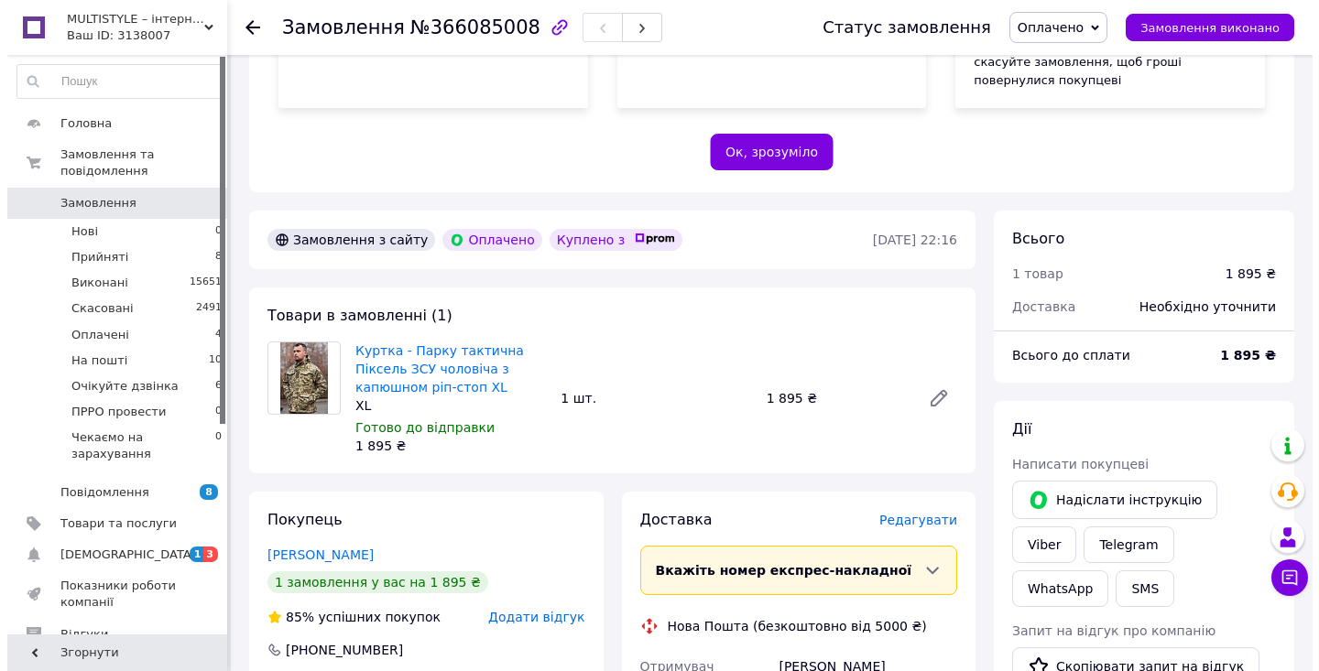
scroll to position [390, 0]
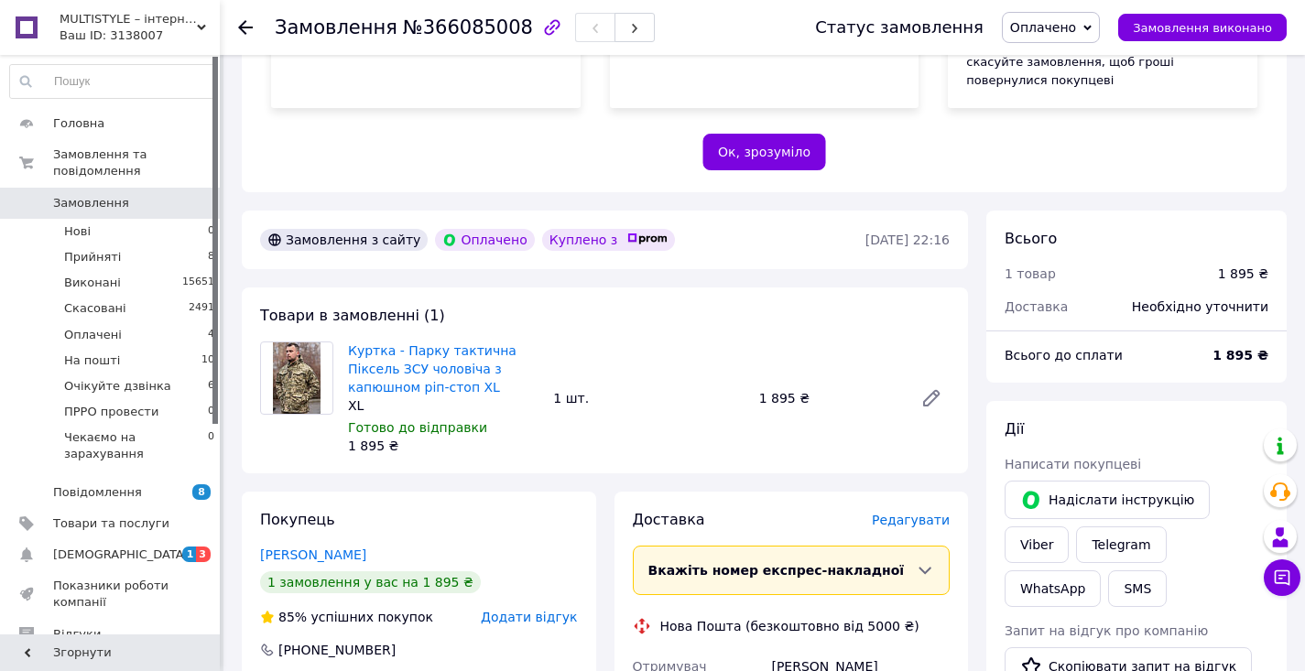
click at [918, 513] on span "Редагувати" at bounding box center [911, 520] width 78 height 15
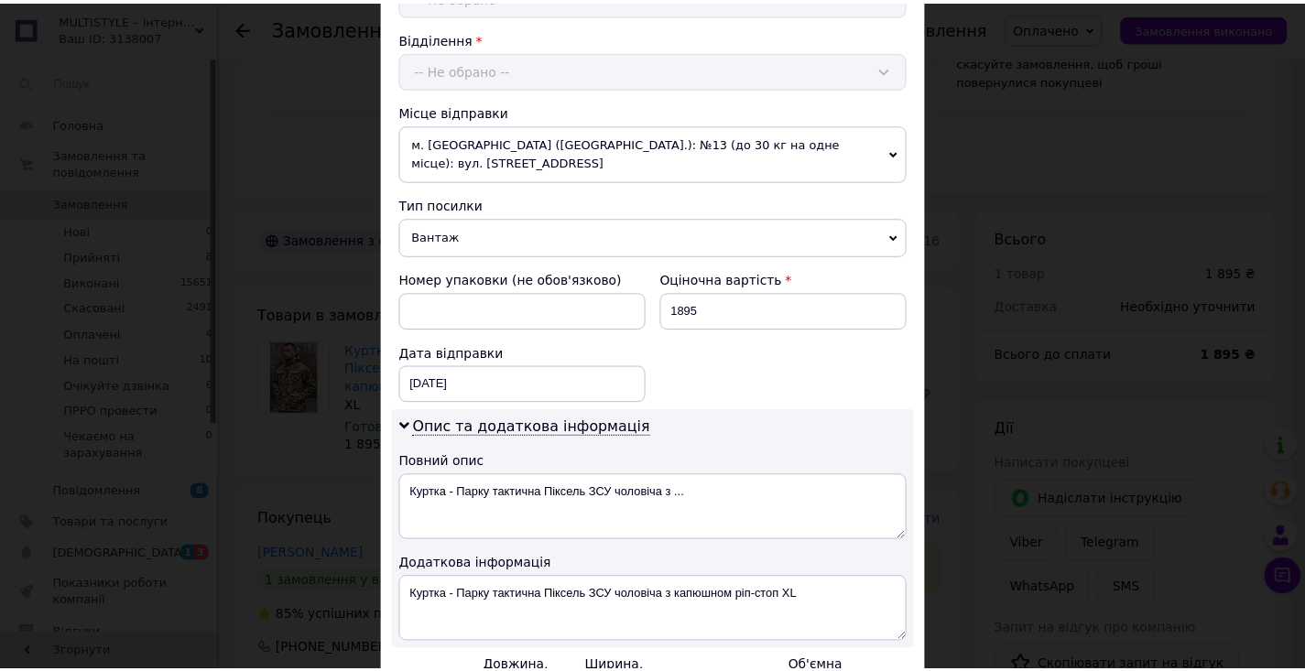
scroll to position [787, 0]
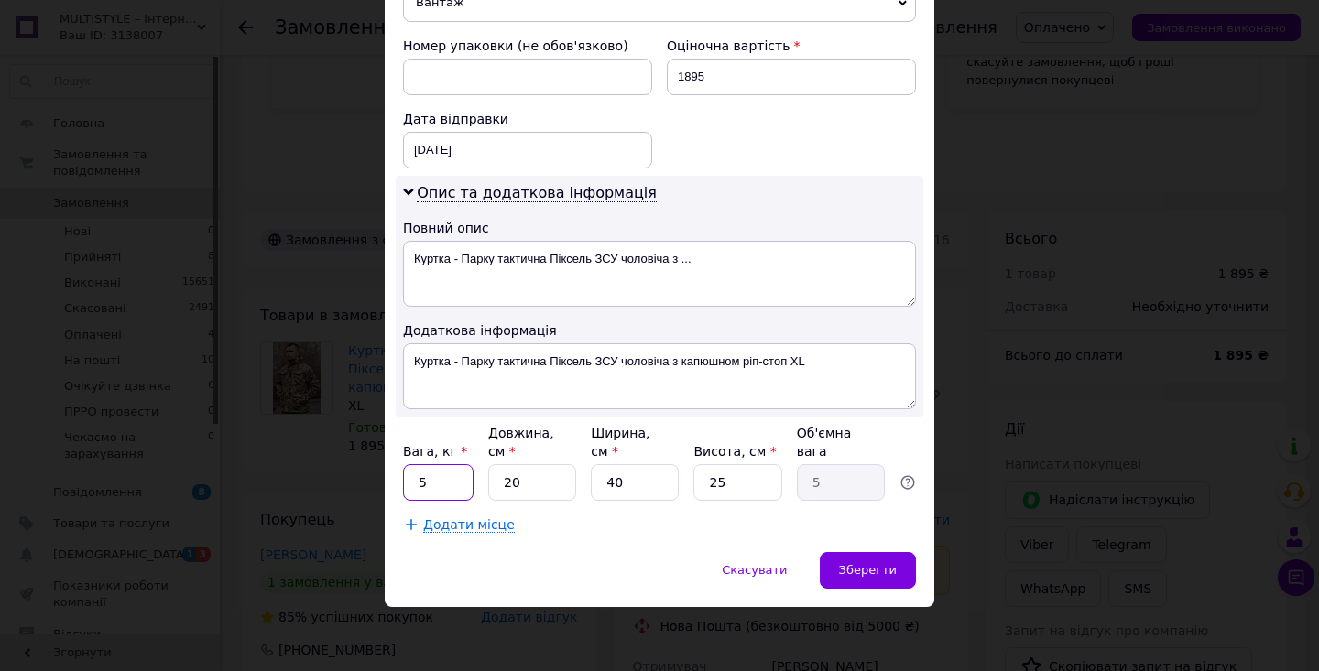
drag, startPoint x: 411, startPoint y: 484, endPoint x: 431, endPoint y: 484, distance: 20.1
click at [431, 484] on input "5" at bounding box center [438, 482] width 71 height 37
type input "2"
type input "20"
type input "2.5"
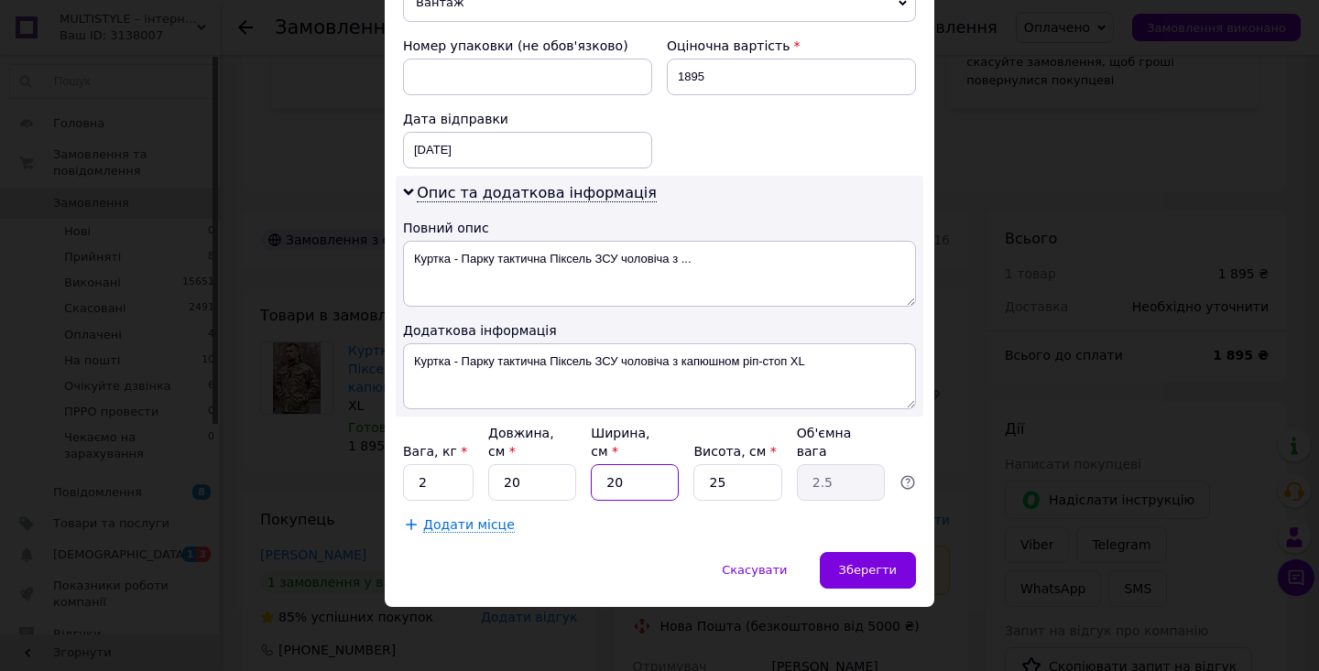
click at [603, 485] on input "20" at bounding box center [635, 482] width 88 height 37
type input "20"
drag, startPoint x: 714, startPoint y: 478, endPoint x: 738, endPoint y: 485, distance: 24.9
click at [740, 484] on input "25" at bounding box center [737, 482] width 88 height 37
type input "20"
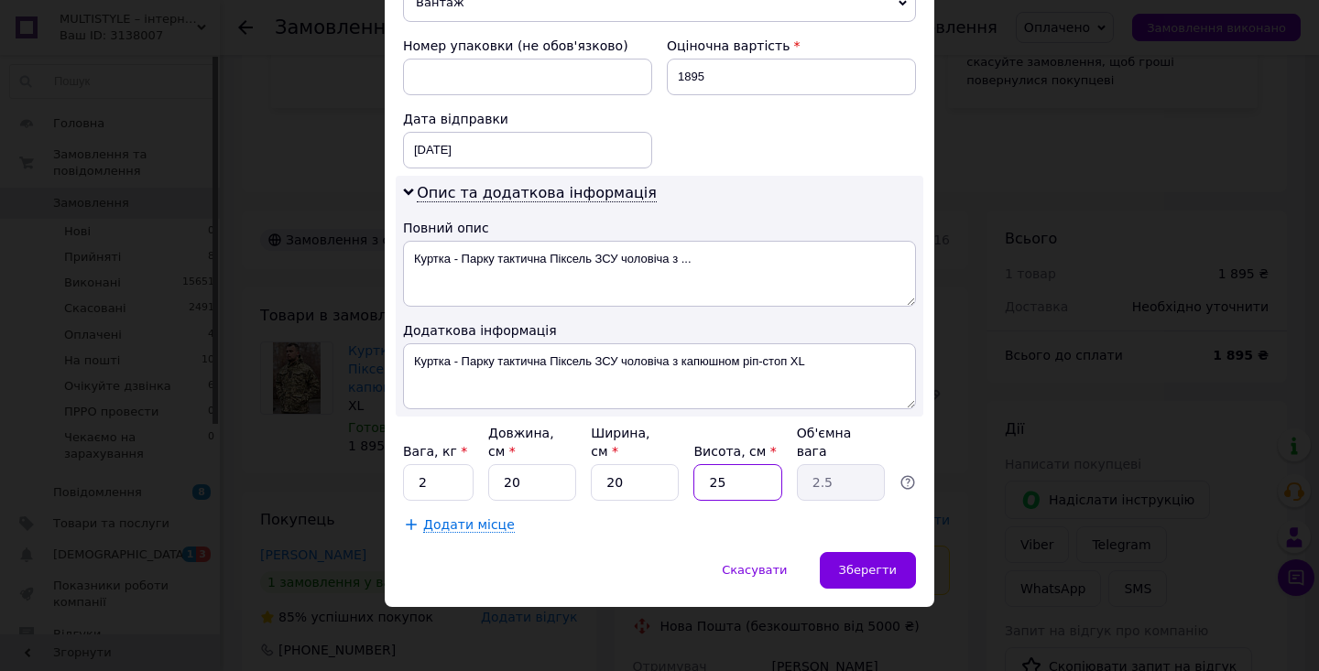
type input "2"
type input "20"
click at [882, 559] on div "Зберегти" at bounding box center [868, 570] width 96 height 37
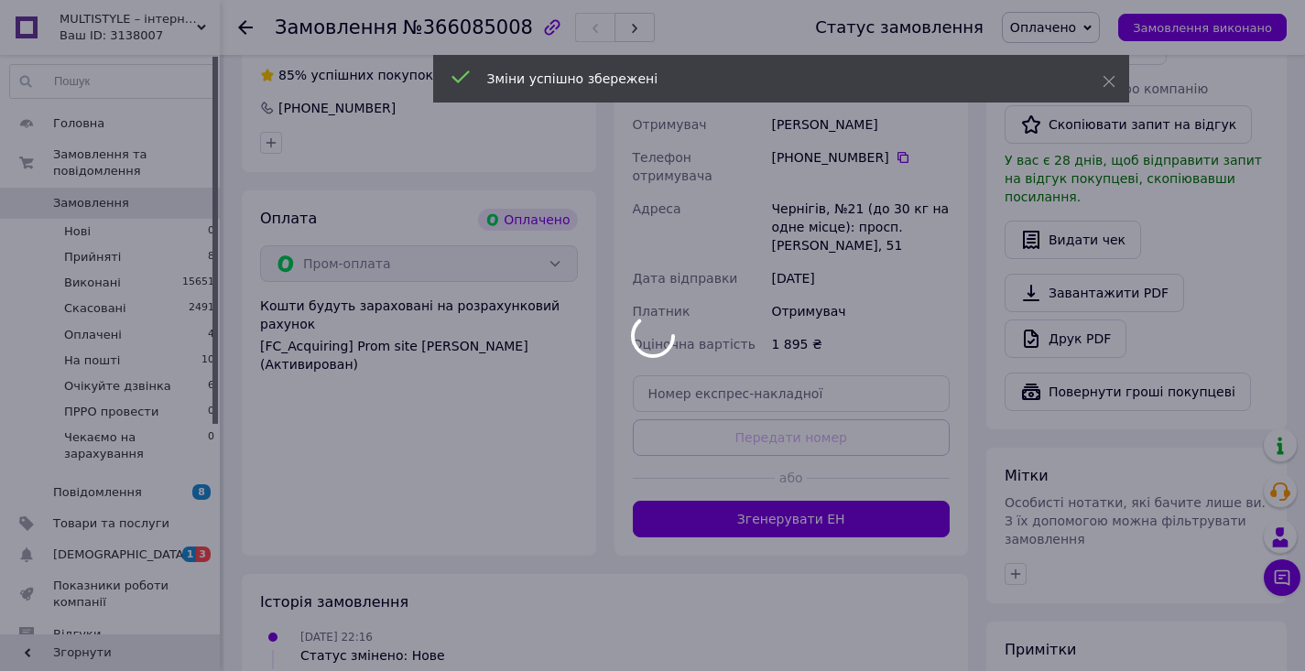
scroll to position [934, 0]
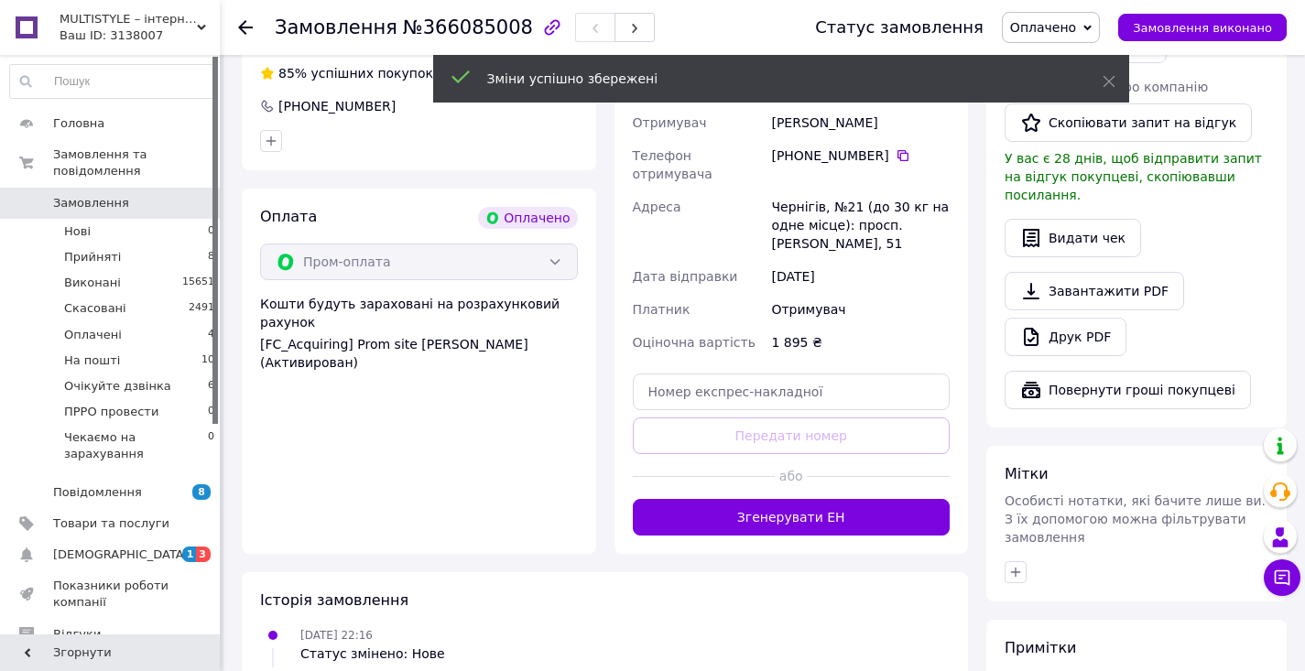
click at [789, 499] on button "Згенерувати ЕН" at bounding box center [792, 517] width 318 height 37
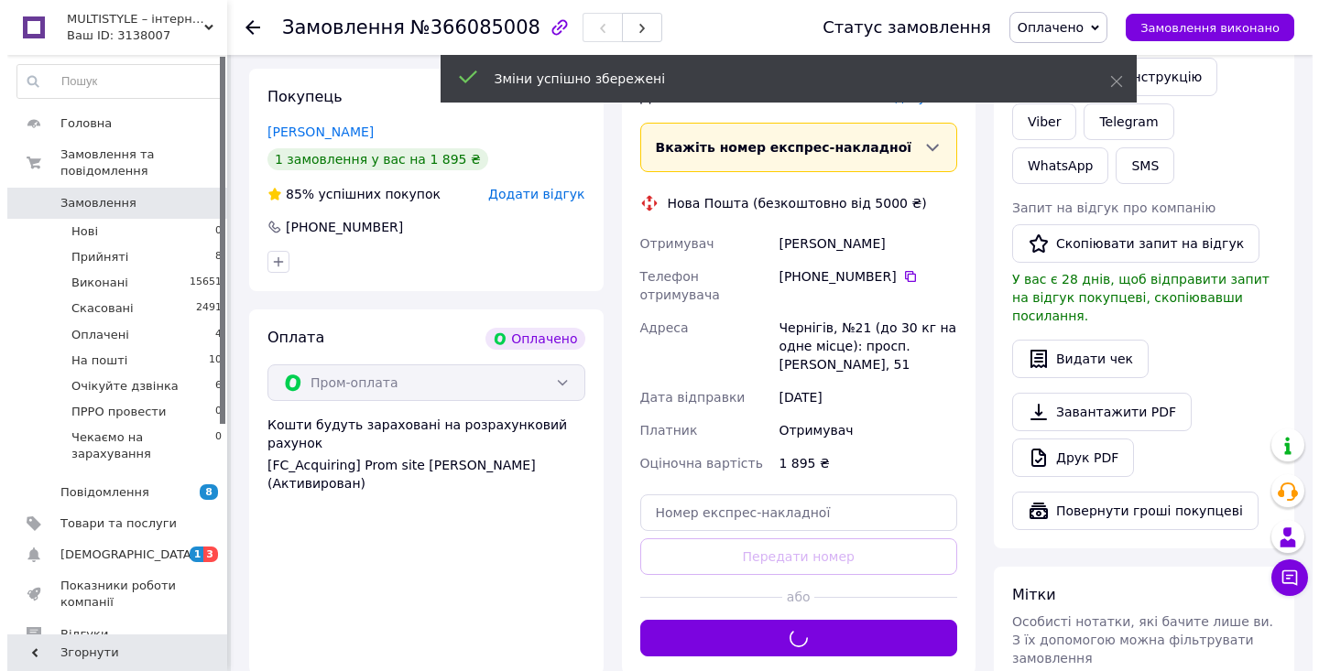
scroll to position [567, 0]
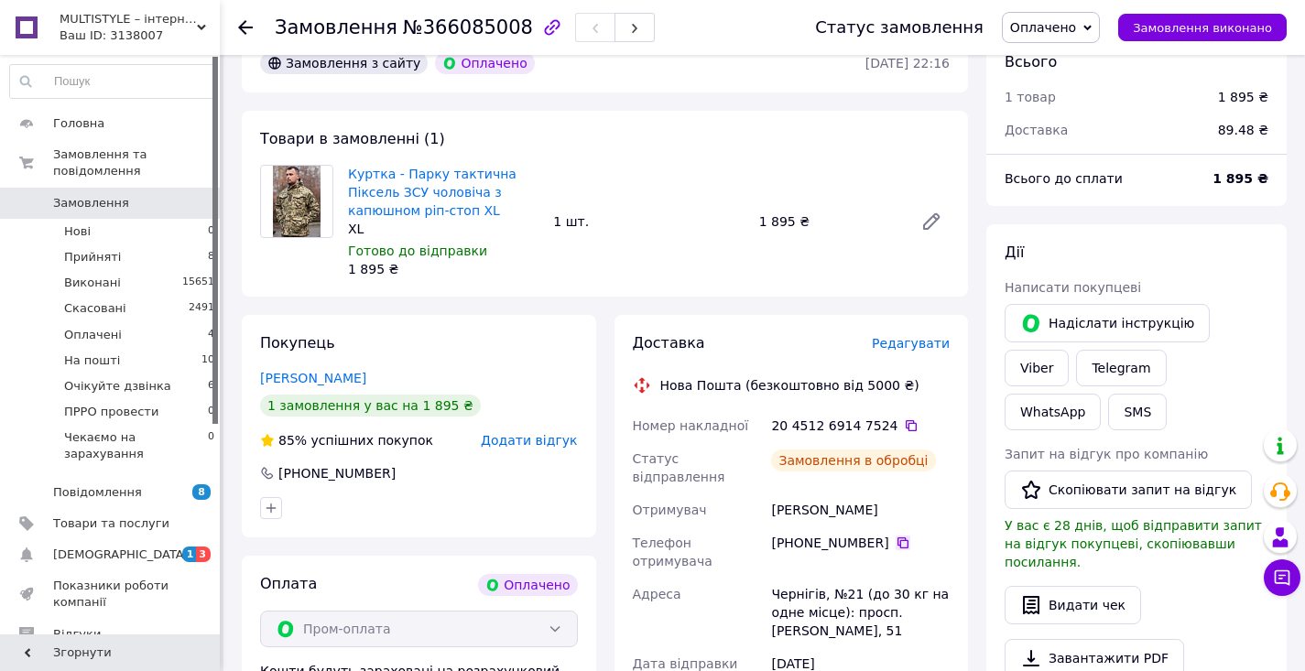
click at [897, 538] on icon at bounding box center [902, 543] width 11 height 11
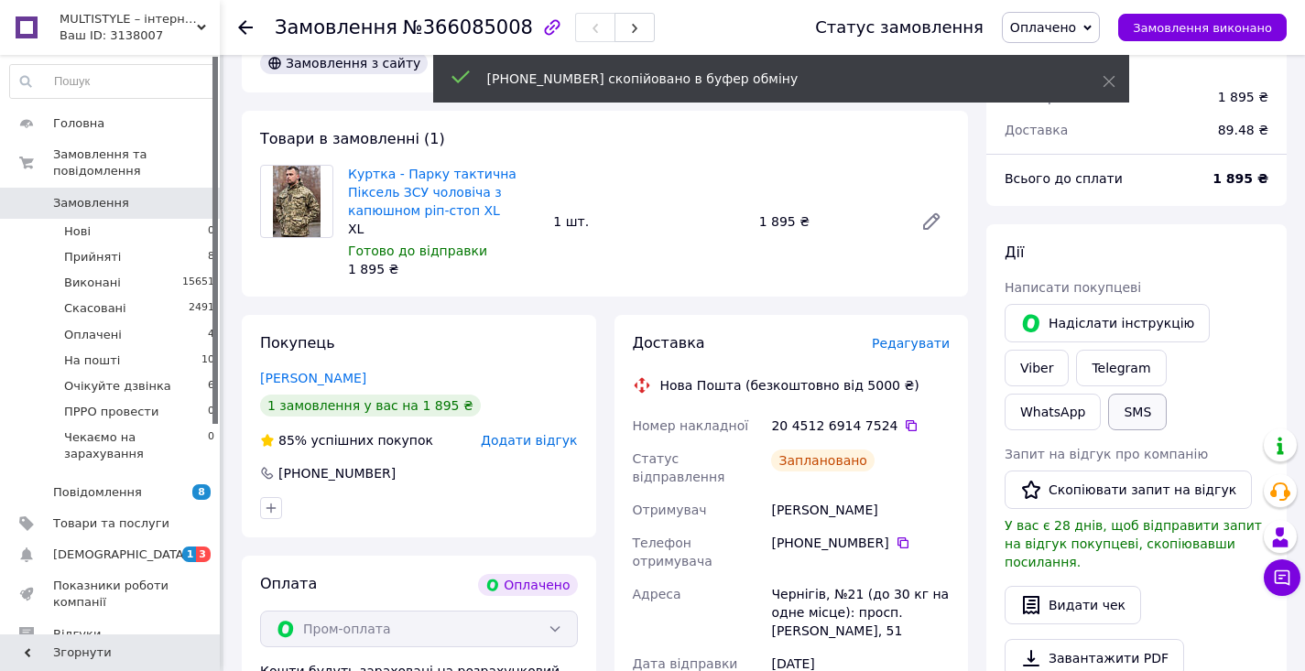
click at [1108, 394] on button "SMS" at bounding box center [1137, 412] width 59 height 37
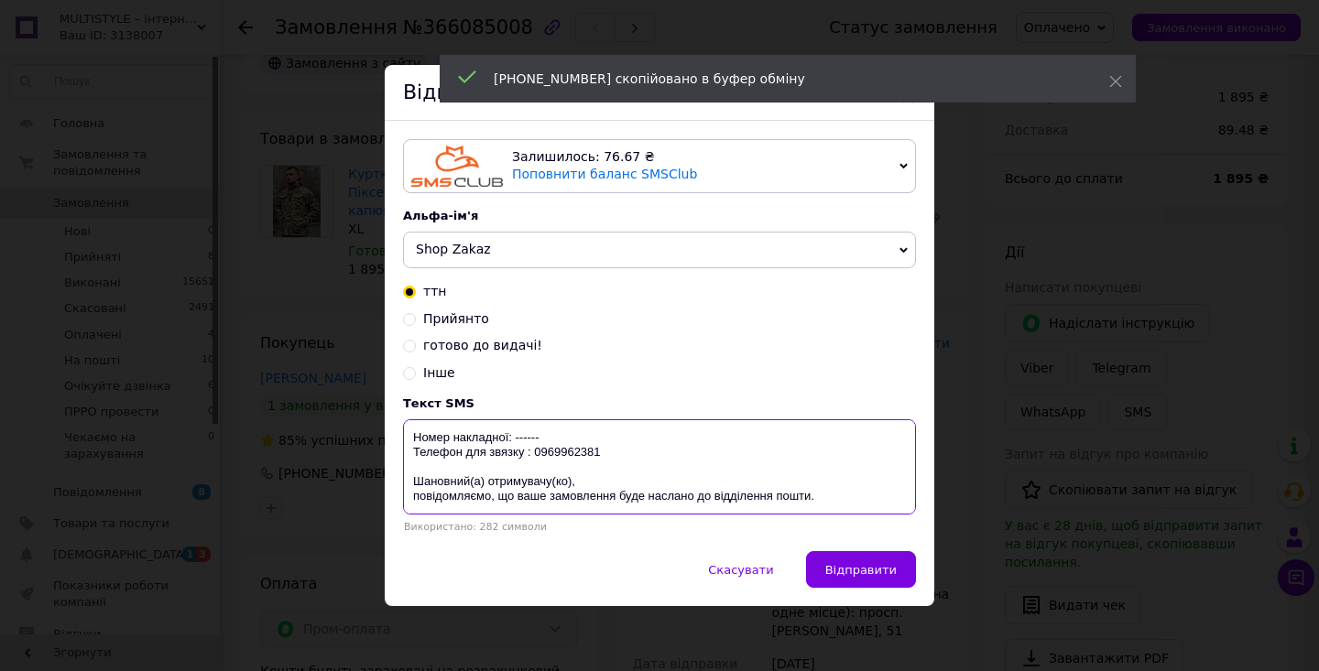
drag, startPoint x: 513, startPoint y: 432, endPoint x: 566, endPoint y: 435, distance: 53.2
click at [566, 435] on textarea "Номер накладної: ------ Телефон для звязку : 0969962381 Шановний(а) отримувачу(…" at bounding box center [659, 466] width 513 height 95
paste textarea "[PHONE_NUMBER]"
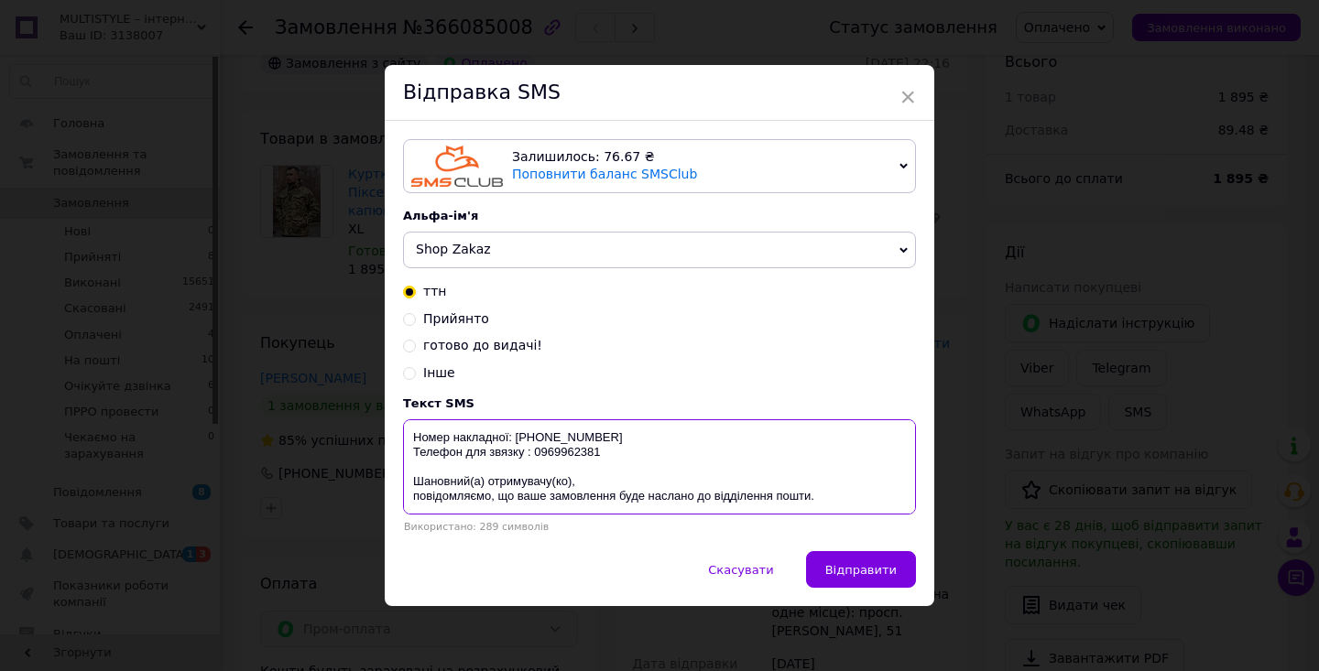
type textarea "Номер накладної: [PHONE_NUMBER] Телефон для звязку : 0969962381 Шановний(а) отр…"
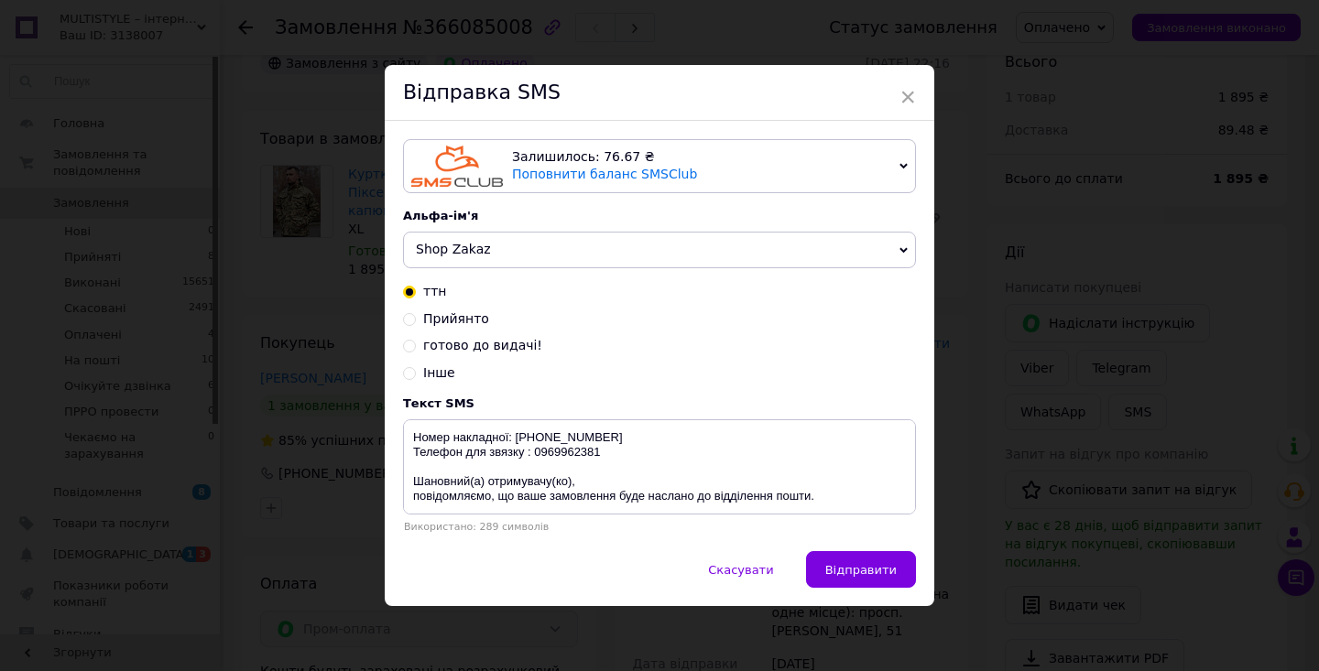
click at [1092, 397] on div "× Відправка SMS Залишилось: 76.67 ₴ Поповнити баланс SMSClub Підключити LetsAds…" at bounding box center [659, 335] width 1319 height 671
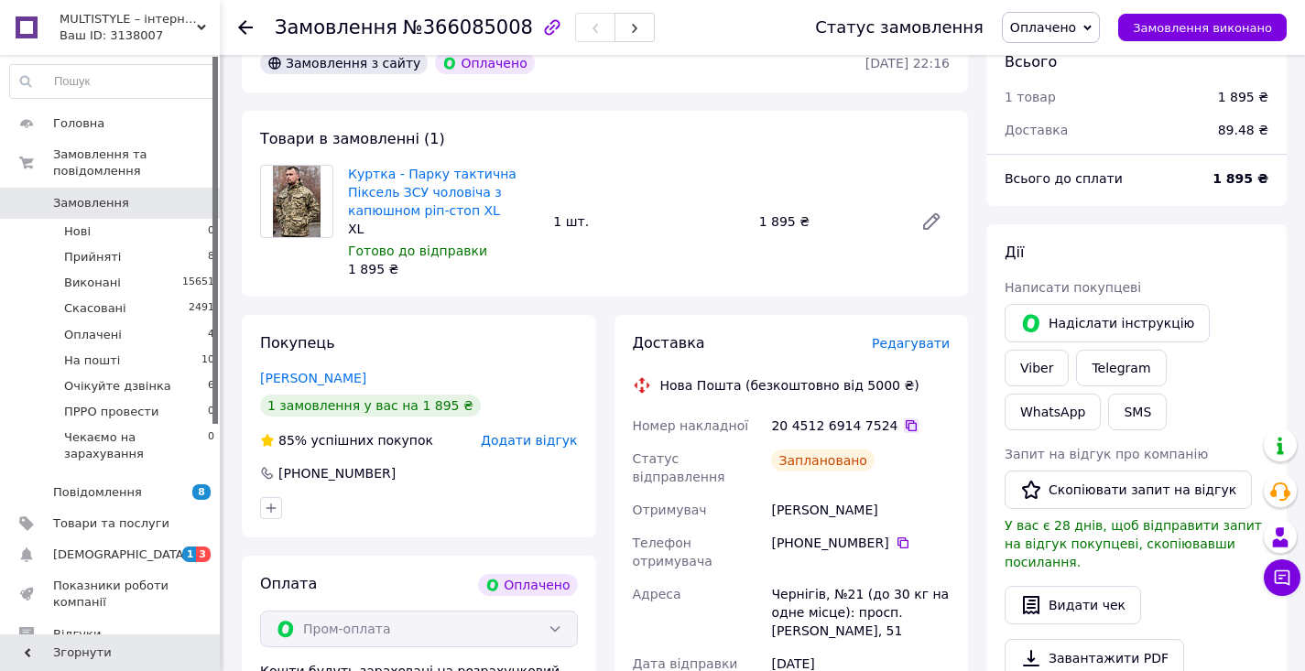
click at [904, 418] on icon at bounding box center [911, 425] width 15 height 15
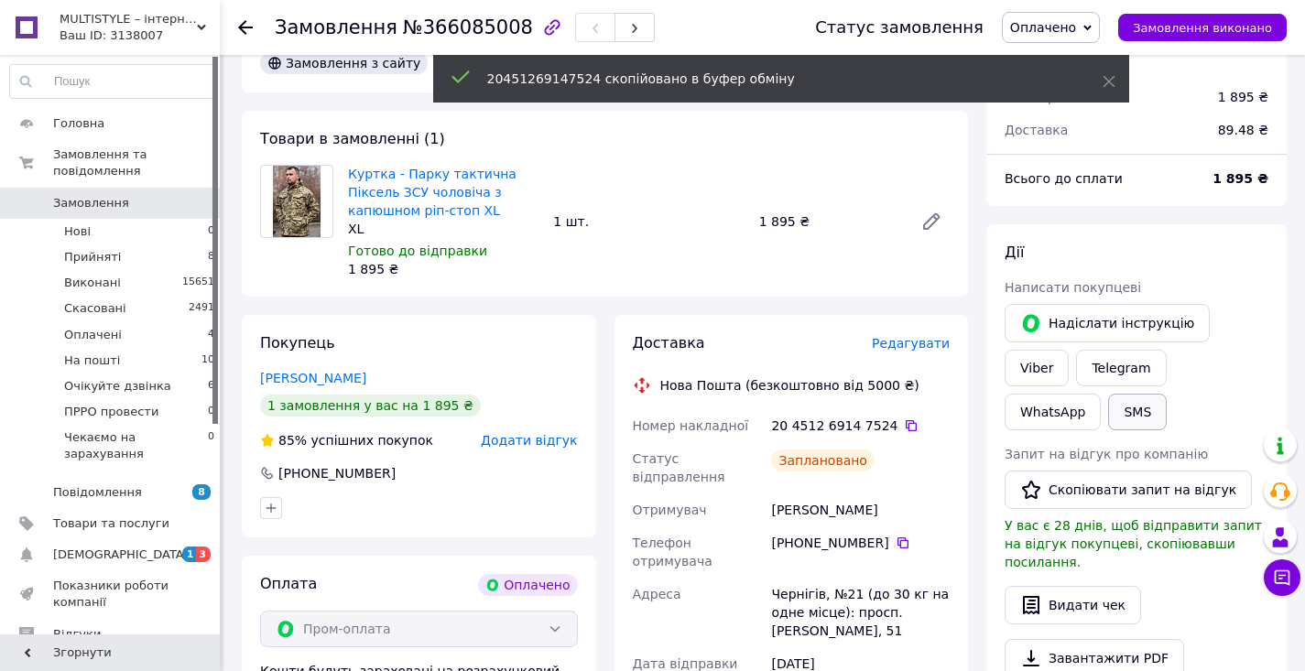
click at [1108, 394] on button "SMS" at bounding box center [1137, 412] width 59 height 37
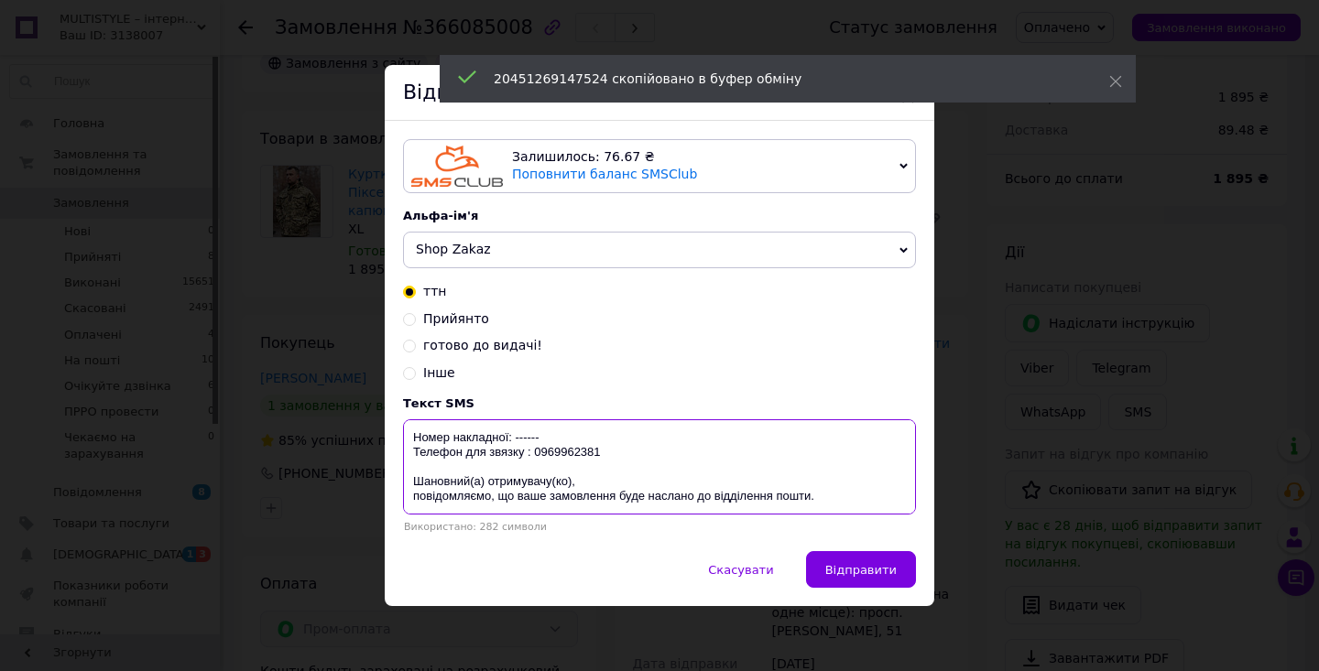
drag, startPoint x: 512, startPoint y: 435, endPoint x: 484, endPoint y: 457, distance: 35.2
click at [564, 435] on textarea "Номер накладної: ------ Телефон для звязку : 0969962381 Шановний(а) отримувачу(…" at bounding box center [659, 466] width 513 height 95
paste textarea "20451269147524"
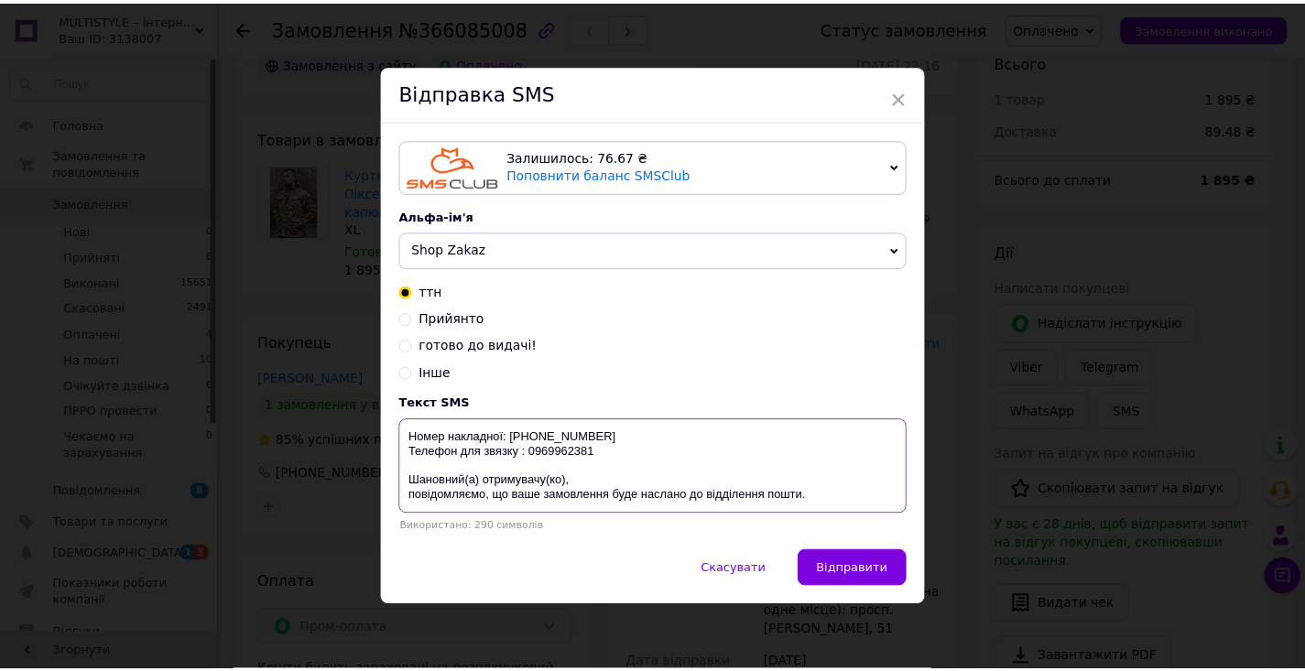
scroll to position [59, 0]
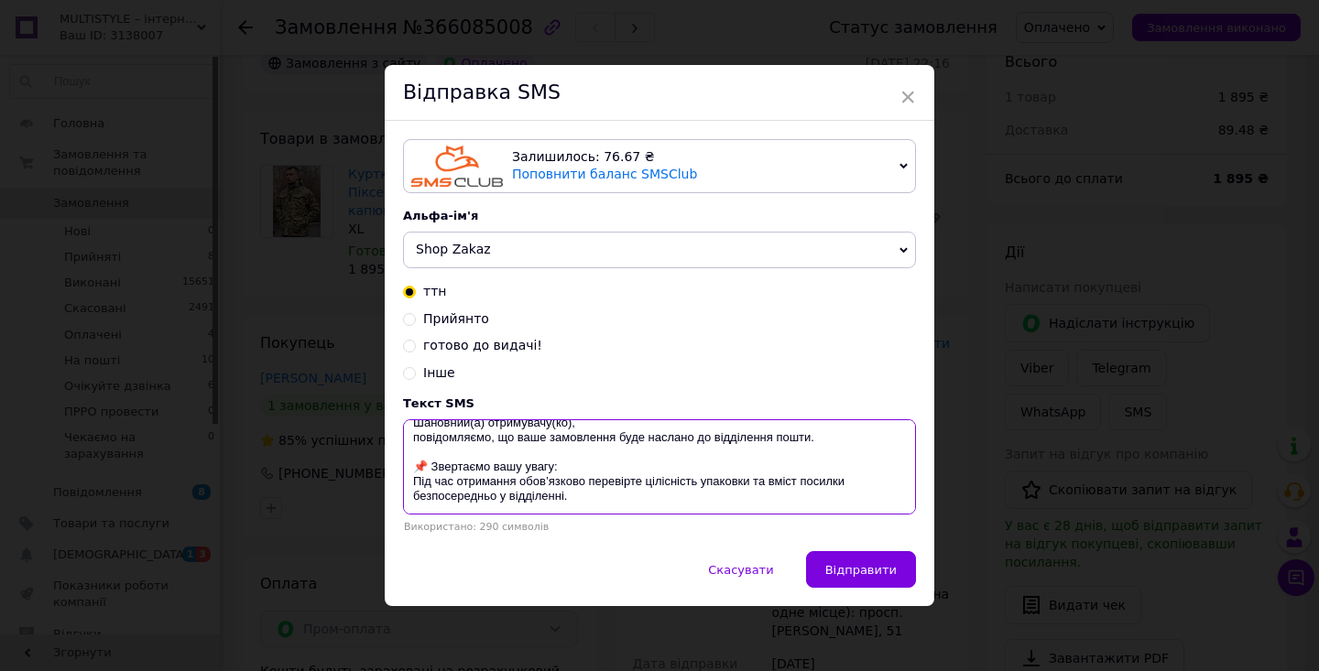
drag, startPoint x: 414, startPoint y: 438, endPoint x: 636, endPoint y: 524, distance: 238.6
click at [636, 524] on div "Текст SMS Номер накладної: [PHONE_NUMBER] Телефон для звязку : 0969962381 Шанов…" at bounding box center [659, 465] width 513 height 136
type textarea "Номер накладної: [PHONE_NUMBER] Телефон для звязку : 0969962381 Шановний(а) отр…"
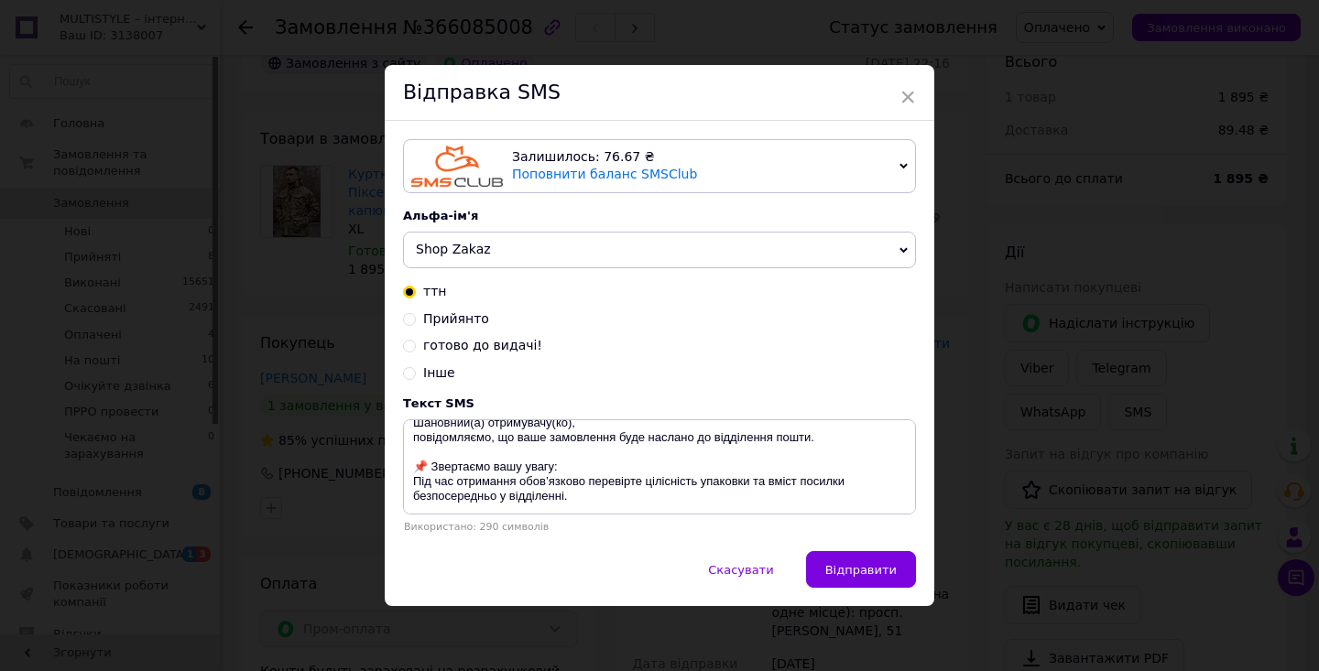
click at [1055, 326] on div "× Відправка SMS Залишилось: 76.67 ₴ Поповнити баланс SMSClub Підключити LetsAds…" at bounding box center [659, 335] width 1319 height 671
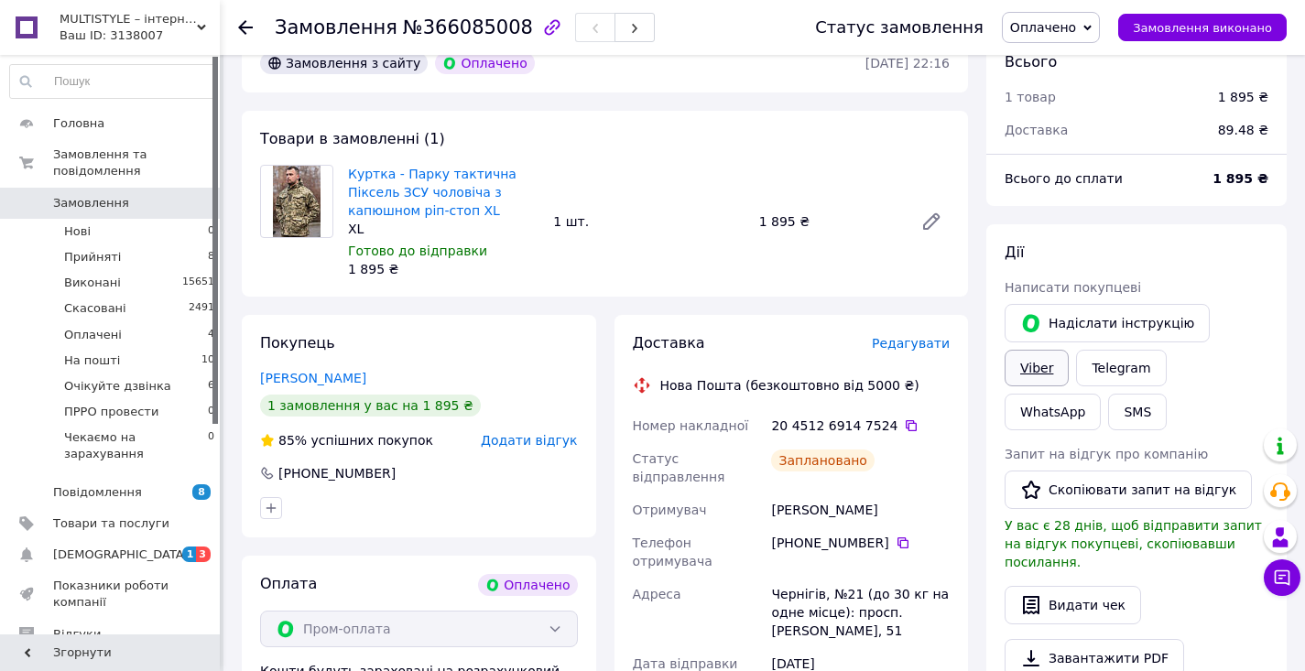
click at [1047, 350] on link "Viber" at bounding box center [1037, 368] width 64 height 37
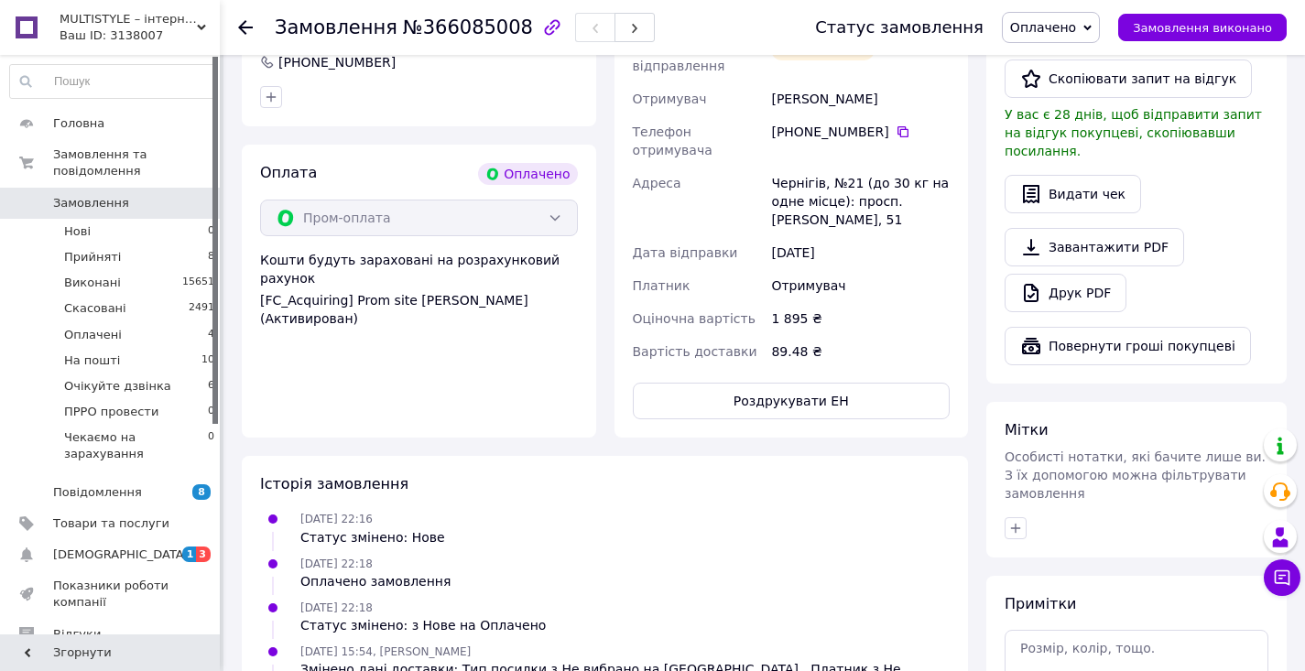
scroll to position [1089, 0]
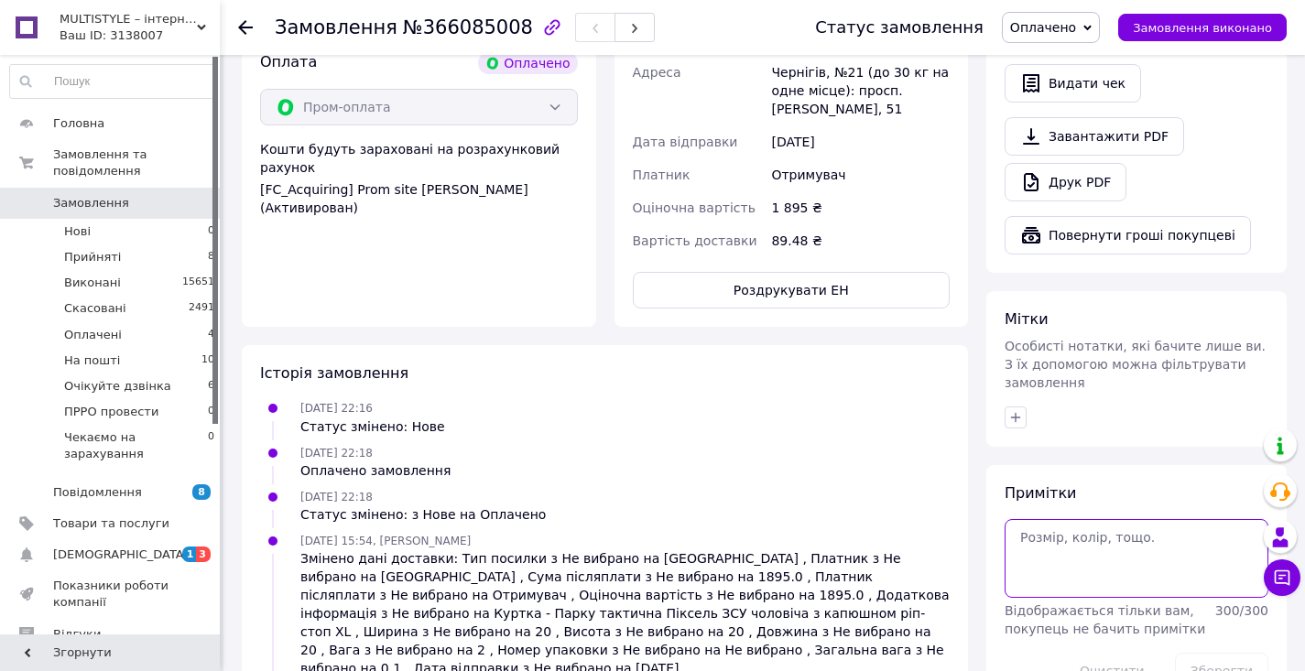
click at [1081, 519] on textarea at bounding box center [1137, 558] width 264 height 79
paste textarea "[URL][DOMAIN_NAME]"
type textarea "[URL][DOMAIN_NAME]"
click at [1228, 653] on button "Зберегти" at bounding box center [1221, 671] width 93 height 37
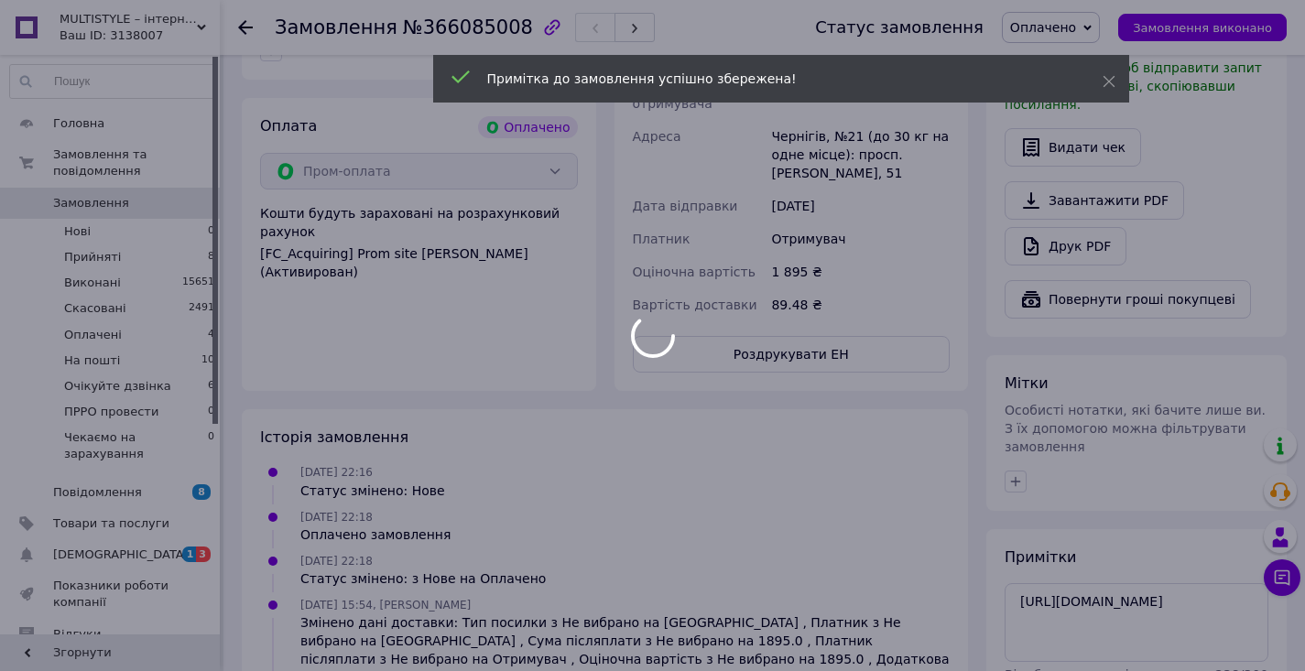
scroll to position [777, 0]
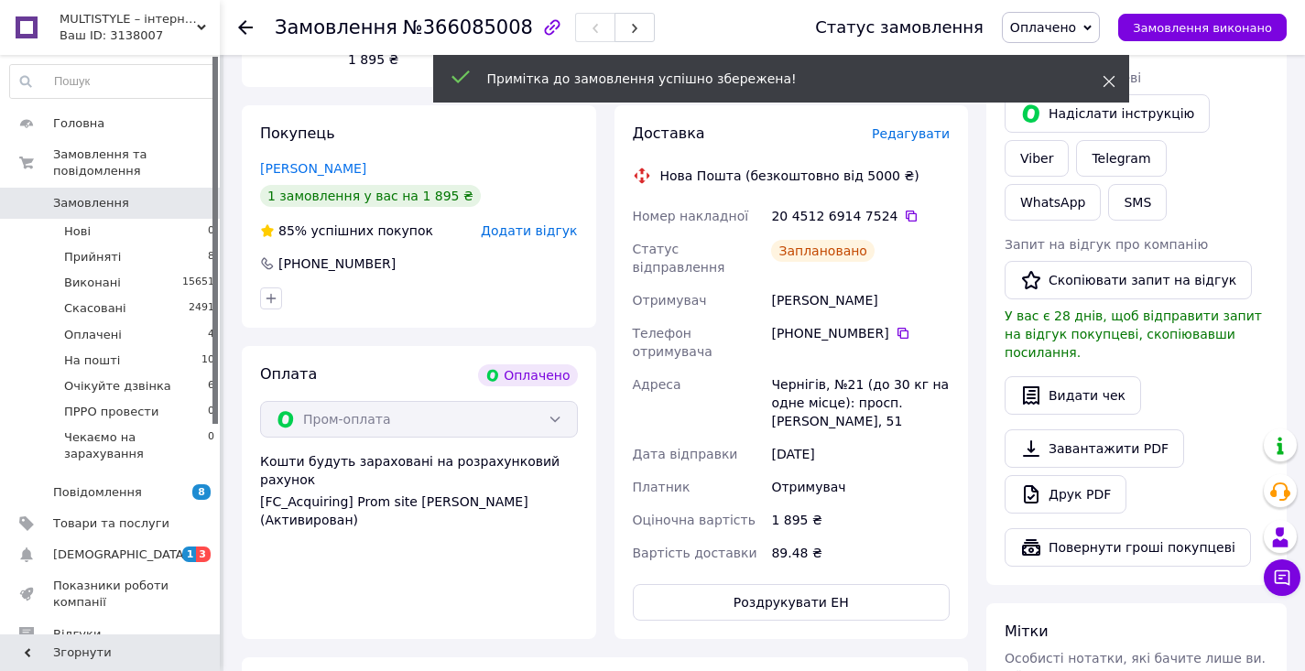
click at [1108, 85] on icon at bounding box center [1109, 81] width 13 height 13
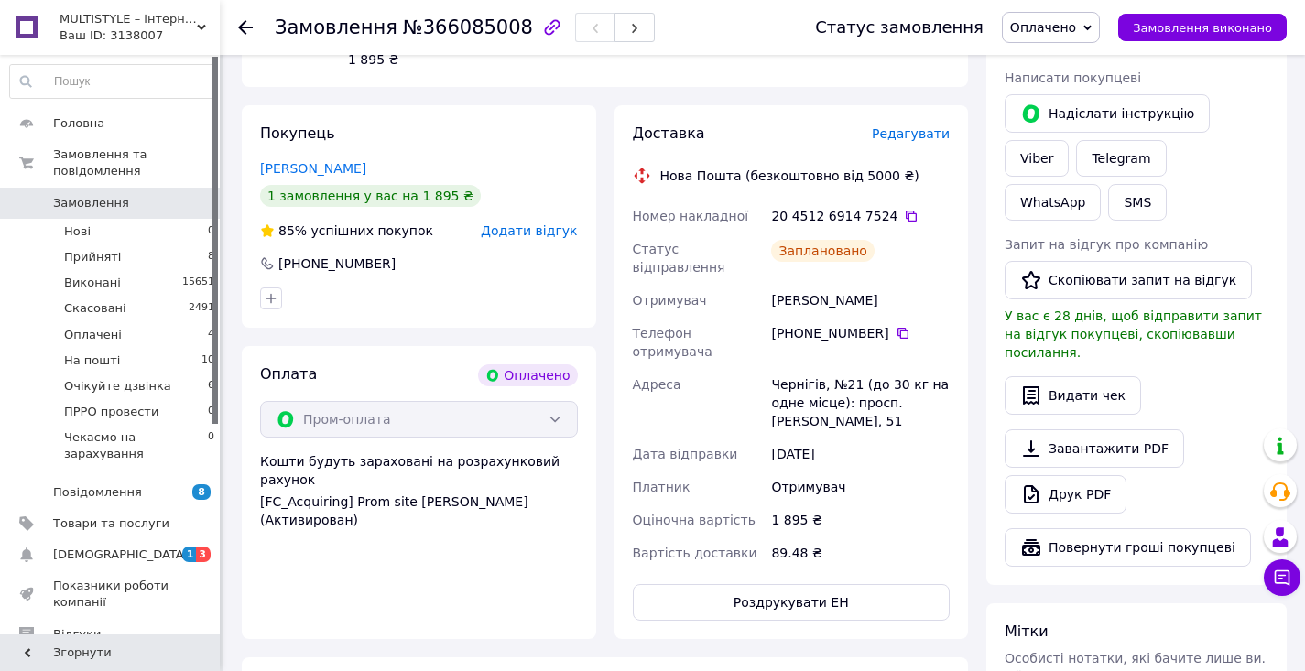
click at [1076, 20] on span "Оплачено" at bounding box center [1043, 27] width 66 height 15
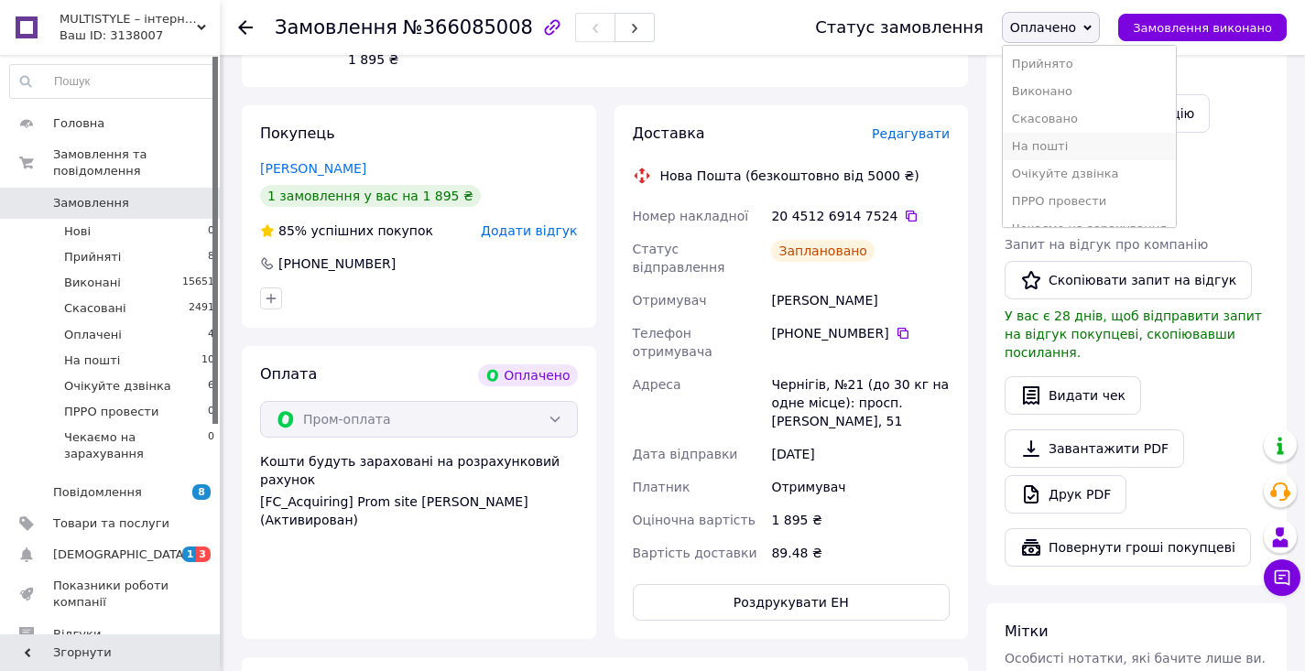
click at [1074, 143] on li "На пошті" at bounding box center [1089, 146] width 173 height 27
